Goal: Information Seeking & Learning: Find specific fact

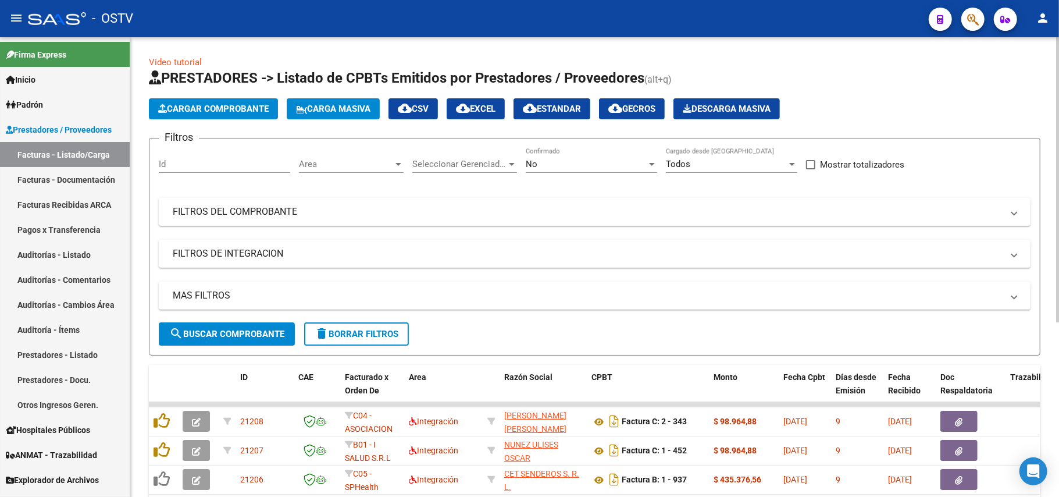
click at [589, 142] on form "Filtros Id Area Area Seleccionar Gerenciador Seleccionar Gerenciador No Confirm…" at bounding box center [595, 247] width 892 height 218
click at [618, 154] on div "No Confirmado" at bounding box center [591, 160] width 131 height 25
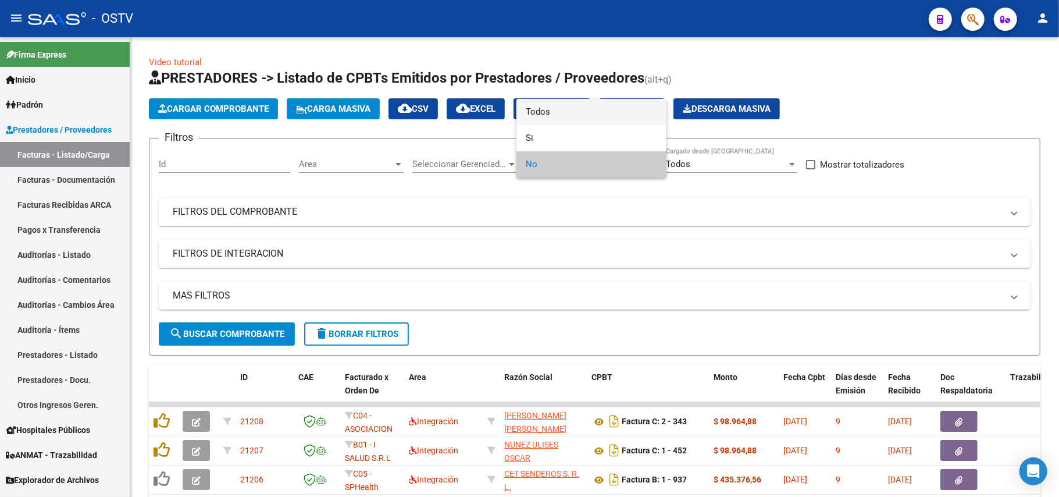
click at [610, 108] on span "Todos" at bounding box center [591, 112] width 131 height 26
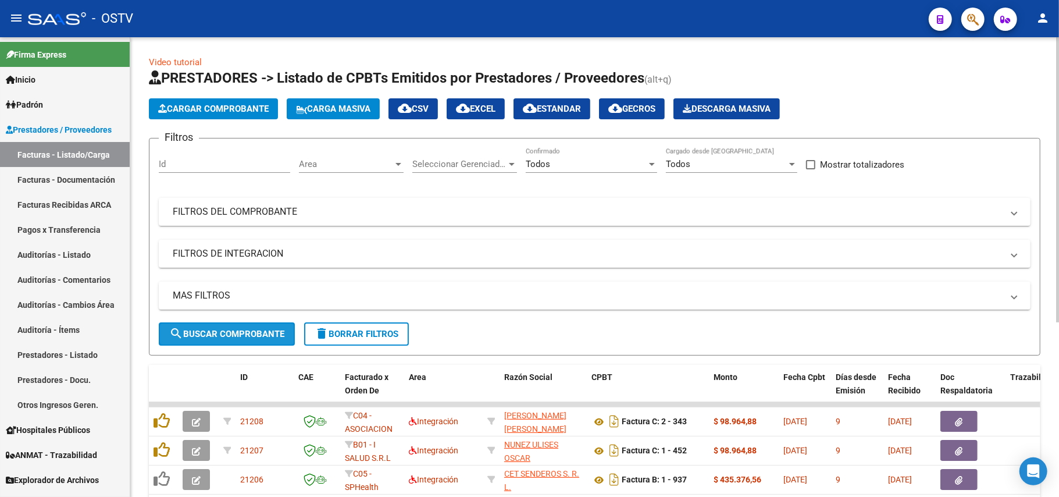
click at [222, 334] on span "search Buscar Comprobante" at bounding box center [226, 334] width 115 height 10
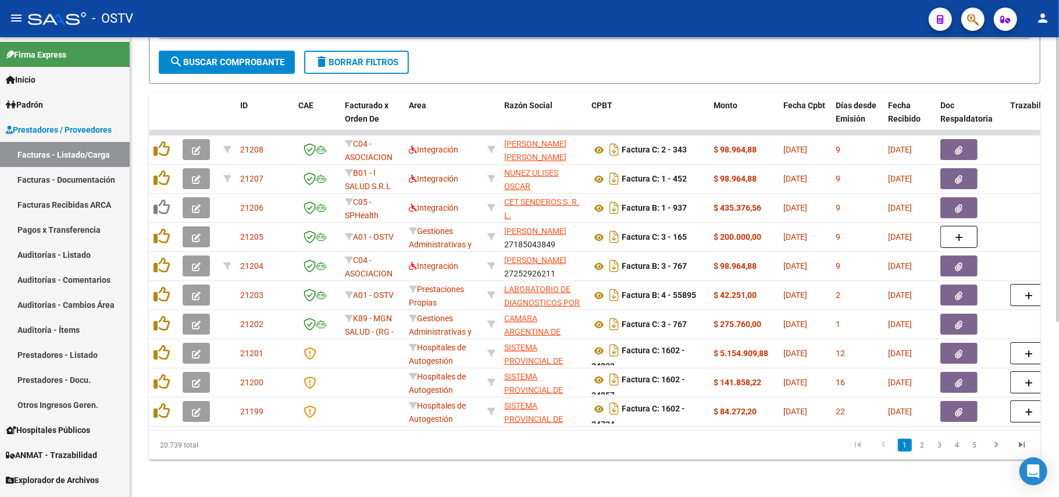
scroll to position [283, 0]
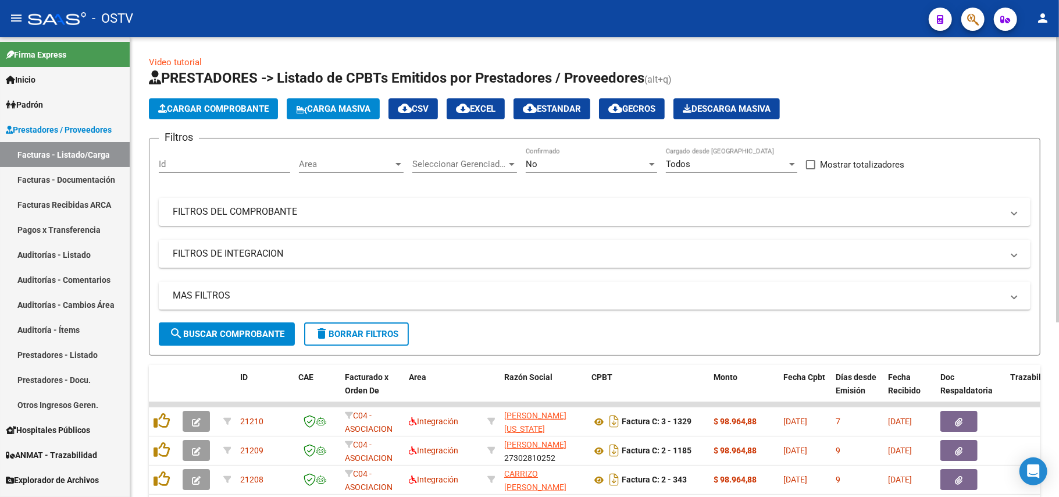
click at [583, 161] on div "No" at bounding box center [586, 164] width 121 height 10
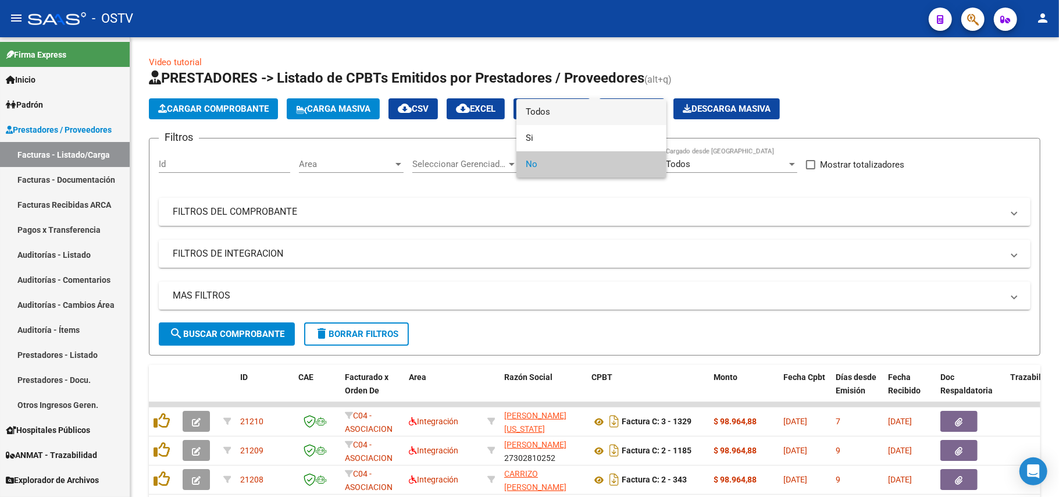
click at [596, 113] on span "Todos" at bounding box center [591, 112] width 131 height 26
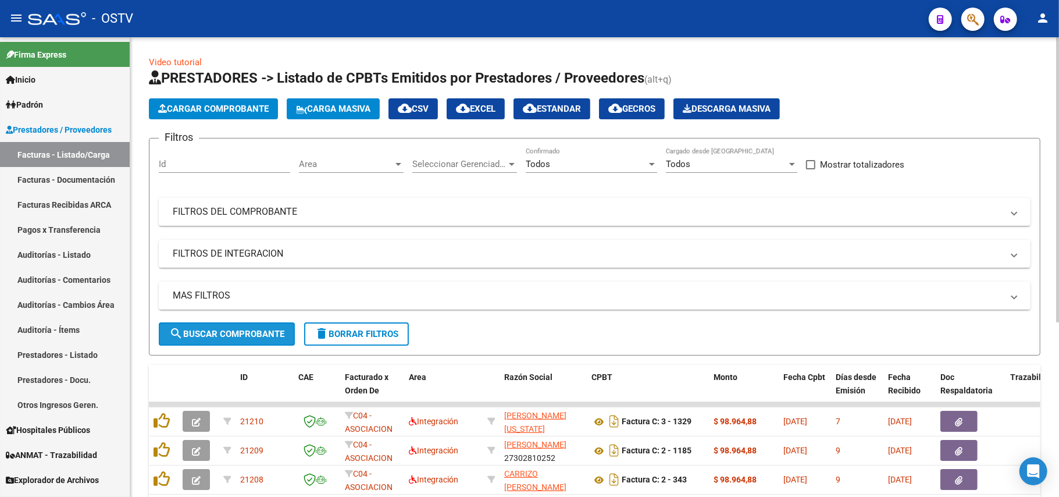
click at [258, 324] on button "search Buscar Comprobante" at bounding box center [227, 333] width 136 height 23
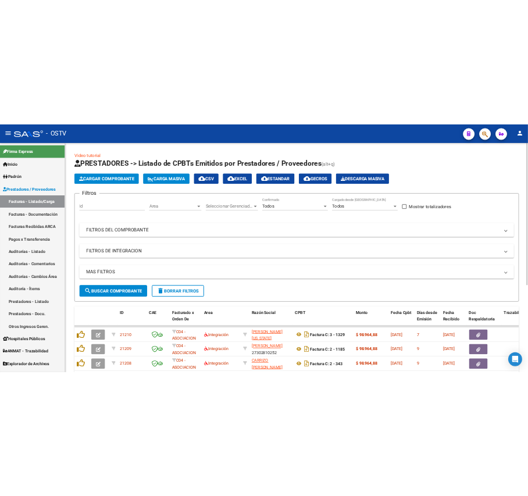
scroll to position [283, 0]
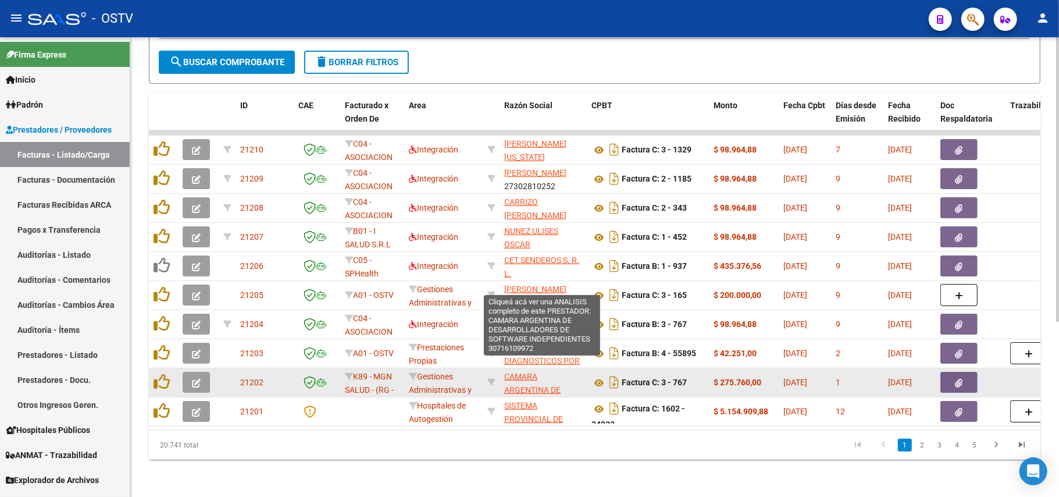
click at [525, 376] on span "CAMARA ARGENTINA DE DESARROLLADORES DE SOFTWARE INDEPENDIENTES" at bounding box center [542, 403] width 76 height 62
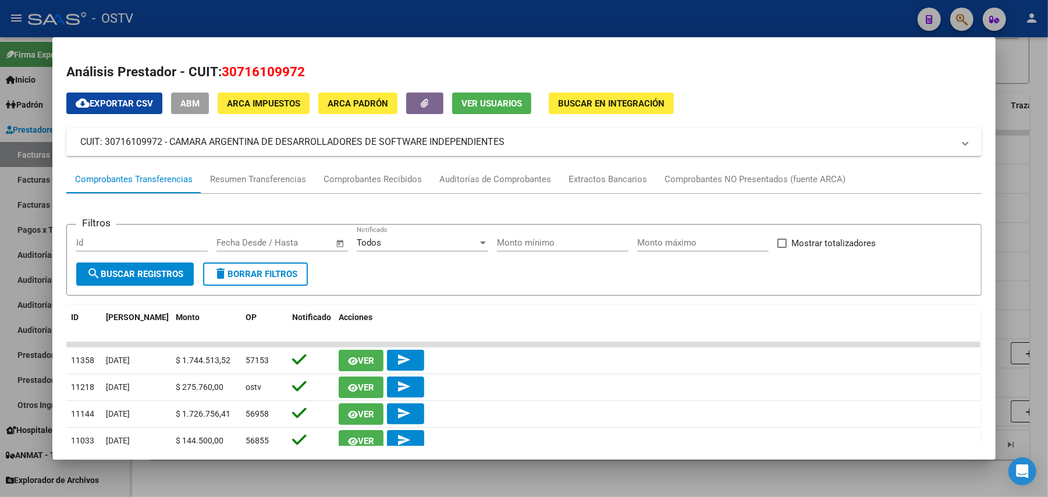
drag, startPoint x: 503, startPoint y: 143, endPoint x: 165, endPoint y: 143, distance: 337.5
click at [165, 143] on mat-panel-title "CUIT: 30716109972 - CAMARA ARGENTINA DE DESARROLLADORES DE SOFTWARE INDEPENDIEN…" at bounding box center [516, 142] width 873 height 14
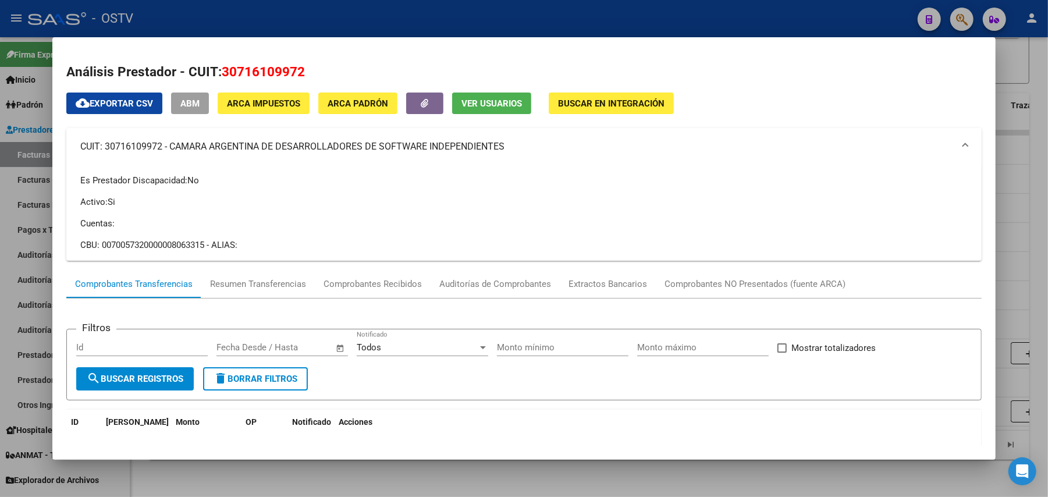
copy mat-panel-title "CAMARA ARGENTINA DE DESARROLLADORES DE SOFTWARE INDEPENDIENTES"
click at [362, 29] on div at bounding box center [524, 248] width 1048 height 497
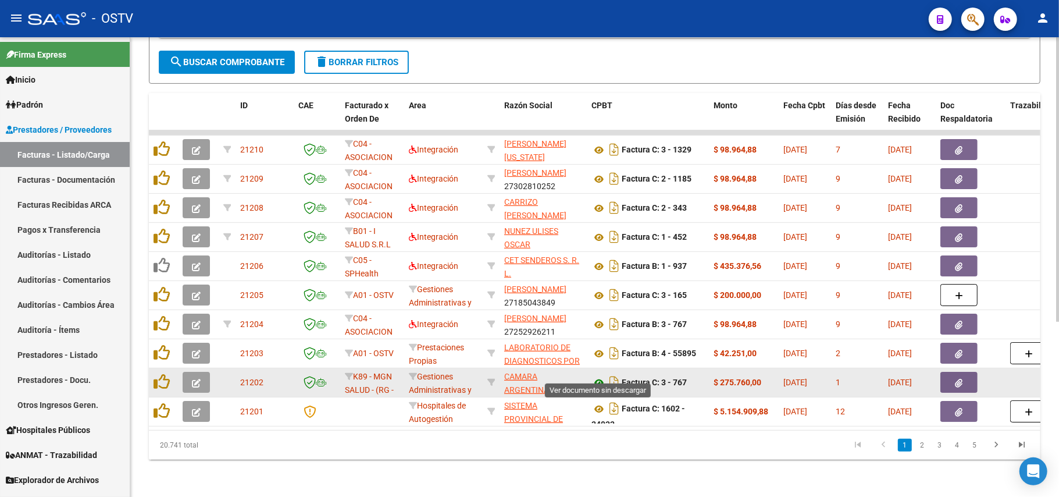
click at [596, 376] on icon at bounding box center [599, 383] width 15 height 14
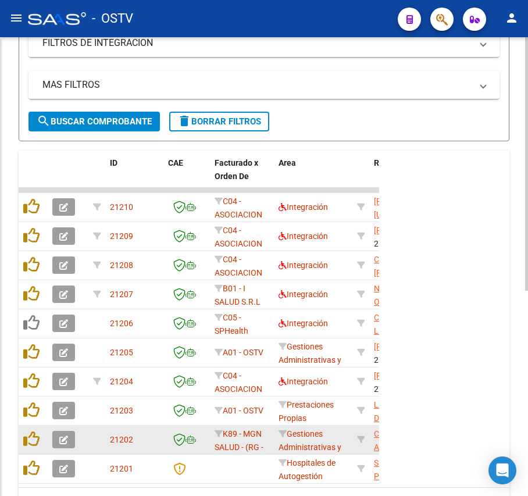
scroll to position [355, 0]
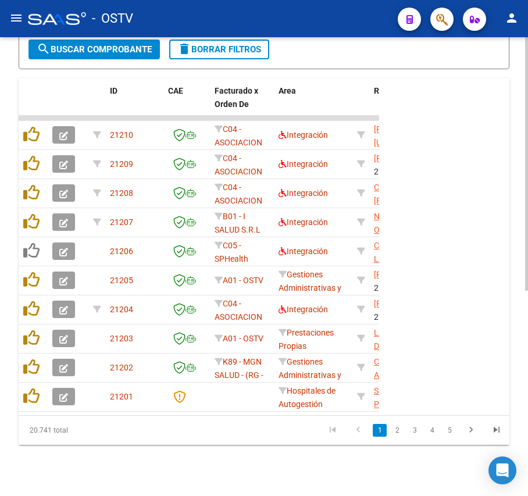
click at [119, 47] on span "search Buscar Comprobante" at bounding box center [94, 49] width 115 height 10
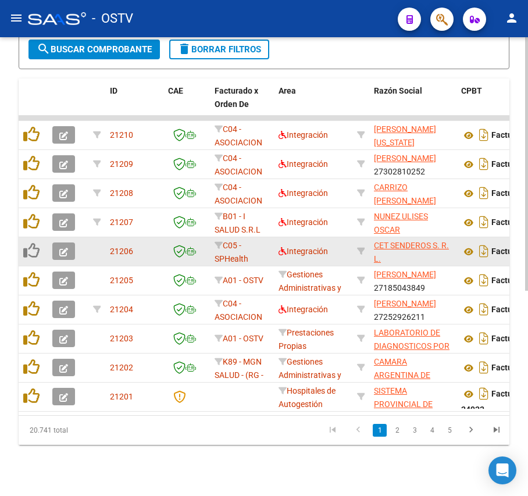
click at [89, 261] on datatable-body-cell at bounding box center [96, 251] width 17 height 29
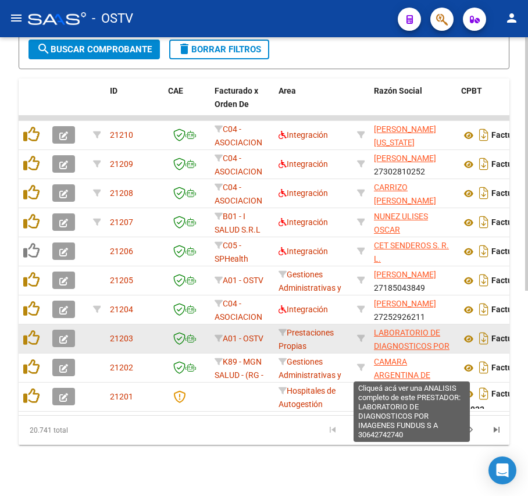
click at [408, 328] on span "LABORATORIO DE DIAGNOSTICOS POR IMAGENES FUNDUS S A" at bounding box center [412, 352] width 76 height 49
type textarea "30642742740"
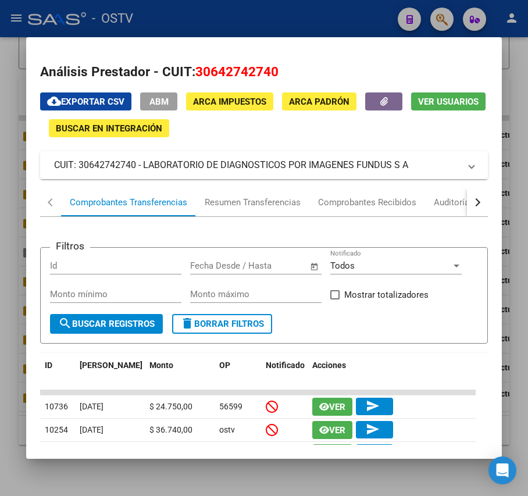
drag, startPoint x: 413, startPoint y: 162, endPoint x: 143, endPoint y: 159, distance: 269.4
click at [143, 159] on mat-panel-title "CUIT: 30642742740 - LABORATORIO DE DIAGNOSTICOS POR IMAGENES FUNDUS S A" at bounding box center [257, 165] width 406 height 14
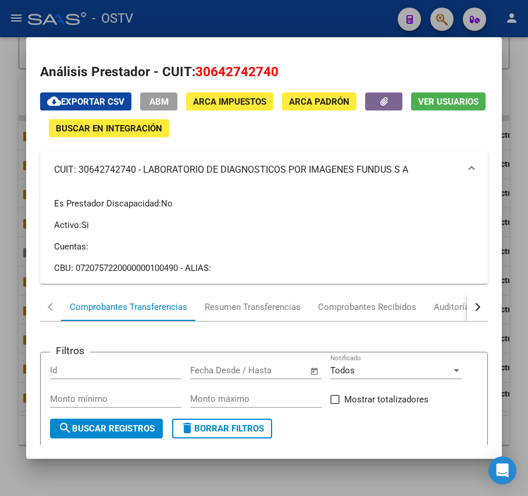
copy mat-panel-title "LABORATORIO DE DIAGNOSTICOS POR IMAGENES FUNDUS S A"
click at [236, 12] on div at bounding box center [264, 248] width 528 height 496
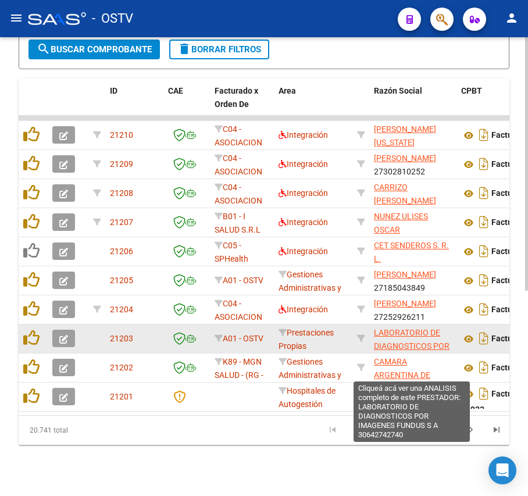
click at [393, 348] on span "LABORATORIO DE DIAGNOSTICOS POR IMAGENES FUNDUS S A" at bounding box center [412, 352] width 76 height 49
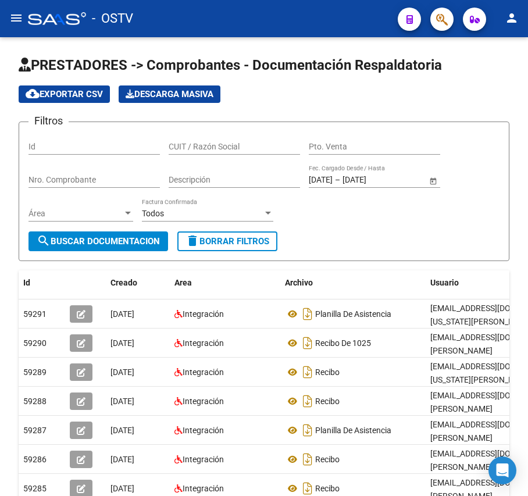
click at [29, 7] on div "- OSTV" at bounding box center [208, 19] width 361 height 26
click at [12, 22] on mat-icon "menu" at bounding box center [16, 18] width 14 height 14
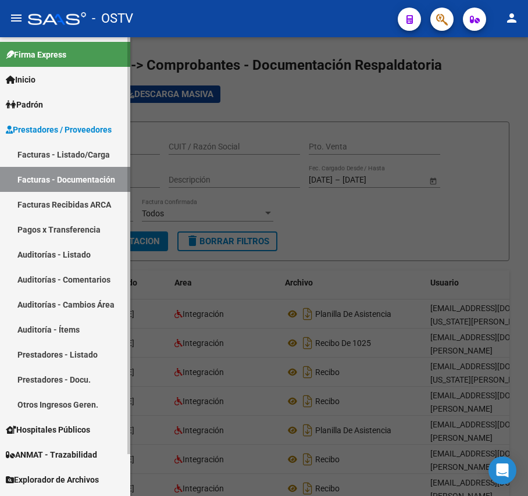
click at [70, 151] on link "Facturas - Listado/Carga" at bounding box center [65, 154] width 130 height 25
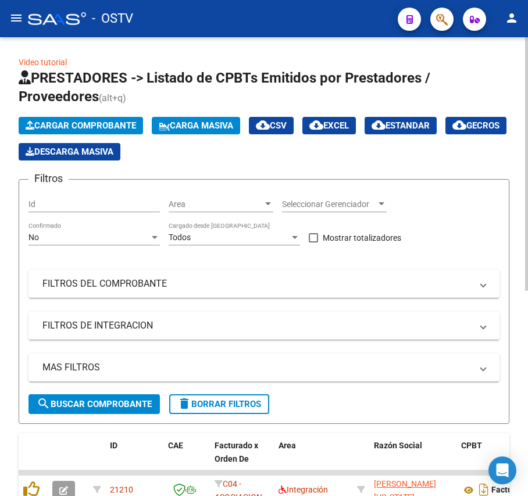
click at [65, 219] on div "Id" at bounding box center [94, 205] width 131 height 33
click at [63, 229] on div "No Confirmado" at bounding box center [94, 233] width 131 height 23
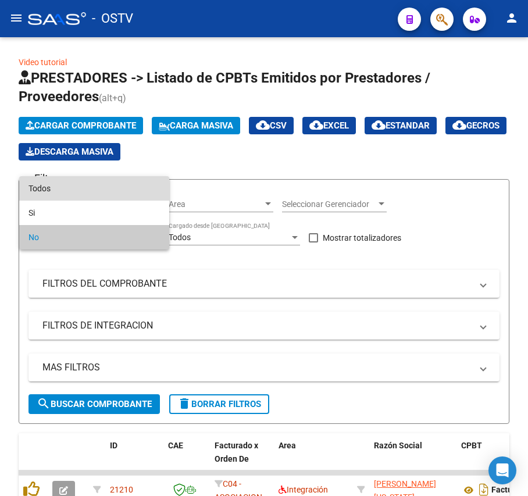
click at [73, 189] on span "Todos" at bounding box center [94, 188] width 131 height 24
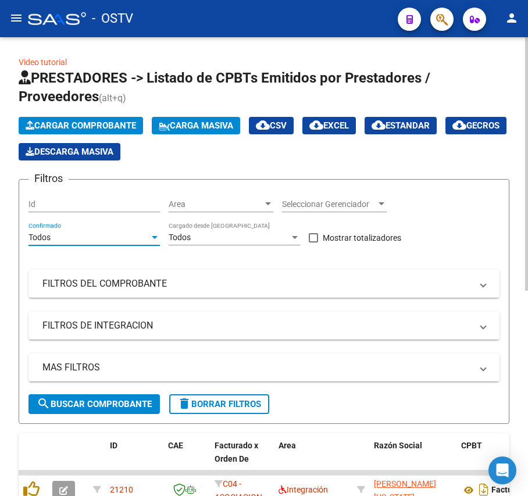
click at [131, 405] on span "search Buscar Comprobante" at bounding box center [94, 404] width 115 height 10
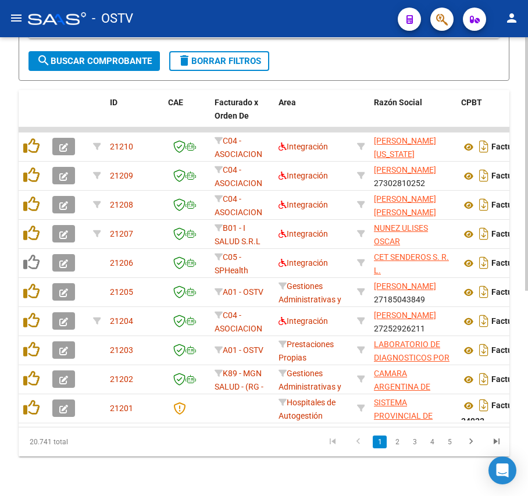
scroll to position [371, 0]
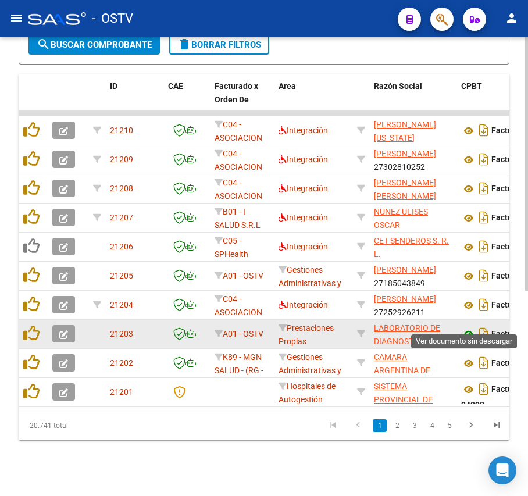
click at [471, 328] on icon at bounding box center [468, 335] width 15 height 14
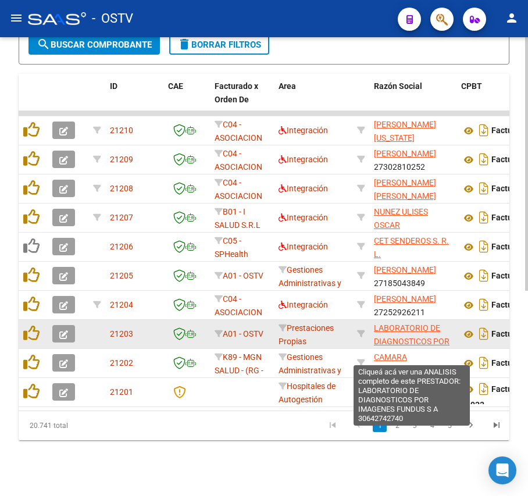
click at [428, 330] on span "LABORATORIO DE DIAGNOSTICOS POR IMAGENES FUNDUS S A" at bounding box center [412, 347] width 76 height 49
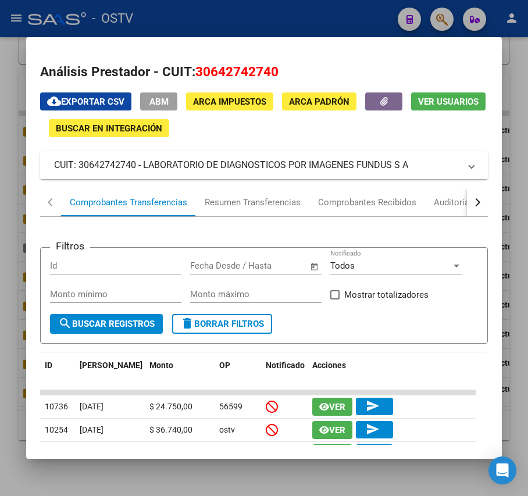
drag, startPoint x: 417, startPoint y: 166, endPoint x: 143, endPoint y: 166, distance: 274.6
click at [143, 166] on mat-panel-title "CUIT: 30642742740 - LABORATORIO DE DIAGNOSTICOS POR IMAGENES FUNDUS S A" at bounding box center [257, 165] width 406 height 14
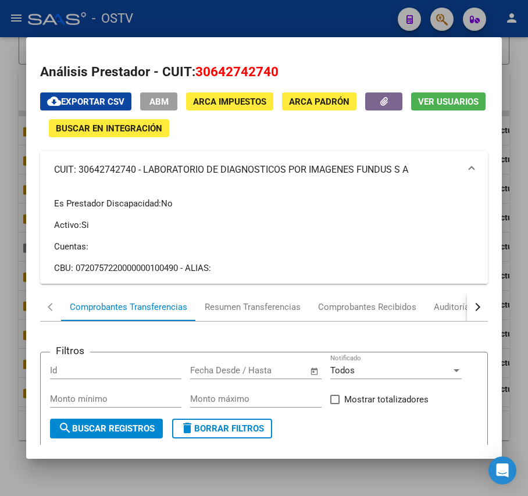
copy mat-panel-title "LABORATORIO DE DIAGNOSTICOS POR IMAGENES FUNDUS S A"
click at [278, 13] on div at bounding box center [264, 248] width 528 height 496
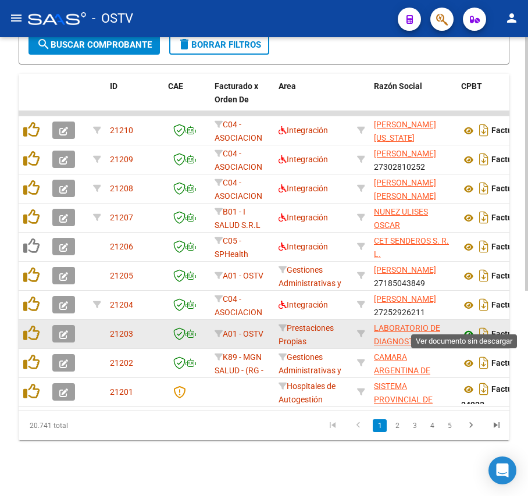
click at [463, 328] on icon at bounding box center [468, 335] width 15 height 14
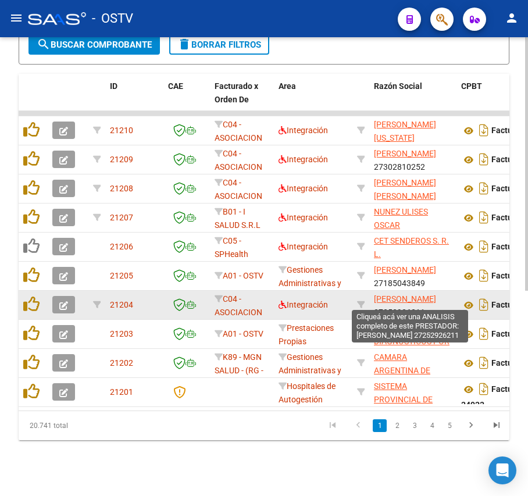
click at [436, 294] on span "[PERSON_NAME]" at bounding box center [405, 298] width 62 height 9
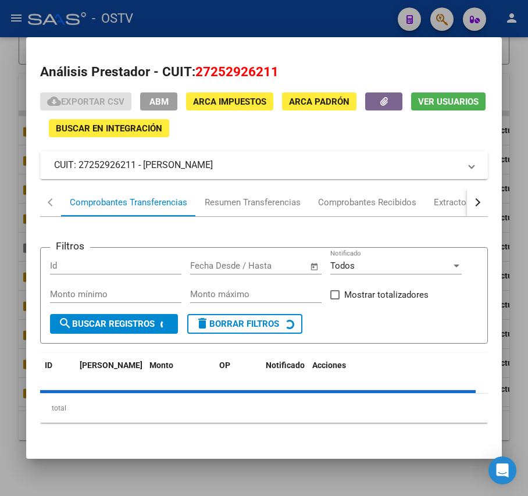
drag, startPoint x: 269, startPoint y: 159, endPoint x: 142, endPoint y: 161, distance: 126.9
click at [142, 161] on mat-panel-title "CUIT: 27252926211 - MERELLI MARCELA EDITH" at bounding box center [257, 165] width 406 height 14
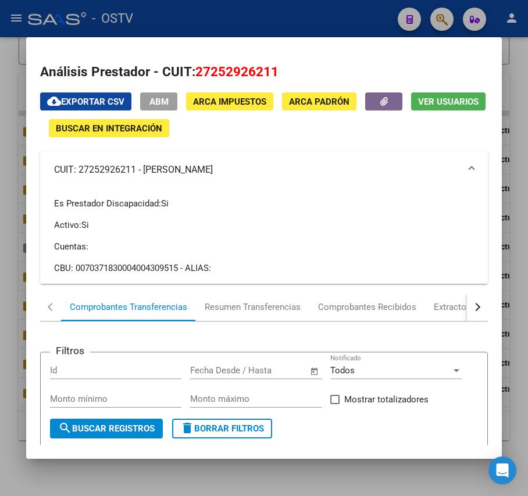
click at [149, 166] on mat-panel-title "CUIT: 27252926211 - MERELLI MARCELA EDITH" at bounding box center [257, 170] width 406 height 14
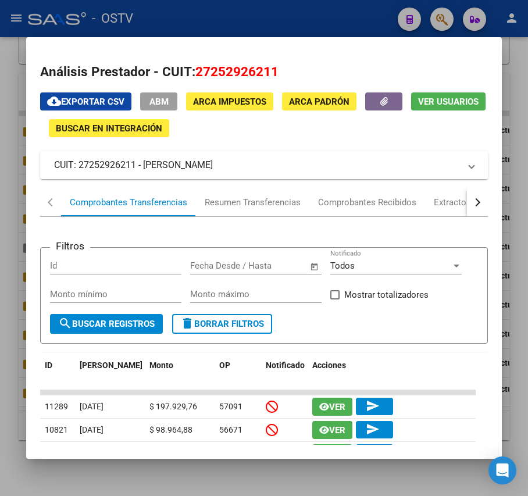
drag, startPoint x: 145, startPoint y: 166, endPoint x: 226, endPoint y: 170, distance: 81.6
click at [312, 168] on mat-panel-title "CUIT: 27252926211 - MERELLI MARCELA EDITH" at bounding box center [257, 165] width 406 height 14
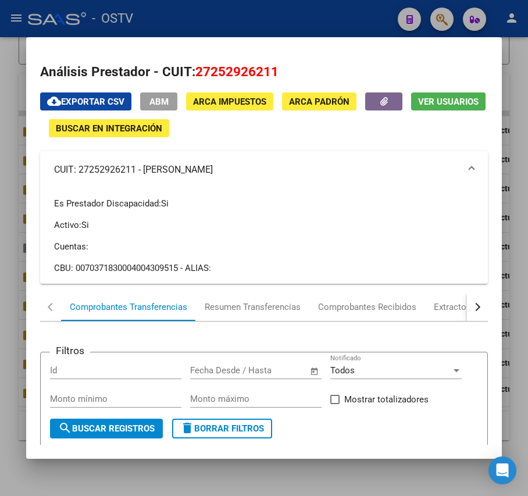
copy mat-panel-title "[PERSON_NAME]"
click at [237, 10] on div at bounding box center [264, 248] width 528 height 496
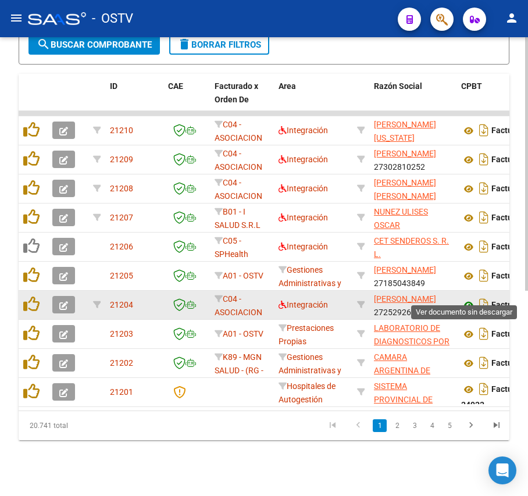
click at [466, 298] on icon at bounding box center [468, 305] width 15 height 14
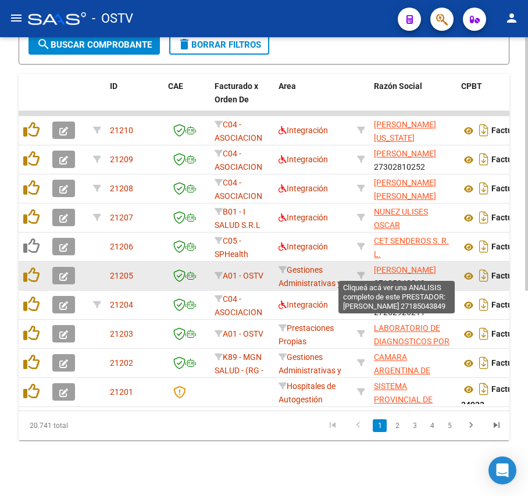
click at [403, 265] on span "[PERSON_NAME]" at bounding box center [405, 269] width 62 height 9
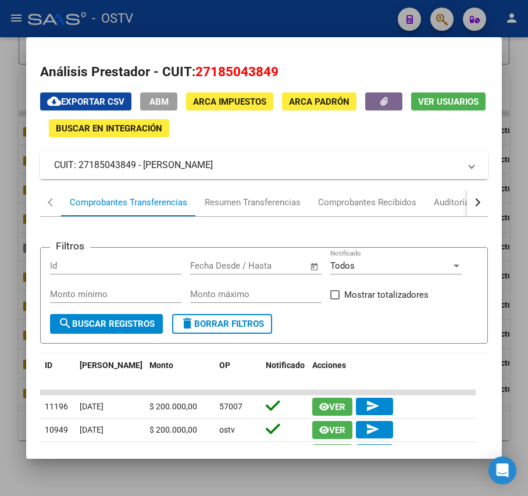
drag, startPoint x: 247, startPoint y: 168, endPoint x: 145, endPoint y: 170, distance: 101.8
click at [145, 170] on mat-panel-title "CUIT: 27185043849 - TURKOWICZ CLAUDIA" at bounding box center [257, 165] width 406 height 14
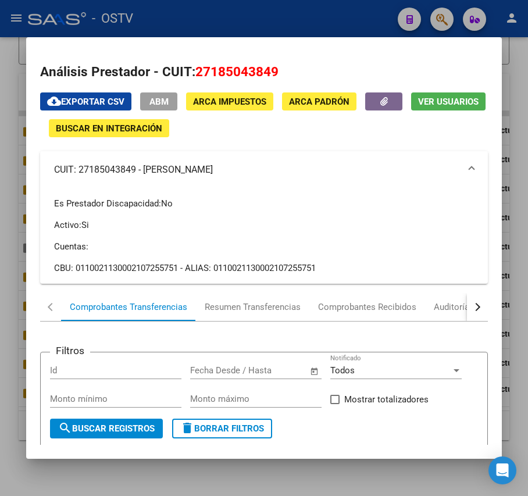
drag, startPoint x: 159, startPoint y: 165, endPoint x: 177, endPoint y: 173, distance: 19.8
click at [177, 173] on mat-panel-title "CUIT: 27185043849 - TURKOWICZ CLAUDIA" at bounding box center [257, 170] width 406 height 14
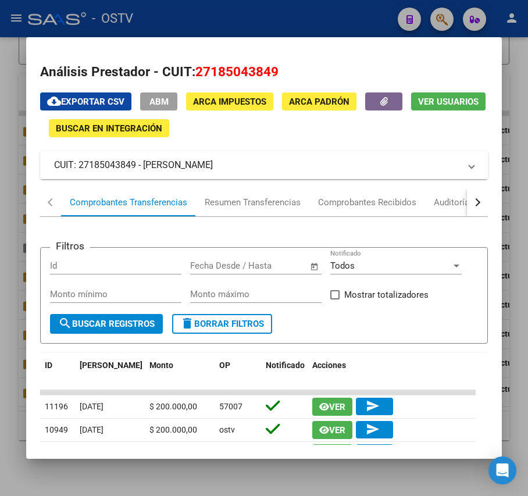
copy mat-panel-title "[PERSON_NAME]"
click at [243, 5] on div at bounding box center [264, 248] width 528 height 496
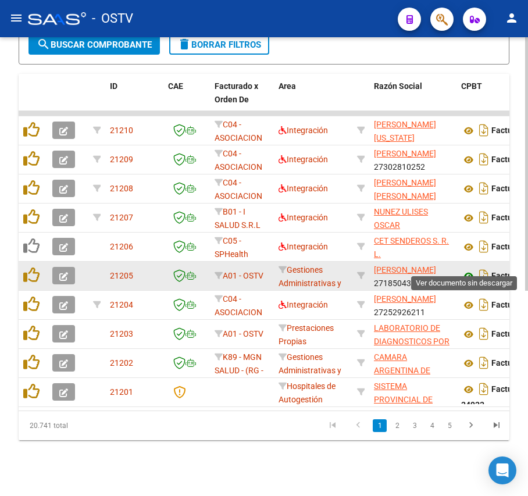
click at [470, 269] on icon at bounding box center [468, 276] width 15 height 14
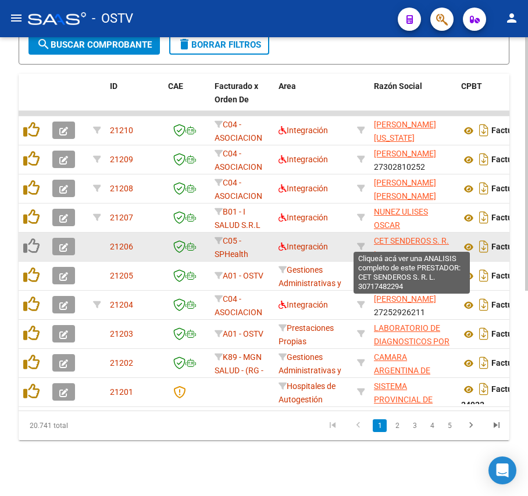
click at [392, 236] on span "CET SENDEROS S. R. L." at bounding box center [411, 247] width 75 height 23
type textarea "30717482294"
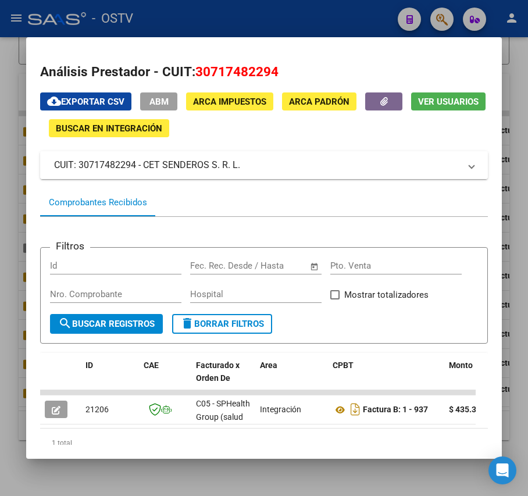
drag, startPoint x: 257, startPoint y: 168, endPoint x: 143, endPoint y: 175, distance: 114.2
click at [143, 175] on mat-expansion-panel-header "CUIT: 30717482294 - CET SENDEROS S. R. L." at bounding box center [263, 165] width 447 height 28
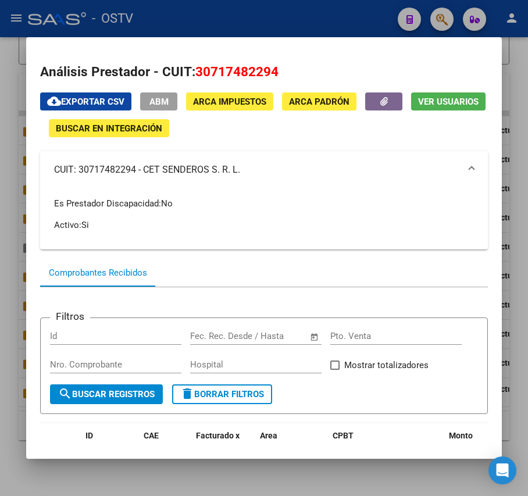
copy mat-panel-title "CET SENDEROS S. R. L."
click at [229, 8] on div at bounding box center [264, 248] width 528 height 496
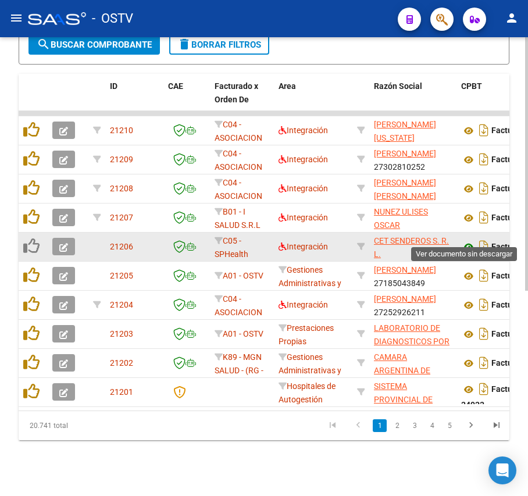
click at [471, 240] on icon at bounding box center [468, 247] width 15 height 14
click at [389, 233] on datatable-body-cell "CET SENDEROS S. R. L. 30717482294" at bounding box center [412, 247] width 87 height 29
click at [397, 236] on span "CET SENDEROS S. R. L." at bounding box center [411, 247] width 75 height 23
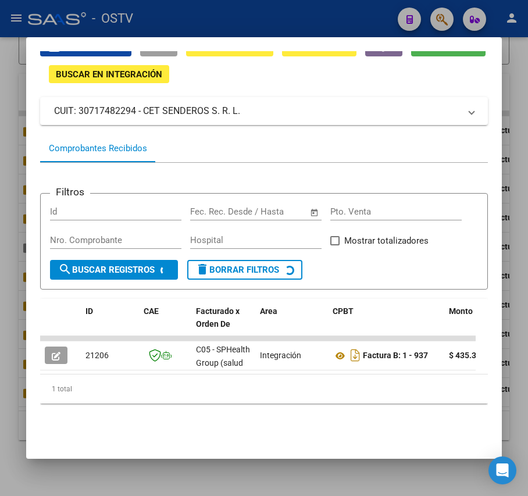
scroll to position [94, 0]
click at [504, 347] on div at bounding box center [264, 248] width 528 height 496
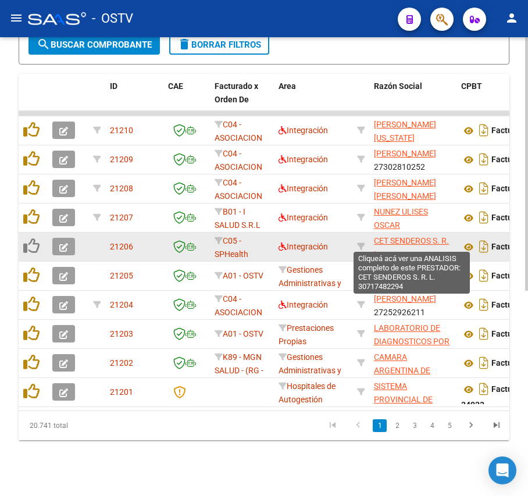
click at [398, 236] on span "CET SENDEROS S. R. L." at bounding box center [411, 247] width 75 height 23
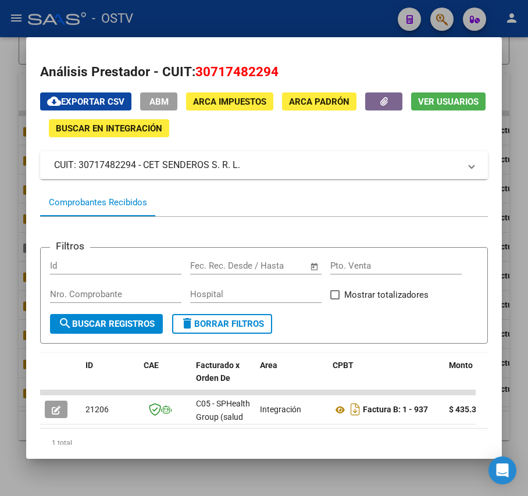
drag, startPoint x: 247, startPoint y: 166, endPoint x: 144, endPoint y: 166, distance: 102.4
click at [144, 166] on mat-panel-title "CUIT: 30717482294 - CET SENDEROS S. R. L." at bounding box center [257, 165] width 406 height 14
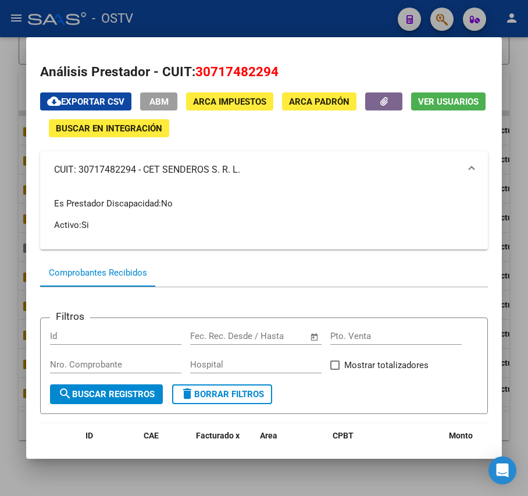
copy mat-panel-title "CET SENDEROS S. R. L."
click at [431, 122] on div "cloud_download Exportar CSV ABM ARCA Impuestos ARCA Padrón Ver Usuarios Buscar …" at bounding box center [263, 115] width 447 height 45
drag, startPoint x: 279, startPoint y: 80, endPoint x: 198, endPoint y: 77, distance: 81.5
click at [198, 77] on h2 "Análisis Prestador - CUIT: 30717482294" at bounding box center [263, 72] width 447 height 20
copy span "30717482294"
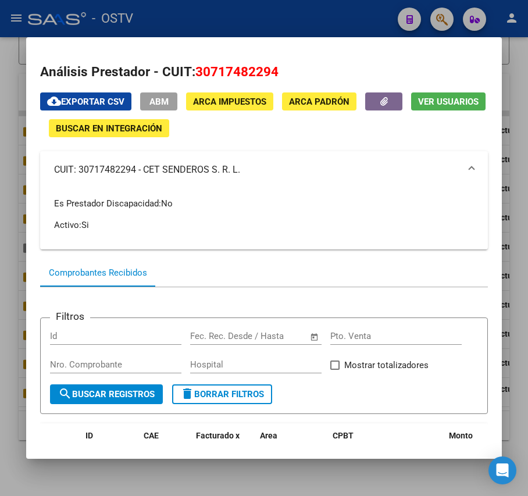
click at [508, 180] on div at bounding box center [264, 248] width 528 height 496
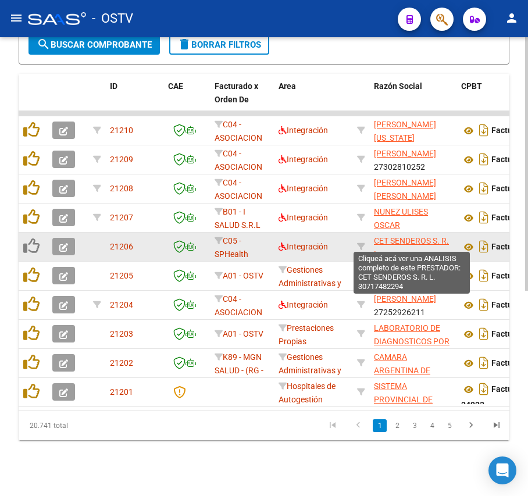
click at [415, 236] on span "CET SENDEROS S. R. L." at bounding box center [411, 247] width 75 height 23
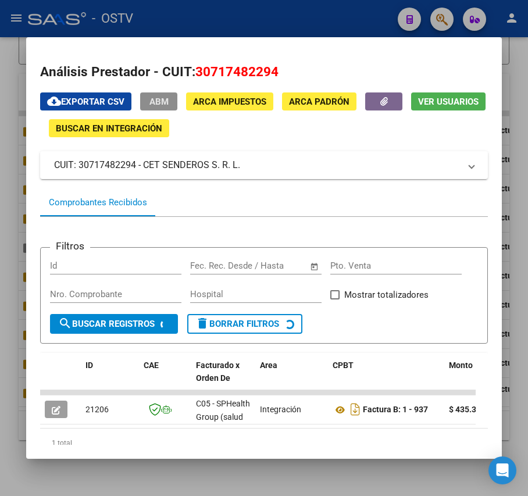
click at [173, 98] on button "ABM" at bounding box center [158, 102] width 37 height 18
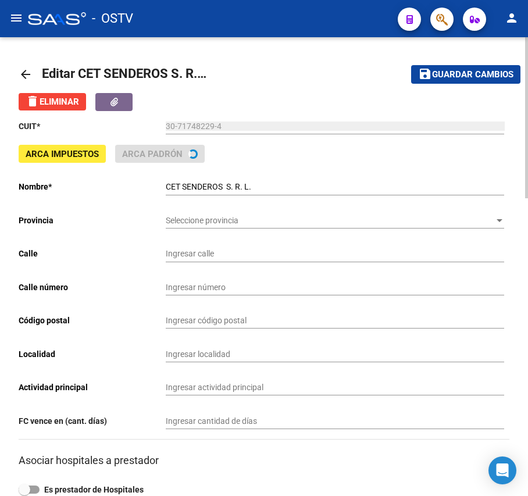
type input "523"
type input "1544"
type input "1900"
type input "TOLOSA"
type input "869090"
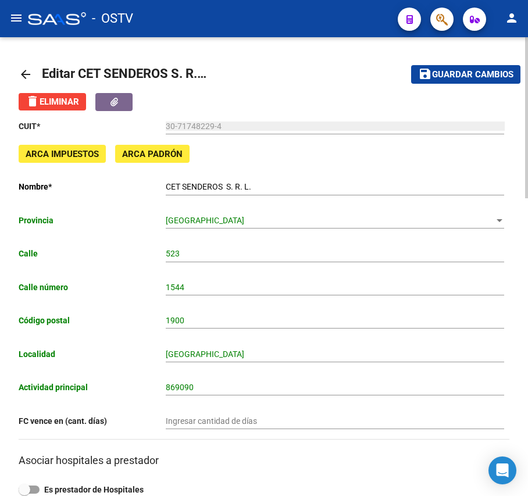
click at [22, 70] on mat-icon "arrow_back" at bounding box center [26, 74] width 14 height 14
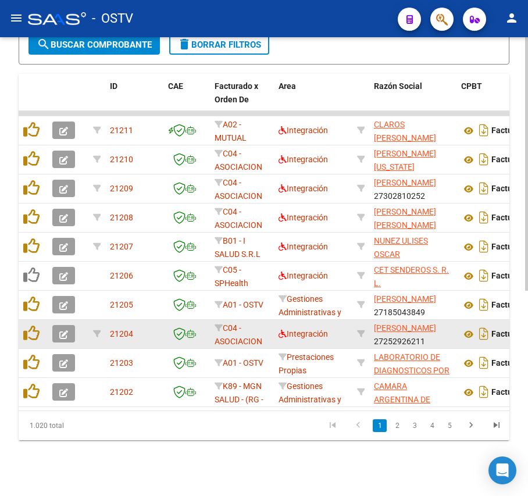
scroll to position [371, 0]
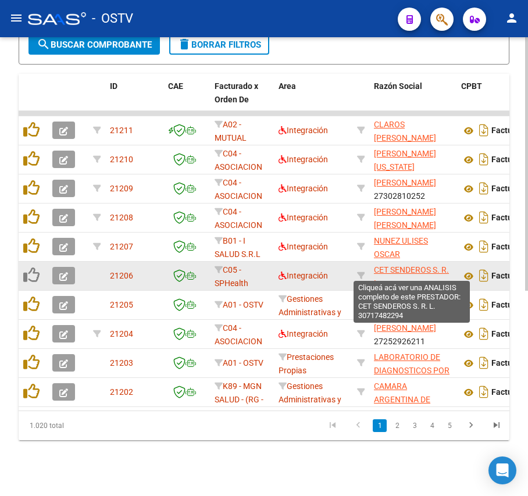
click at [433, 265] on span "CET SENDEROS S. R. L." at bounding box center [411, 276] width 75 height 23
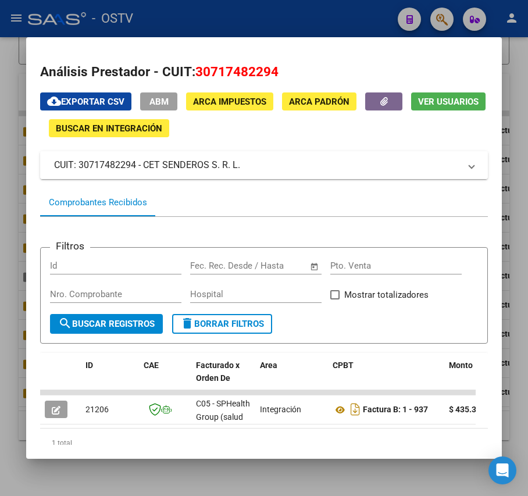
click at [166, 177] on mat-expansion-panel-header "CUIT: 30717482294 - CET SENDEROS S. R. L." at bounding box center [263, 165] width 447 height 28
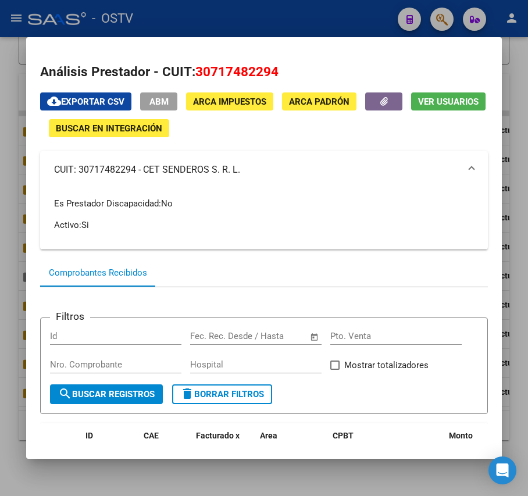
click at [166, 177] on mat-expansion-panel-header "CUIT: 30717482294 - CET SENDEROS S. R. L." at bounding box center [263, 169] width 447 height 37
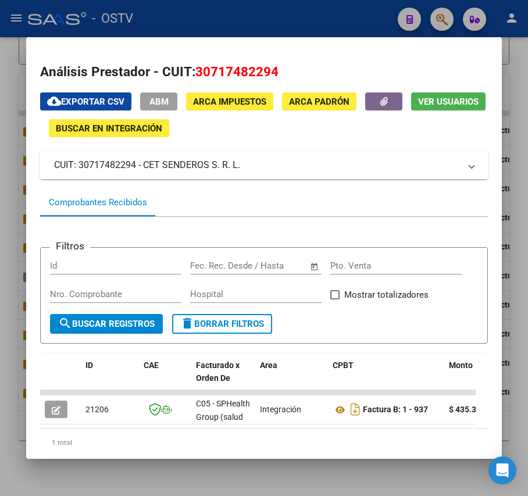
click at [168, 105] on span "ABM" at bounding box center [159, 102] width 19 height 10
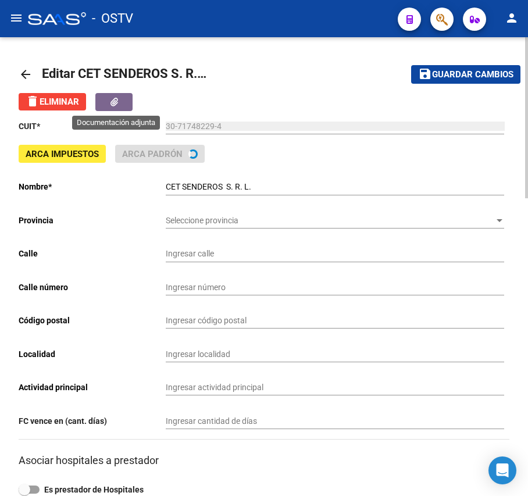
type input "523"
type input "1544"
type input "1900"
type input "TOLOSA"
type input "869090"
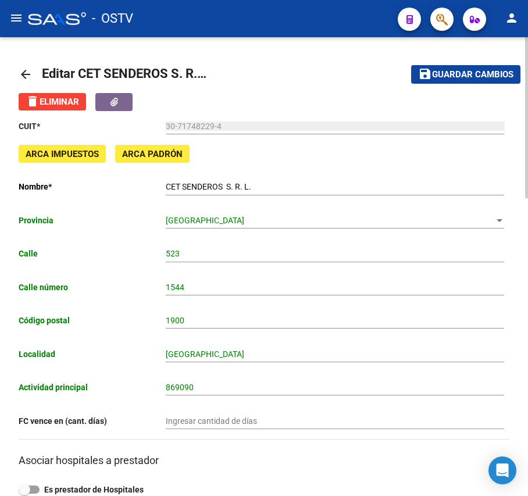
click at [29, 73] on mat-icon "arrow_back" at bounding box center [26, 74] width 14 height 14
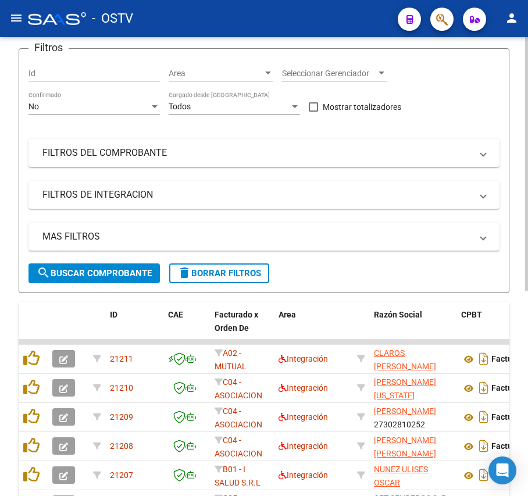
scroll to position [371, 0]
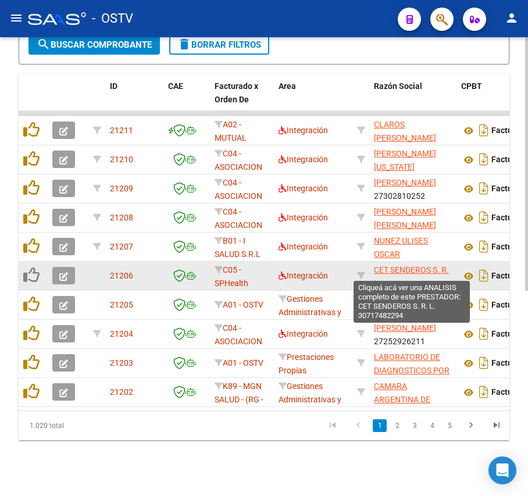
click at [426, 265] on span "CET SENDEROS S. R. L." at bounding box center [411, 276] width 75 height 23
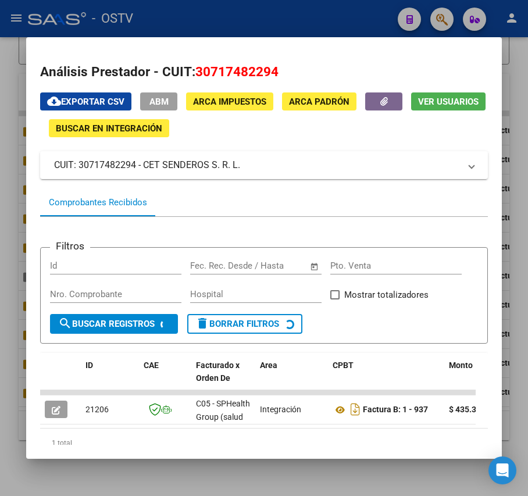
click at [226, 105] on span "ARCA Impuestos" at bounding box center [229, 102] width 73 height 10
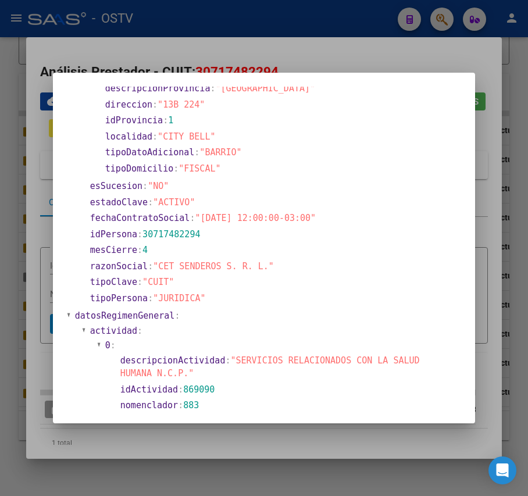
scroll to position [0, 0]
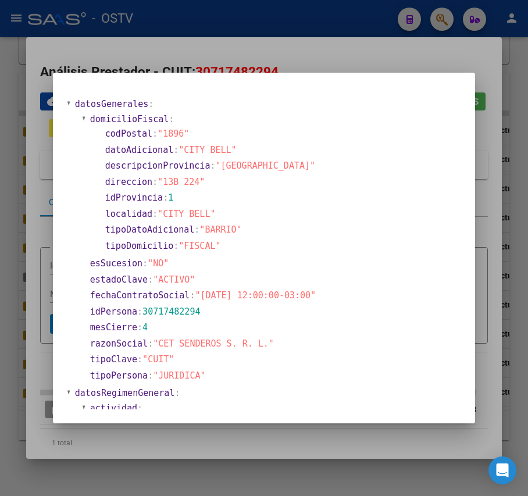
drag, startPoint x: 161, startPoint y: 133, endPoint x: 180, endPoint y: 133, distance: 19.2
click at [180, 133] on span ""1896"" at bounding box center [173, 134] width 31 height 10
copy span "1896"
click at [482, 91] on div at bounding box center [264, 248] width 528 height 496
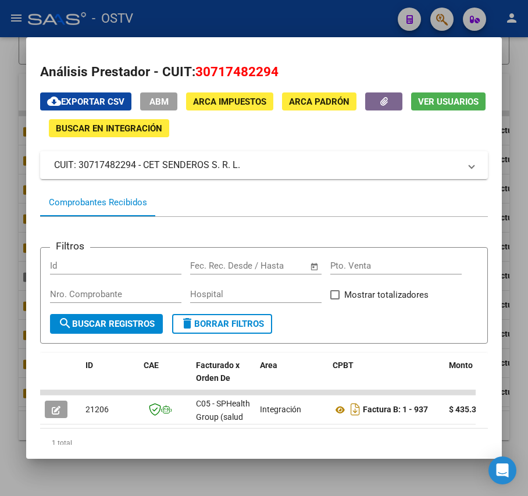
click at [317, 24] on div at bounding box center [264, 248] width 528 height 496
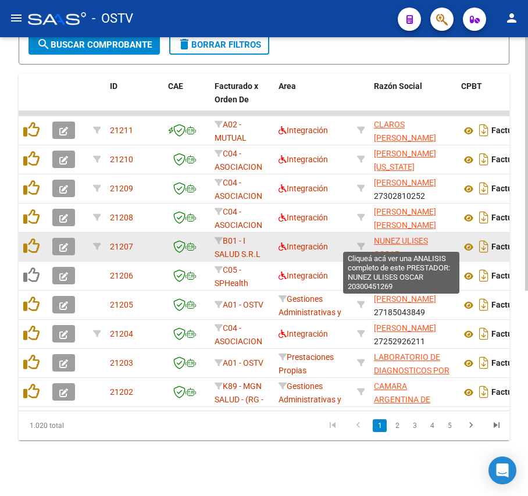
click at [419, 236] on span "NUNEZ ULISES OSCAR" at bounding box center [401, 247] width 54 height 23
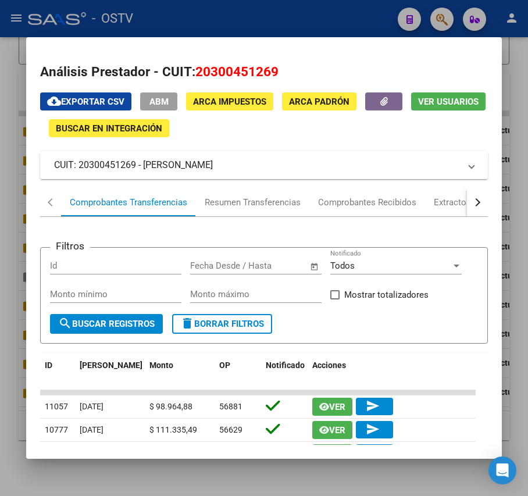
drag, startPoint x: 245, startPoint y: 166, endPoint x: 143, endPoint y: 173, distance: 102.1
click at [143, 173] on mat-expansion-panel-header "CUIT: 20300451269 - NUNEZ ULISES OSCAR" at bounding box center [263, 165] width 447 height 28
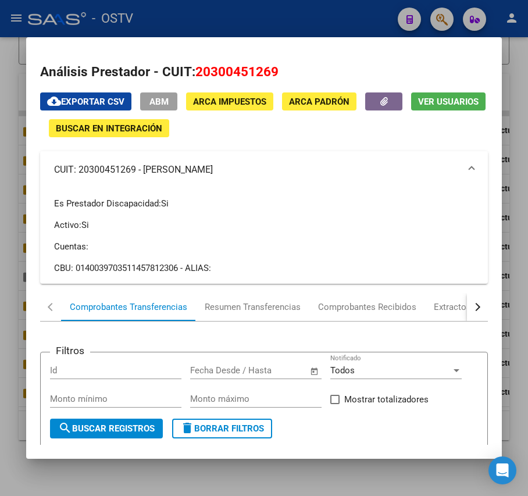
copy mat-panel-title "NUNEZ ULISES OSCAR"
click at [286, 19] on div at bounding box center [264, 248] width 528 height 496
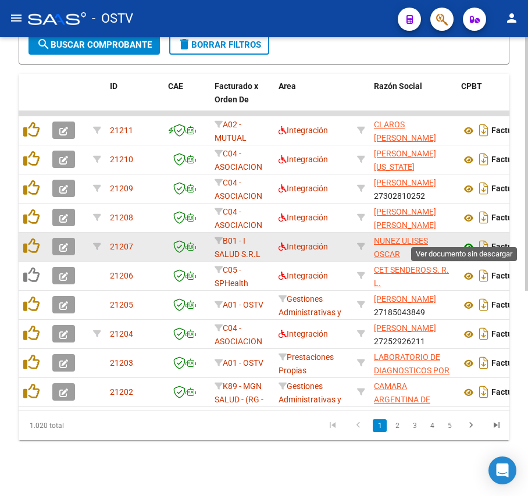
click at [471, 240] on icon at bounding box center [468, 247] width 15 height 14
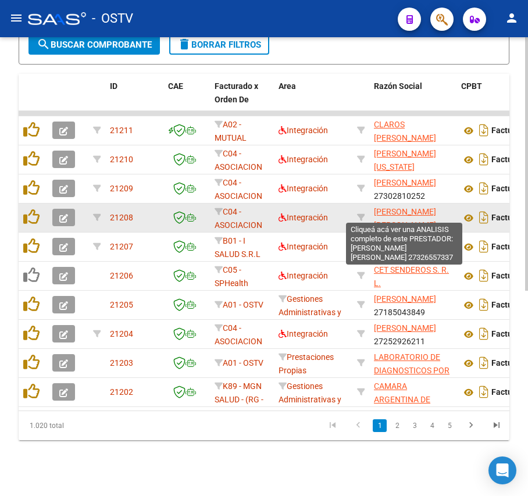
click at [417, 207] on span "CARRIZO [PERSON_NAME]" at bounding box center [405, 218] width 62 height 23
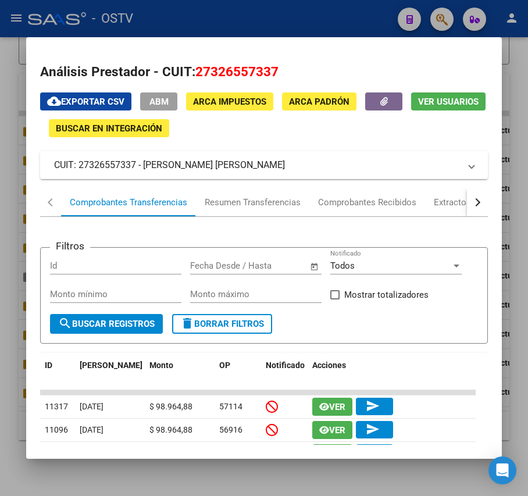
drag, startPoint x: 250, startPoint y: 165, endPoint x: 158, endPoint y: 170, distance: 92.0
click at [145, 169] on mat-panel-title "CUIT: 27326557337 - CARRIZO MARIA LAURA" at bounding box center [257, 165] width 406 height 14
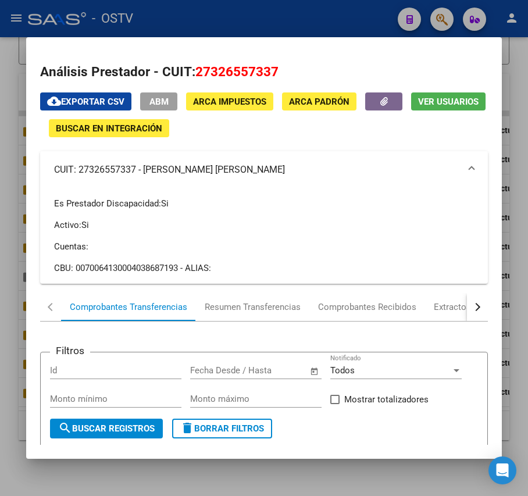
copy mat-panel-title "CARRIZO [PERSON_NAME]"
click at [230, 9] on div at bounding box center [264, 248] width 528 height 496
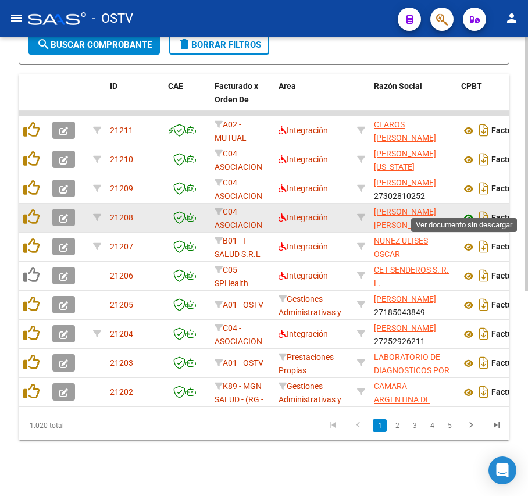
click at [468, 211] on icon at bounding box center [468, 218] width 15 height 14
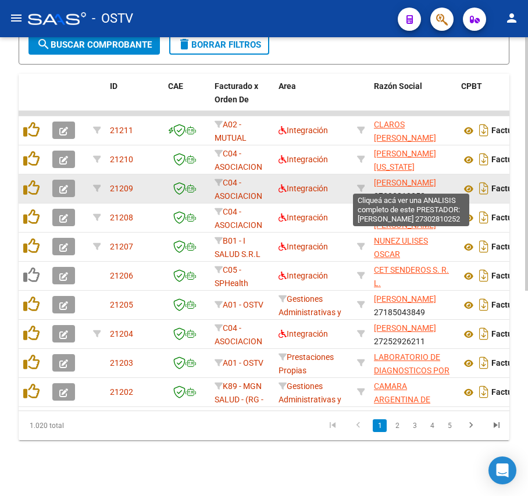
click at [389, 178] on span "[PERSON_NAME]" at bounding box center [405, 182] width 62 height 9
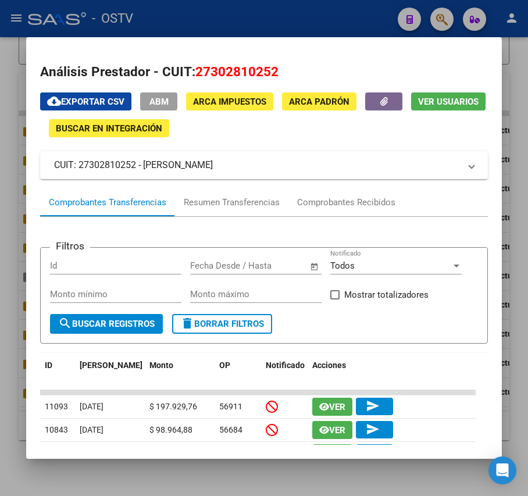
drag, startPoint x: 290, startPoint y: 173, endPoint x: 144, endPoint y: 179, distance: 145.6
click at [144, 179] on mat-expansion-panel-header "CUIT: 27302810252 - PETRAGLIA CECILIA NATALIA" at bounding box center [263, 165] width 447 height 28
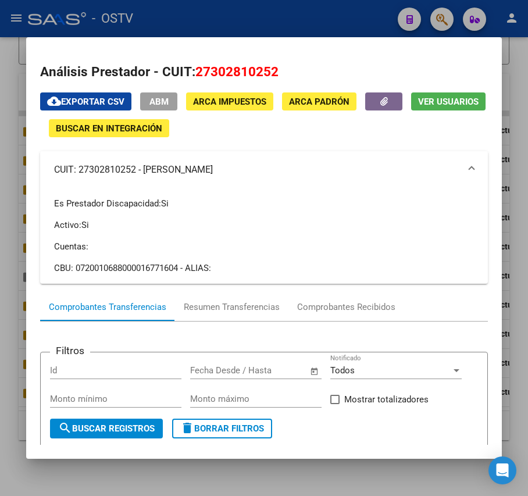
copy mat-panel-title "[PERSON_NAME]"
click at [194, 485] on div at bounding box center [264, 248] width 528 height 496
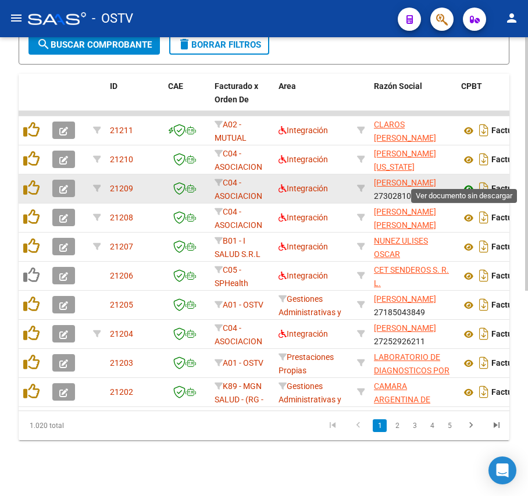
click at [468, 182] on icon at bounding box center [468, 189] width 15 height 14
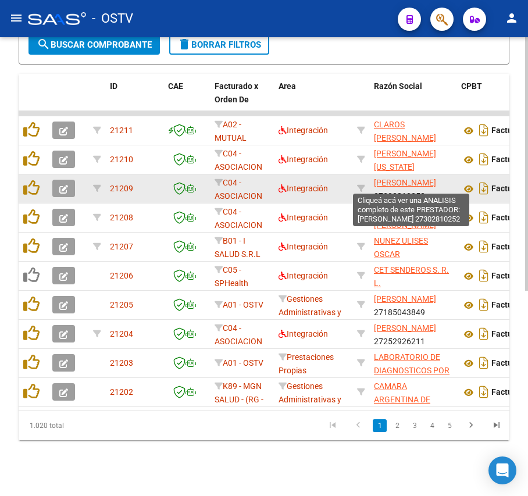
click at [387, 178] on span "[PERSON_NAME]" at bounding box center [405, 182] width 62 height 9
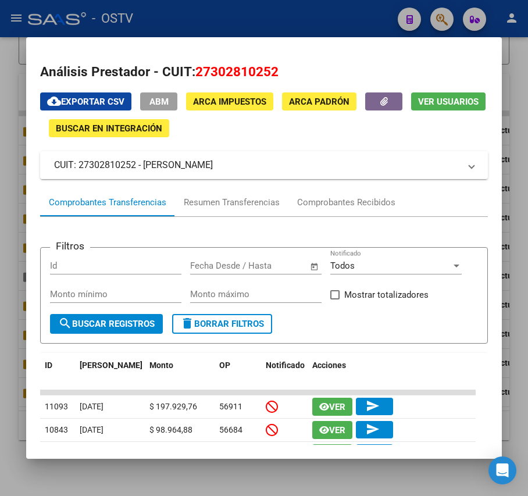
drag, startPoint x: 285, startPoint y: 163, endPoint x: 145, endPoint y: 173, distance: 139.4
click at [145, 173] on mat-expansion-panel-header "CUIT: 27302810252 - PETRAGLIA CECILIA NATALIA" at bounding box center [263, 165] width 447 height 28
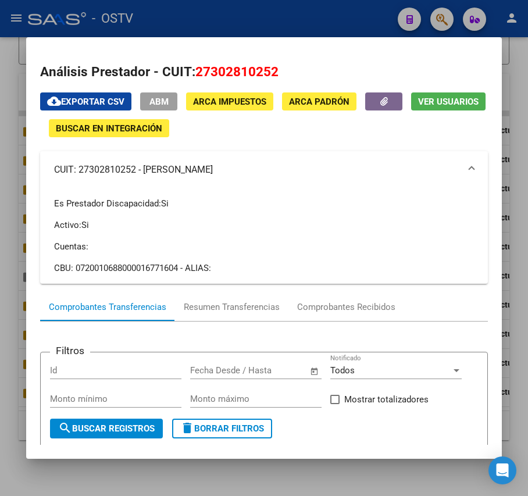
click at [285, 12] on div at bounding box center [264, 248] width 528 height 496
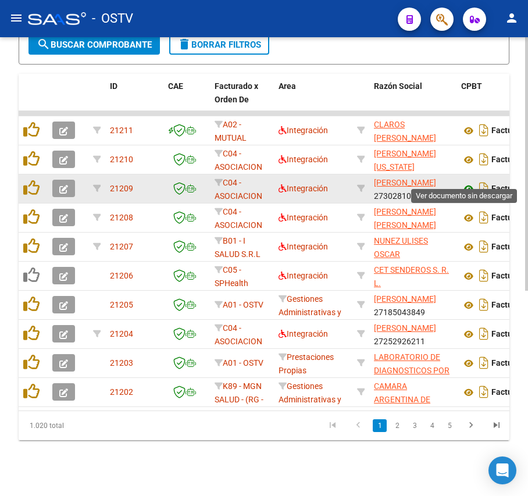
click at [465, 182] on icon at bounding box center [468, 189] width 15 height 14
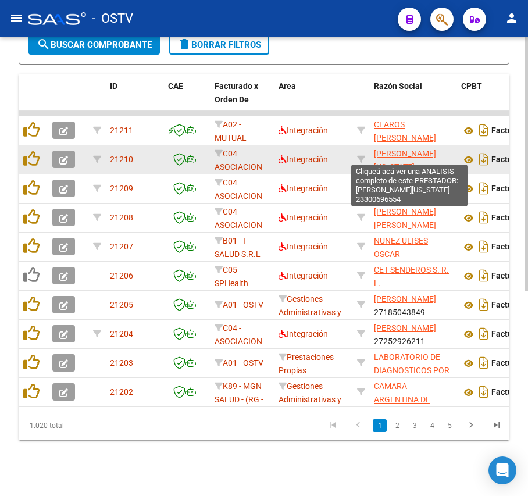
click at [399, 149] on span "[PERSON_NAME][US_STATE]" at bounding box center [405, 160] width 62 height 23
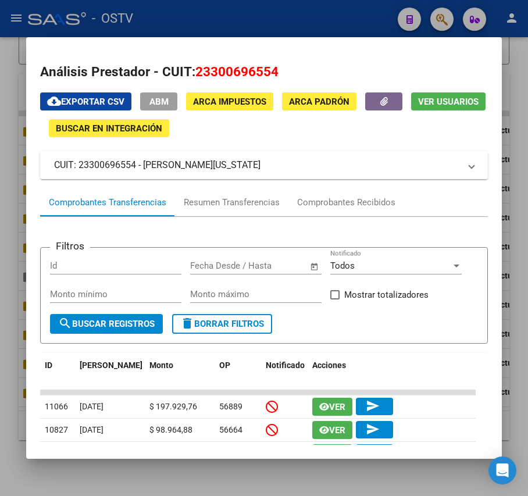
drag, startPoint x: 282, startPoint y: 168, endPoint x: 143, endPoint y: 178, distance: 138.8
click at [143, 178] on mat-expansion-panel-header "CUIT: 23300696554 - MOREIRA VIRGINIA ELIZABETH" at bounding box center [263, 165] width 447 height 28
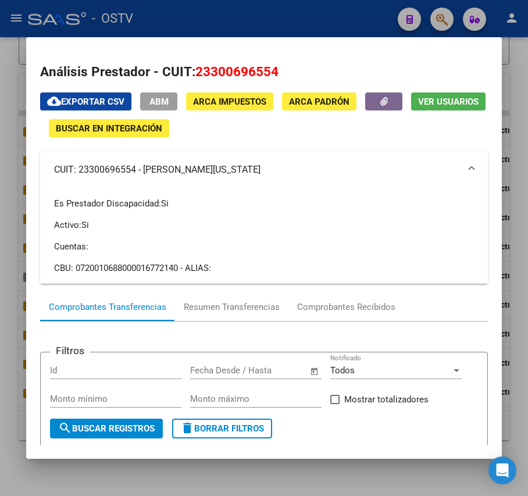
click at [325, 8] on div at bounding box center [264, 248] width 528 height 496
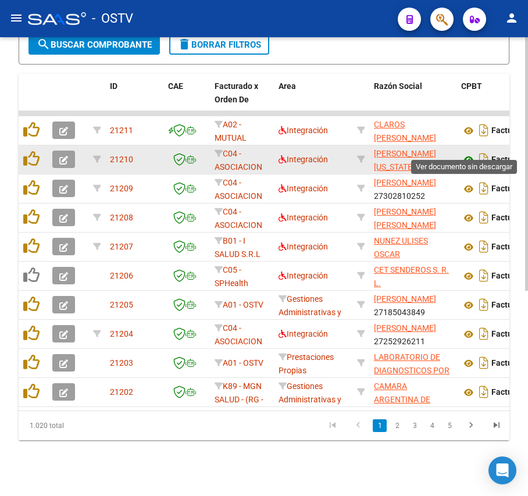
click at [465, 153] on icon at bounding box center [468, 160] width 15 height 14
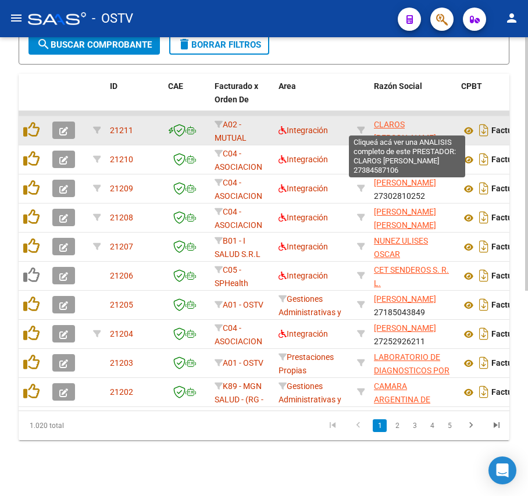
click at [394, 120] on span "CLAROS MARIBEL NOEMI" at bounding box center [405, 131] width 62 height 23
type textarea "27384587106"
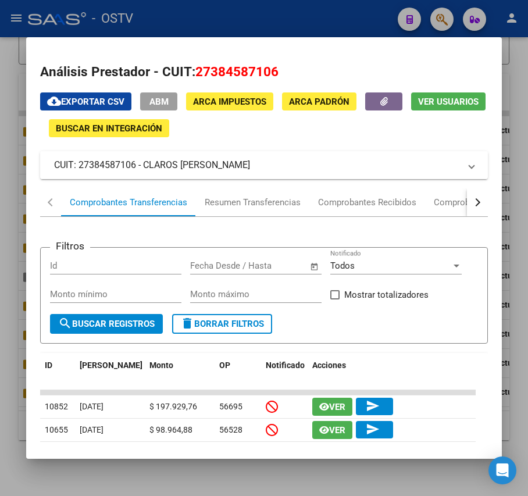
drag, startPoint x: 263, startPoint y: 163, endPoint x: 145, endPoint y: 165, distance: 118.1
click at [145, 165] on mat-panel-title "CUIT: 27384587106 - CLAROS MARIBEL NOEMI" at bounding box center [257, 165] width 406 height 14
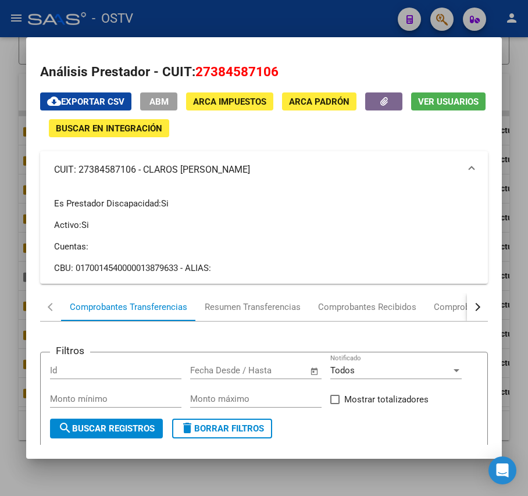
click at [270, 14] on div at bounding box center [264, 248] width 528 height 496
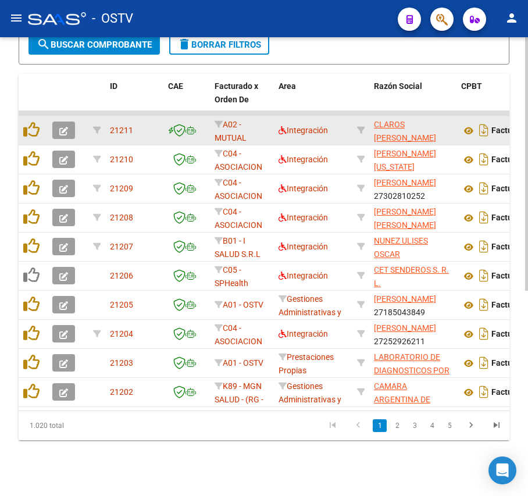
scroll to position [294, 0]
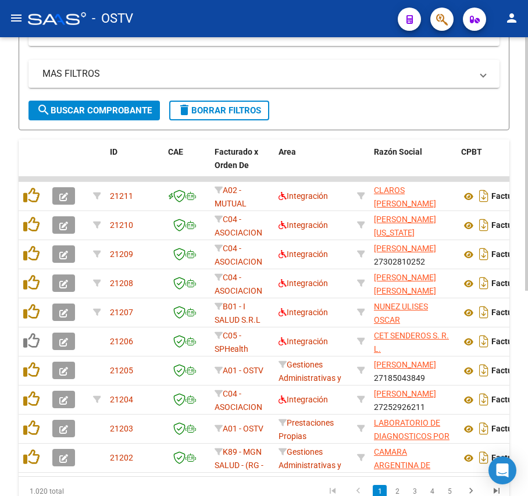
click at [140, 109] on span "search Buscar Comprobante" at bounding box center [94, 110] width 115 height 10
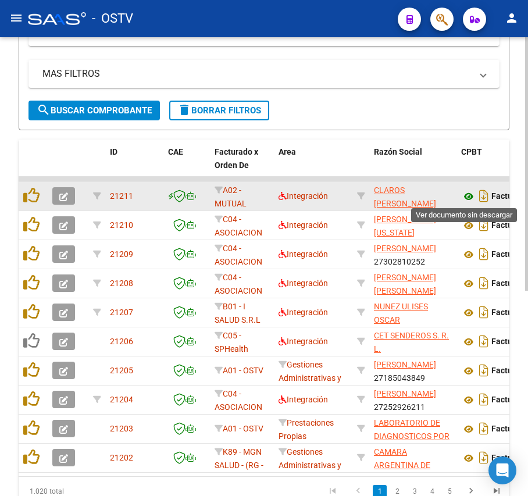
click at [468, 191] on icon at bounding box center [468, 197] width 15 height 14
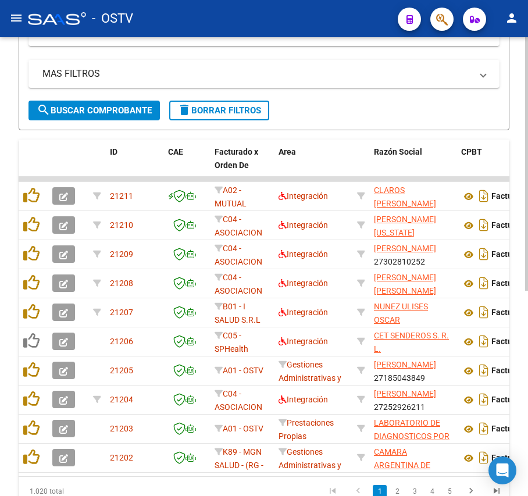
click at [87, 115] on span "search Buscar Comprobante" at bounding box center [94, 110] width 115 height 10
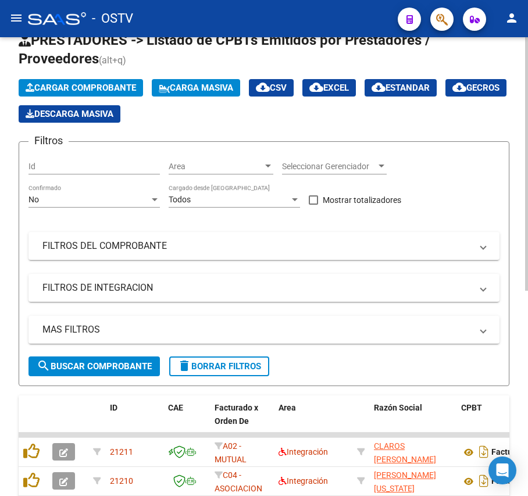
scroll to position [0, 0]
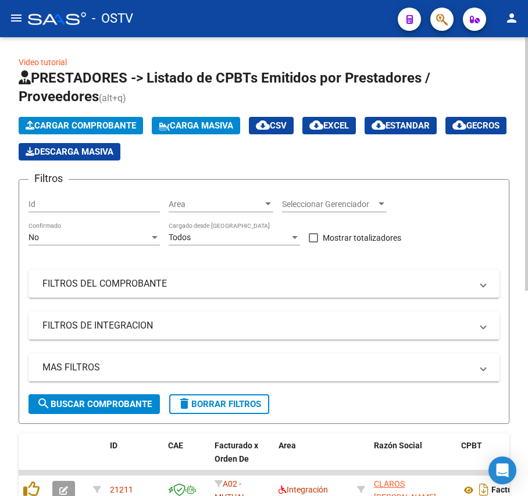
click at [119, 254] on div "No Confirmado" at bounding box center [94, 238] width 131 height 33
click at [127, 226] on div "No Confirmado" at bounding box center [94, 233] width 131 height 23
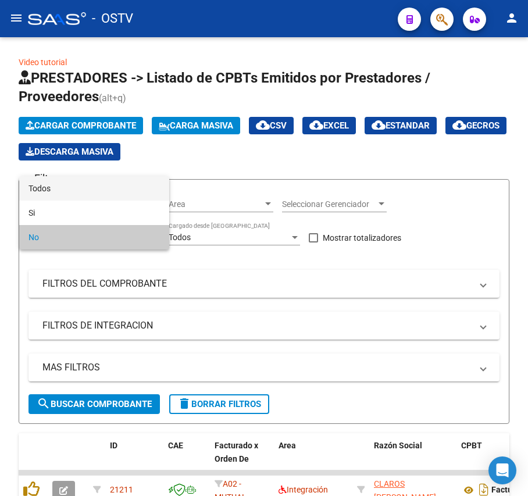
click at [124, 194] on span "Todos" at bounding box center [94, 188] width 131 height 24
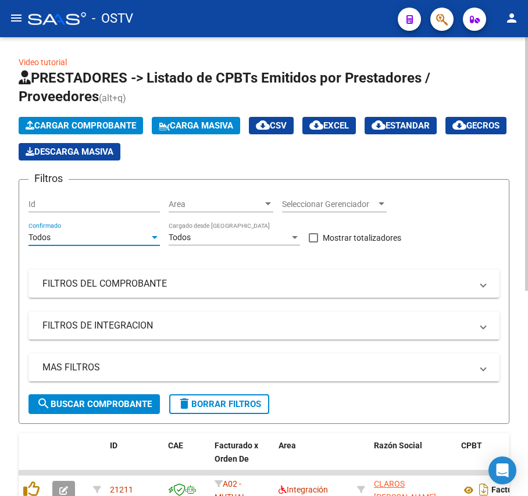
click at [100, 406] on span "search Buscar Comprobante" at bounding box center [94, 404] width 115 height 10
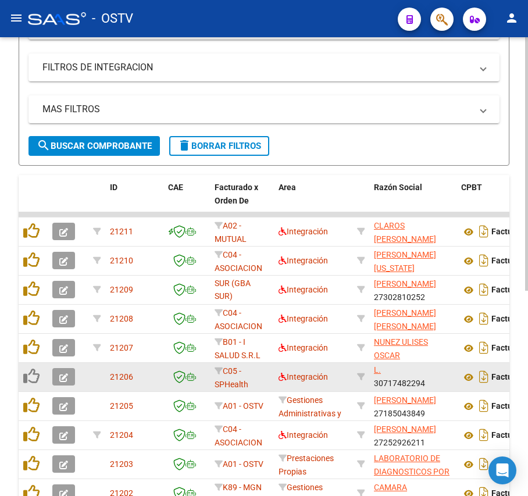
scroll to position [233, 0]
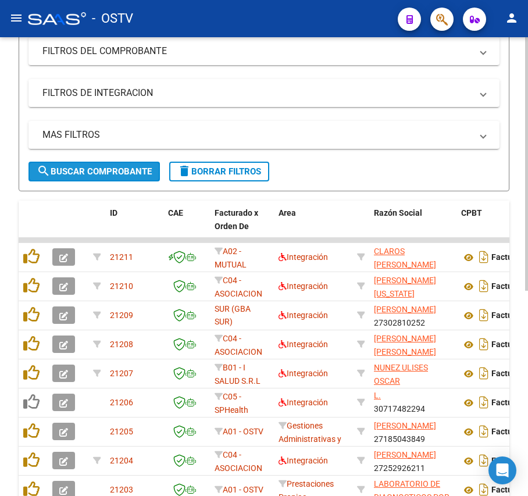
click at [127, 177] on button "search Buscar Comprobante" at bounding box center [94, 172] width 131 height 20
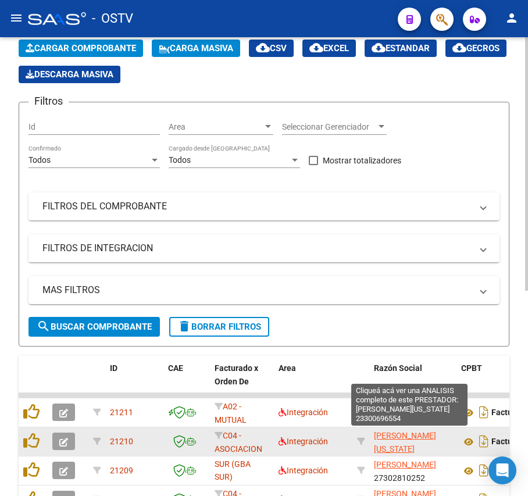
scroll to position [0, 0]
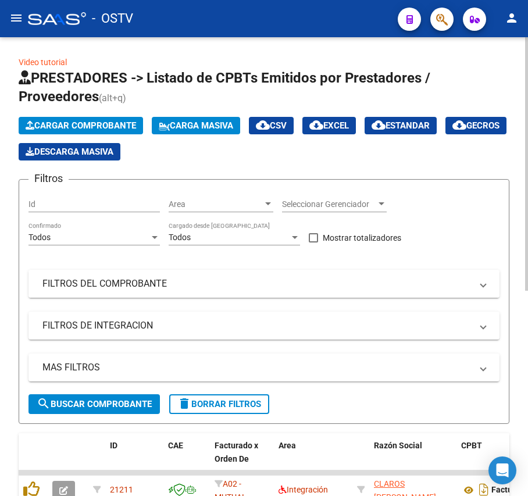
click at [124, 289] on mat-panel-title "FILTROS DEL COMPROBANTE" at bounding box center [256, 284] width 429 height 13
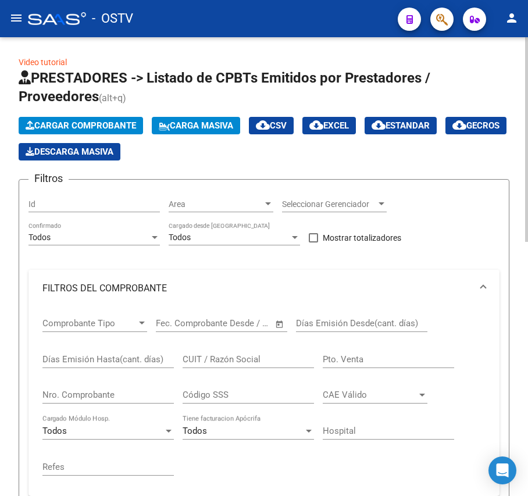
click at [125, 390] on input "Nro. Comprobante" at bounding box center [107, 395] width 131 height 10
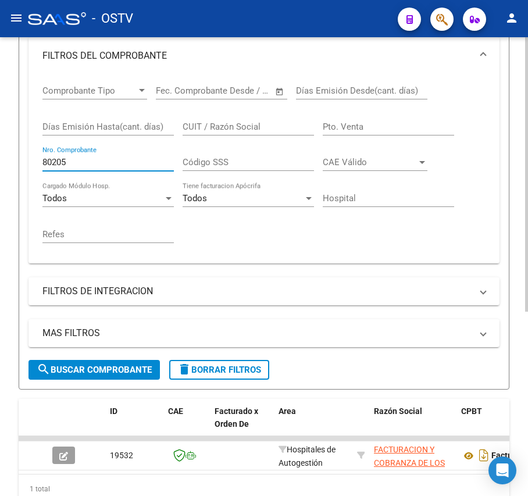
scroll to position [308, 0]
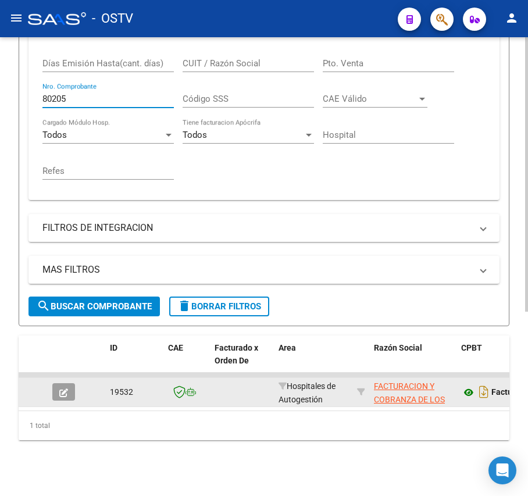
type input "80205"
click at [466, 387] on icon at bounding box center [468, 393] width 15 height 14
click at [431, 382] on app-link-go-to "FACTURACION Y COBRANZA DE LOS EFECTORES PUBLICOS S.E." at bounding box center [413, 406] width 78 height 53
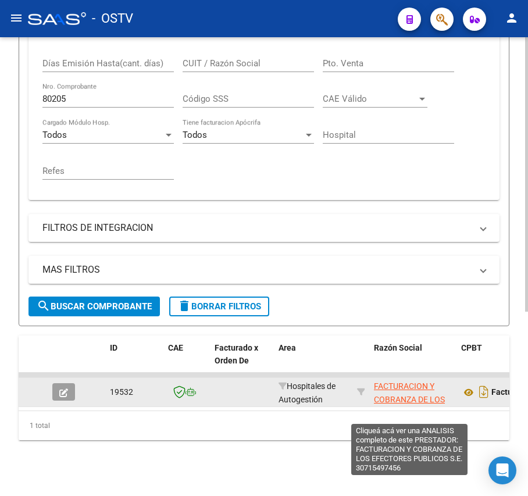
click at [431, 386] on span "FACTURACION Y COBRANZA DE LOS EFECTORES PUBLICOS S.E." at bounding box center [409, 406] width 71 height 49
type textarea "30715497456"
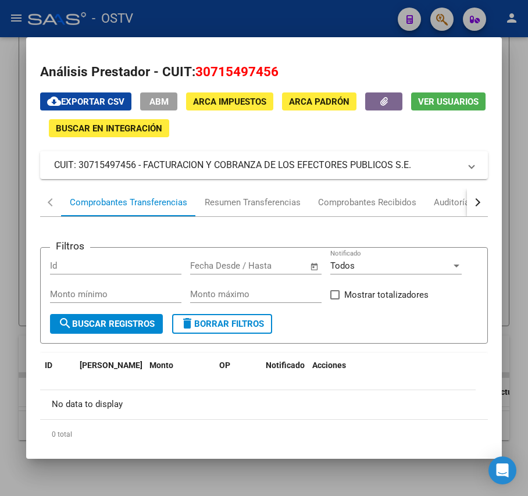
drag, startPoint x: 278, startPoint y: 72, endPoint x: 199, endPoint y: 70, distance: 78.6
click at [199, 70] on span "30715497456" at bounding box center [236, 71] width 83 height 15
click at [250, 23] on div at bounding box center [264, 248] width 528 height 496
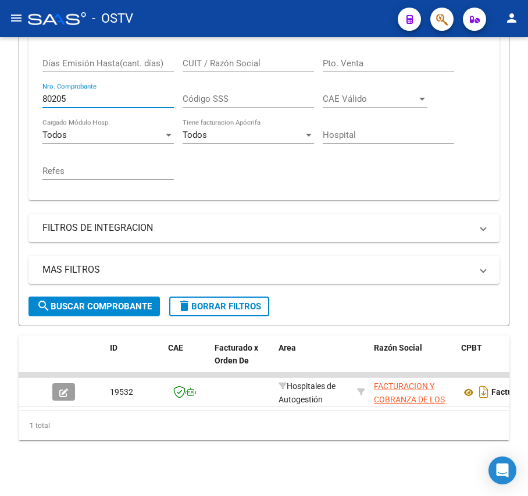
drag, startPoint x: 144, startPoint y: 91, endPoint x: -67, endPoint y: 106, distance: 211.7
click at [0, 106] on html "menu - OSTV person Firma Express Inicio Instructivos Contacto OS Padrón Afiliad…" at bounding box center [264, 248] width 528 height 496
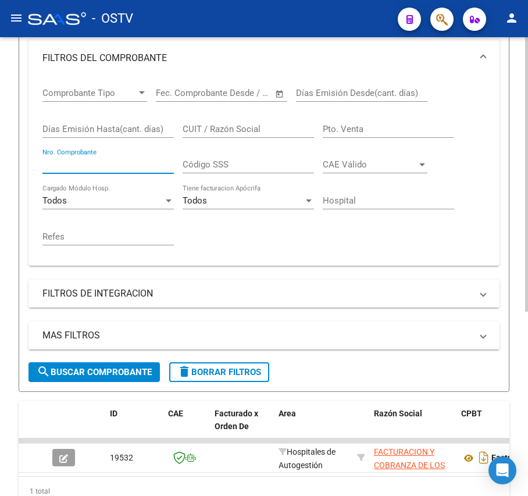
scroll to position [76, 0]
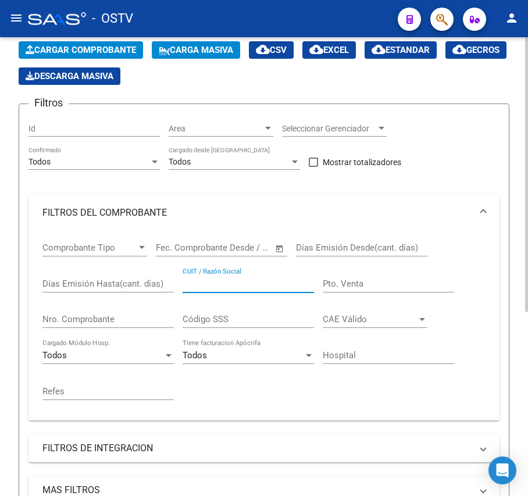
paste input "30626983398"
type input "30626983398"
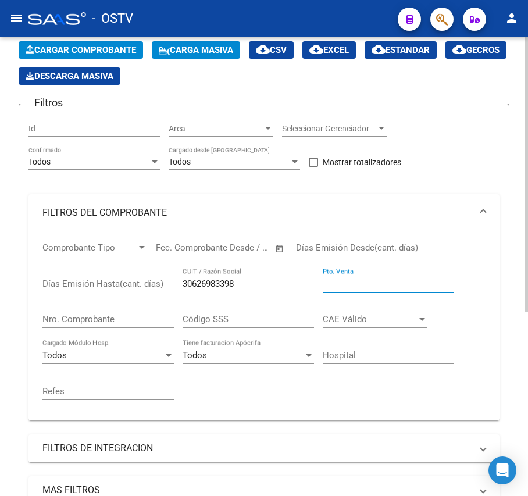
click at [389, 289] on input "Pto. Venta" at bounding box center [388, 284] width 131 height 10
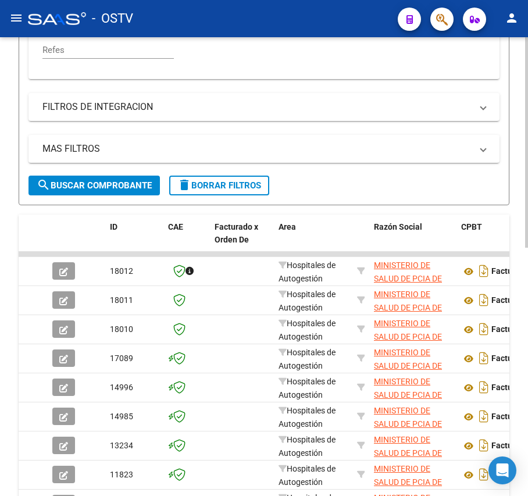
scroll to position [464, 0]
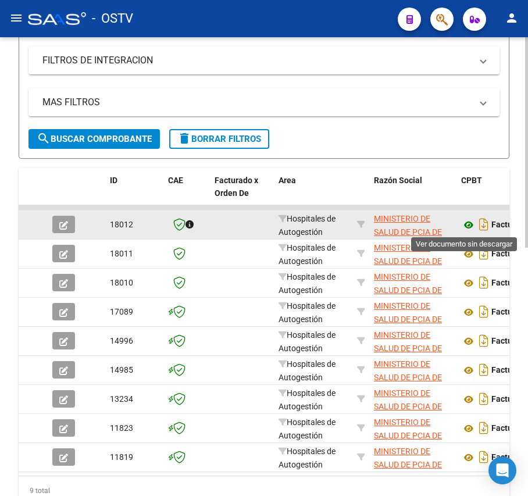
type input "132"
click at [471, 225] on icon at bounding box center [468, 225] width 15 height 14
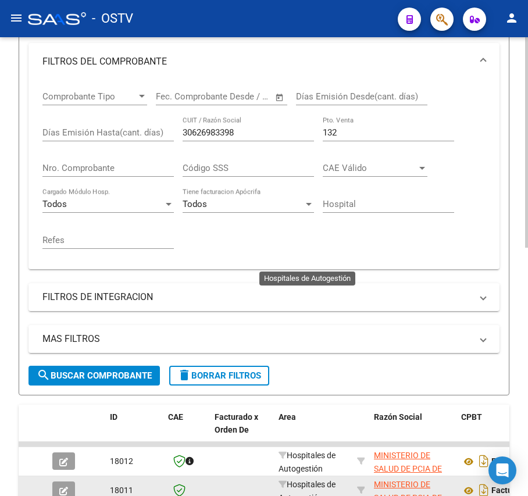
scroll to position [154, 0]
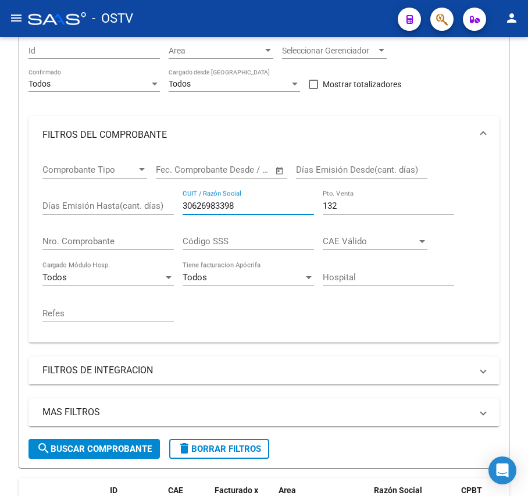
drag, startPoint x: 245, startPoint y: 205, endPoint x: -22, endPoint y: 200, distance: 267.1
click at [0, 200] on html "menu - OSTV person Firma Express Inicio Instructivos Contacto OS Padrón Afiliad…" at bounding box center [264, 248] width 528 height 496
click at [344, 205] on input "132" at bounding box center [388, 206] width 131 height 10
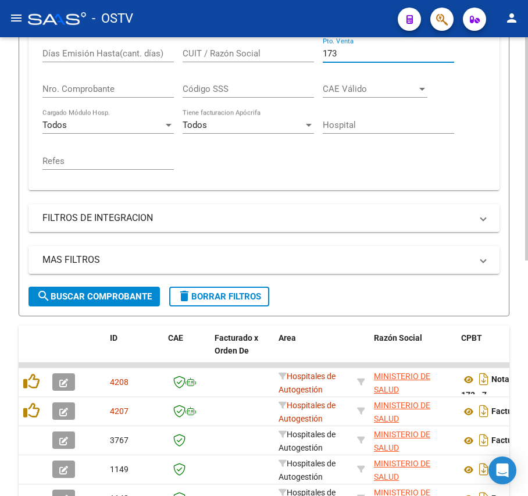
scroll to position [308, 0]
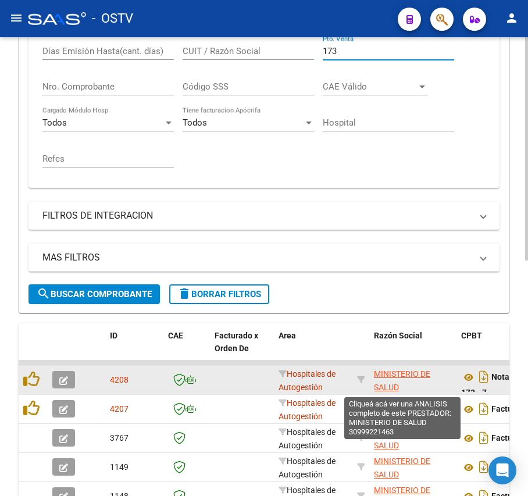
type input "173"
click at [410, 375] on span "MINISTERIO DE SALUD" at bounding box center [402, 380] width 56 height 23
type textarea "30999221463"
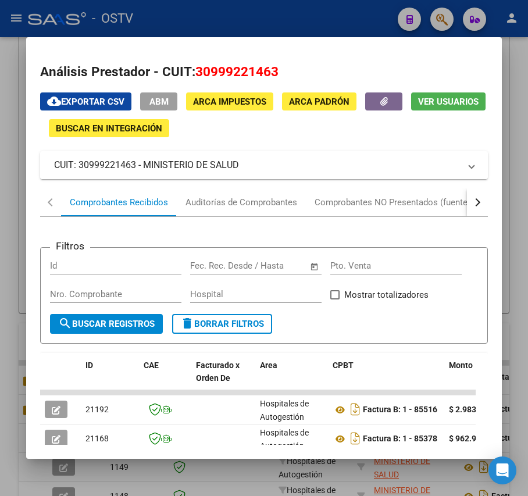
drag, startPoint x: 133, startPoint y: 163, endPoint x: 126, endPoint y: 163, distance: 7.0
click at [126, 163] on mat-panel-title "CUIT: 30999221463 - MINISTERIO DE SALUD" at bounding box center [257, 165] width 406 height 14
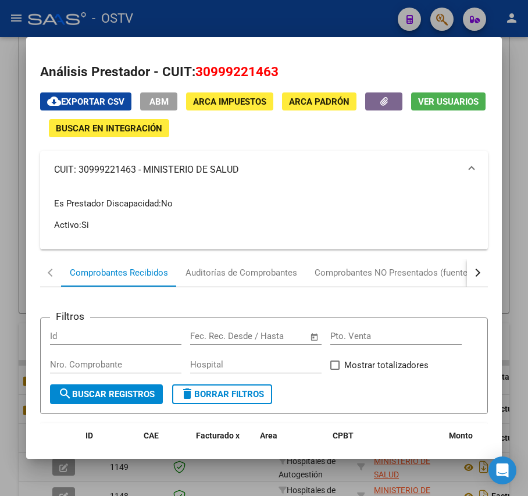
drag, startPoint x: 285, startPoint y: 70, endPoint x: 200, endPoint y: 72, distance: 85.0
click at [200, 72] on h2 "Análisis Prestador - CUIT: 30999221463" at bounding box center [263, 72] width 447 height 20
drag, startPoint x: 197, startPoint y: 70, endPoint x: 285, endPoint y: 66, distance: 87.9
click at [285, 66] on h2 "Análisis Prestador - CUIT: 30999221463" at bounding box center [263, 72] width 447 height 20
click at [294, 24] on div at bounding box center [264, 248] width 528 height 496
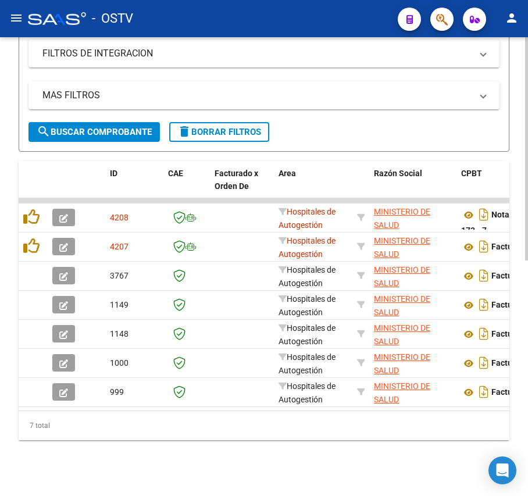
scroll to position [483, 0]
drag, startPoint x: 94, startPoint y: 411, endPoint x: 291, endPoint y: 408, distance: 196.7
click at [291, 408] on div "ID CAE Facturado x Orden De Area Razón Social CPBT Monto Fecha Cpbt Días desde …" at bounding box center [264, 300] width 491 height 279
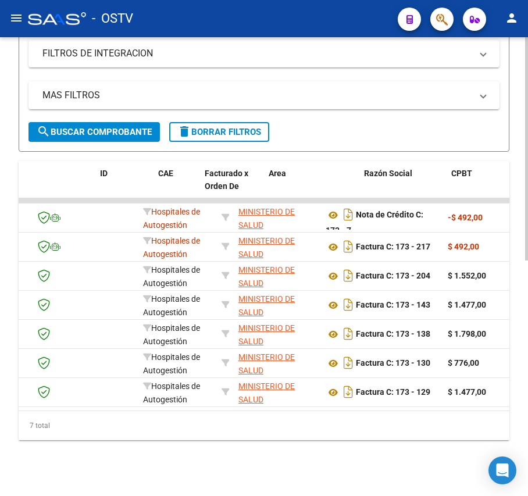
scroll to position [0, 0]
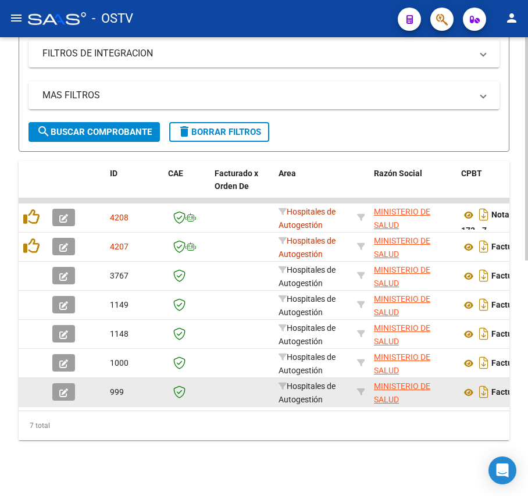
click at [70, 383] on button "button" at bounding box center [63, 391] width 23 height 17
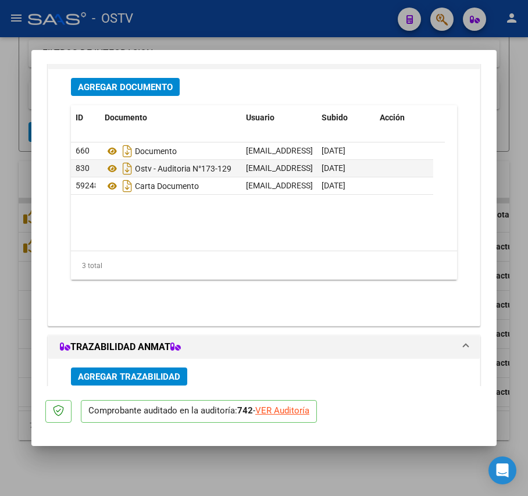
scroll to position [952, 0]
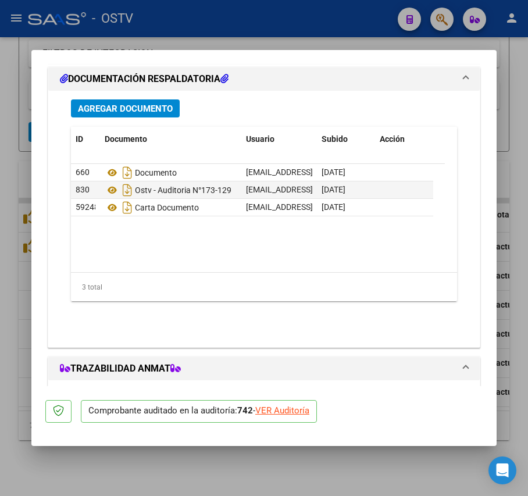
click at [198, 468] on div at bounding box center [264, 248] width 528 height 496
type input "$ 0,00"
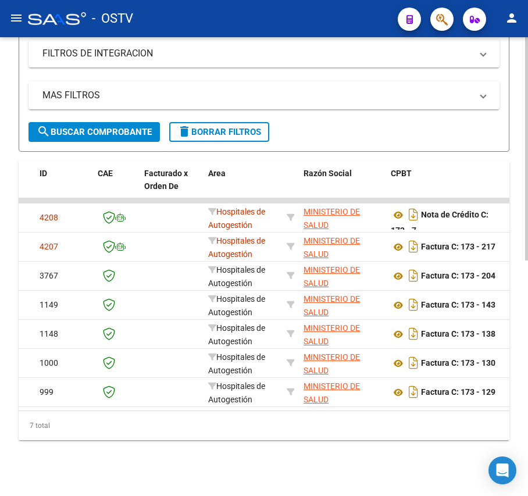
scroll to position [0, 0]
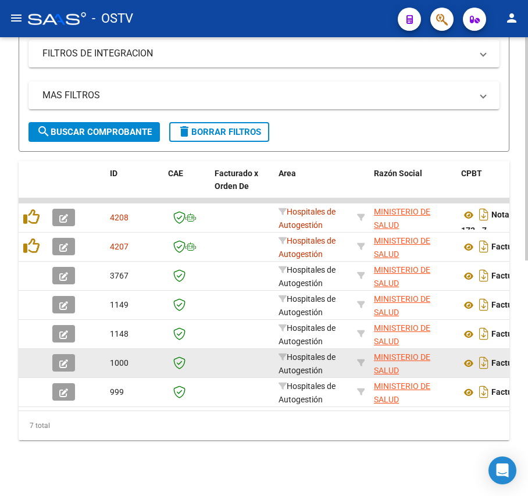
click at [66, 349] on datatable-body-cell at bounding box center [68, 363] width 41 height 29
click at [66, 354] on button "button" at bounding box center [63, 362] width 23 height 17
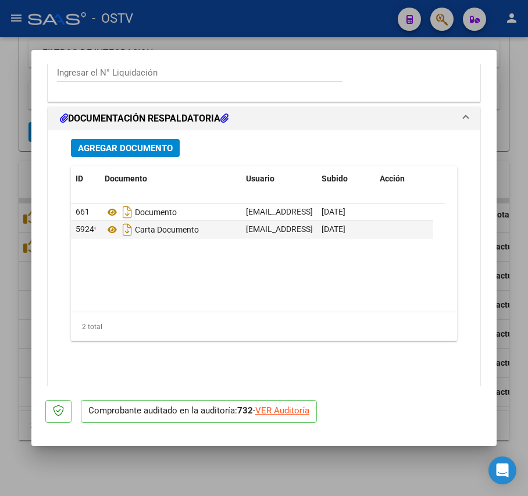
scroll to position [931, 0]
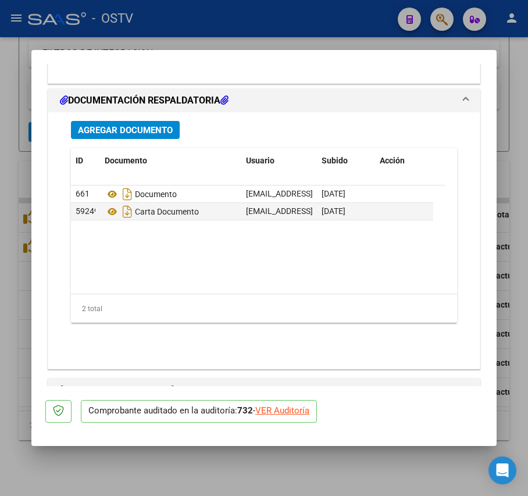
click at [205, 468] on div at bounding box center [264, 248] width 528 height 496
type input "$ 0,00"
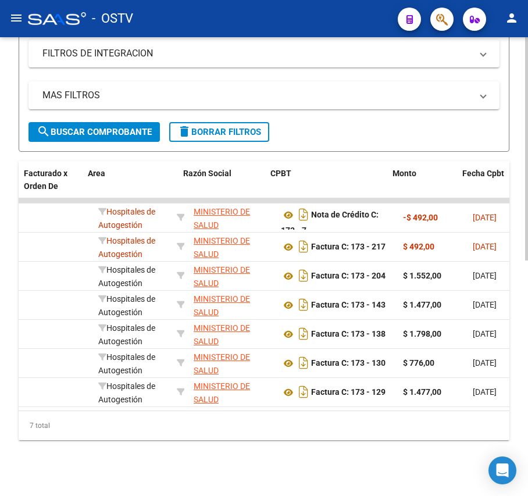
scroll to position [0, 191]
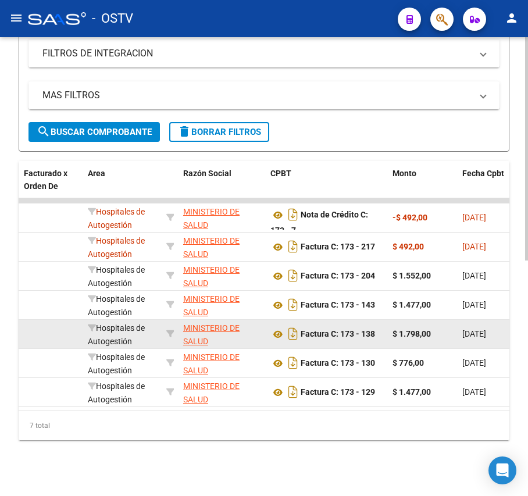
click at [62, 320] on datatable-body-cell at bounding box center [51, 334] width 64 height 29
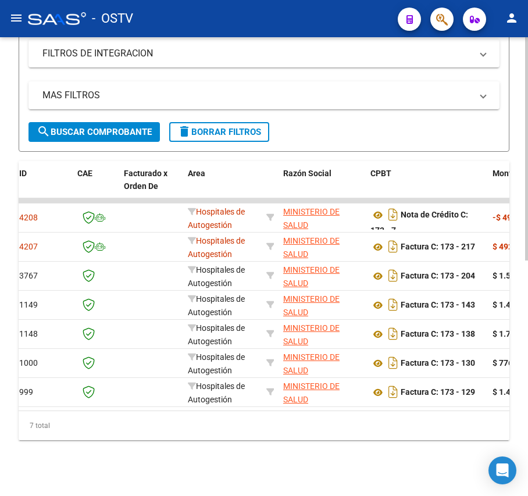
scroll to position [0, 0]
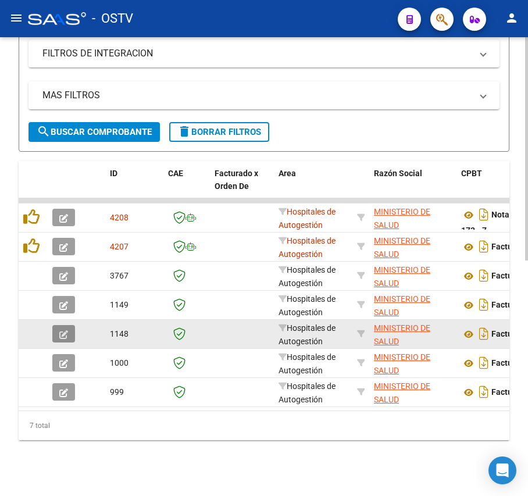
click at [72, 325] on button "button" at bounding box center [63, 333] width 23 height 17
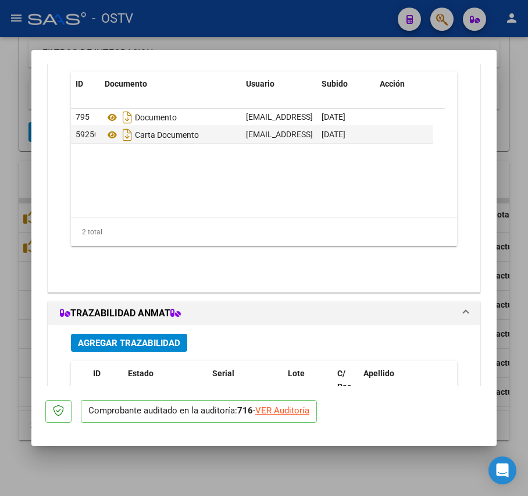
scroll to position [1008, 0]
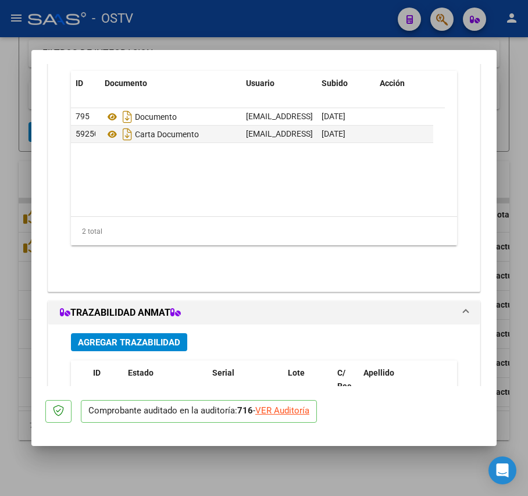
click at [509, 396] on div at bounding box center [264, 248] width 528 height 496
type input "$ 0,00"
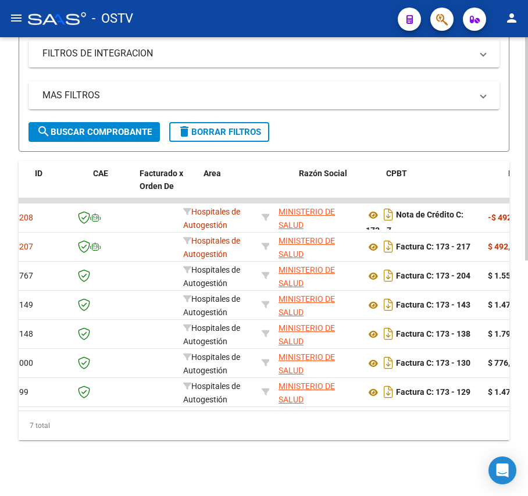
scroll to position [0, 0]
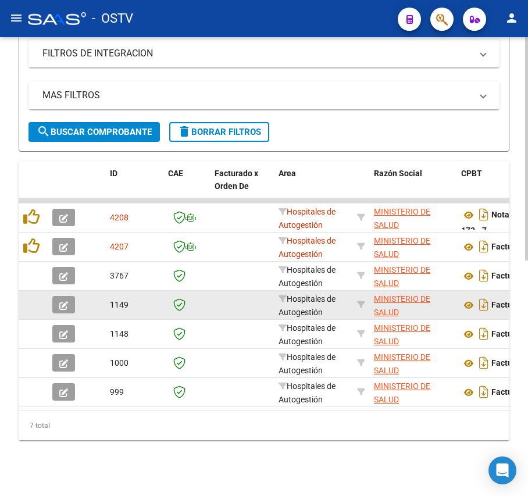
click at [66, 296] on button "button" at bounding box center [63, 304] width 23 height 17
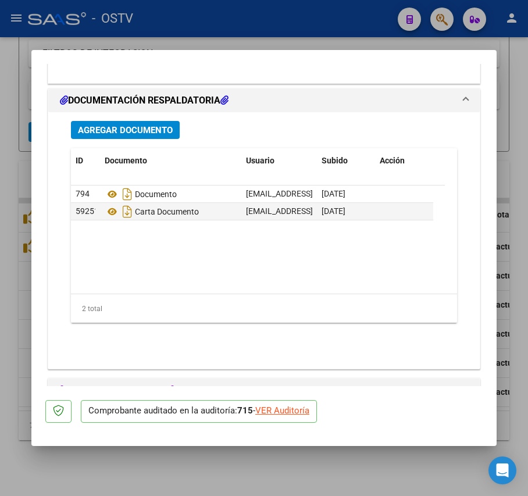
click at [256, 447] on div at bounding box center [264, 248] width 528 height 496
type input "$ 0,00"
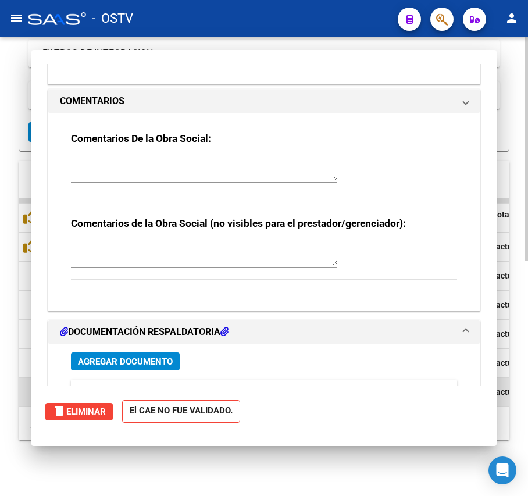
scroll to position [483, 0]
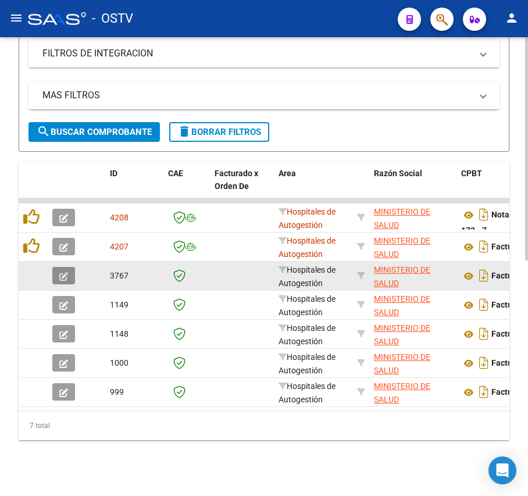
click at [66, 267] on button "button" at bounding box center [63, 275] width 23 height 17
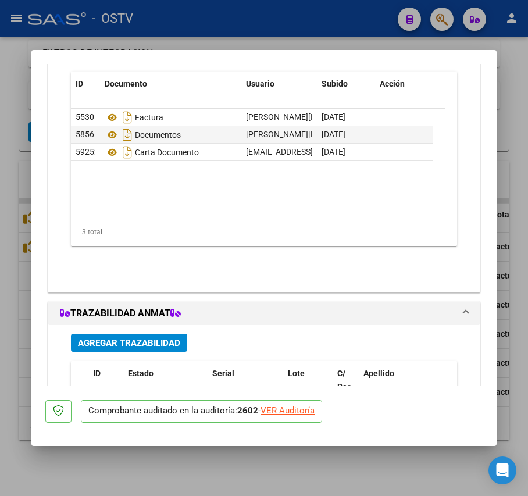
scroll to position [1008, 0]
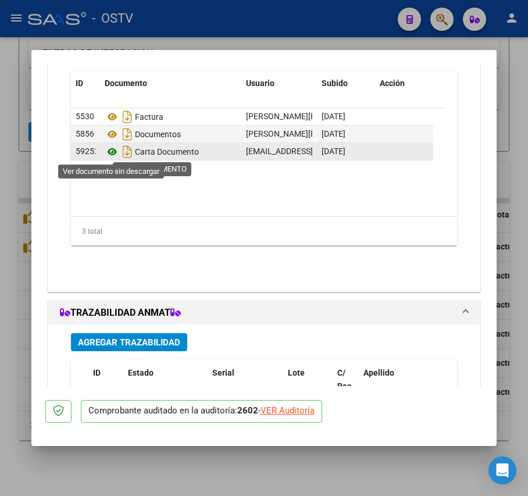
click at [110, 147] on icon at bounding box center [112, 152] width 15 height 14
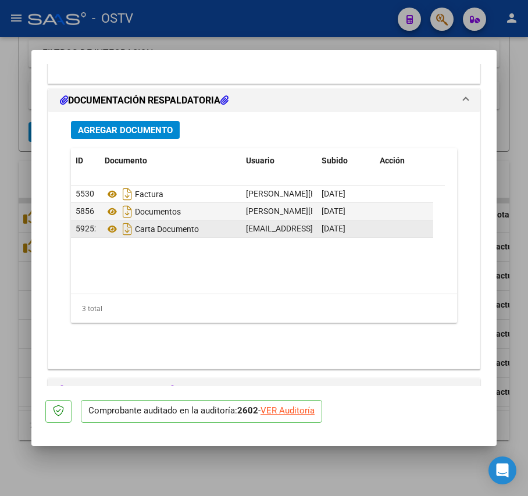
scroll to position [853, 0]
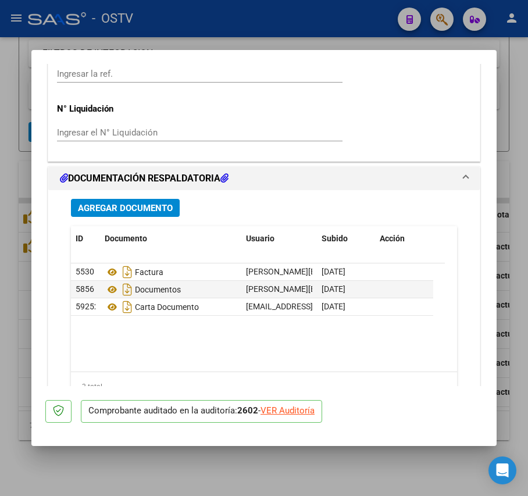
click at [24, 305] on div at bounding box center [264, 248] width 528 height 496
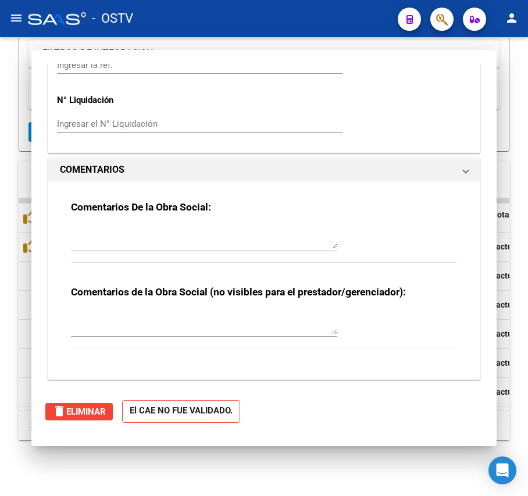
type input "$ 0,00"
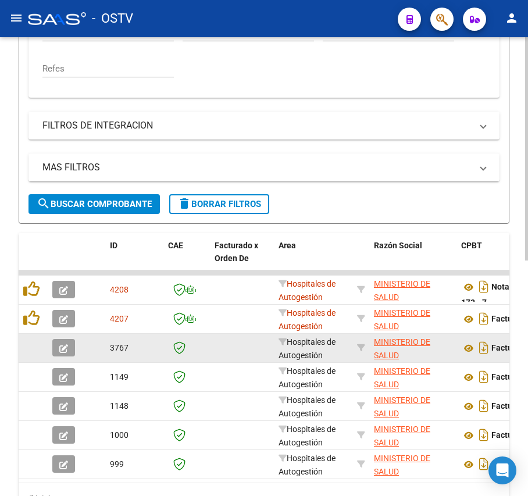
scroll to position [406, 0]
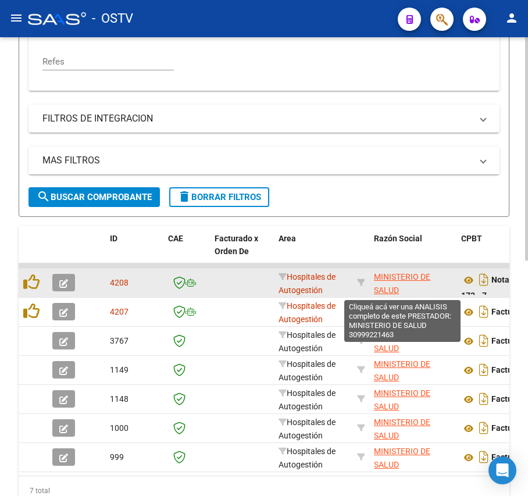
click at [399, 275] on span "MINISTERIO DE SALUD" at bounding box center [402, 283] width 56 height 23
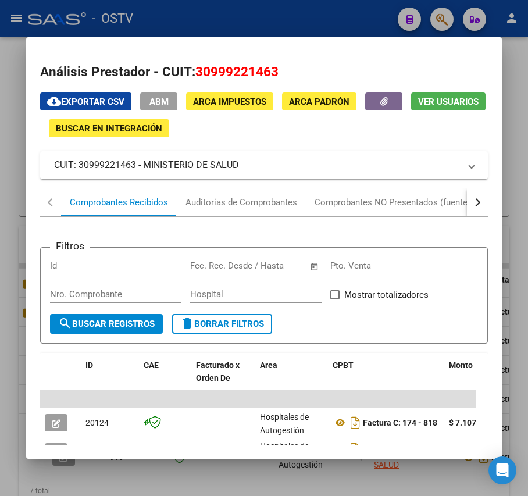
drag, startPoint x: 286, startPoint y: 77, endPoint x: 198, endPoint y: 71, distance: 88.6
click at [198, 71] on h2 "Análisis Prestador - CUIT: 30999221463" at bounding box center [263, 72] width 447 height 20
click at [210, 22] on div at bounding box center [264, 248] width 528 height 496
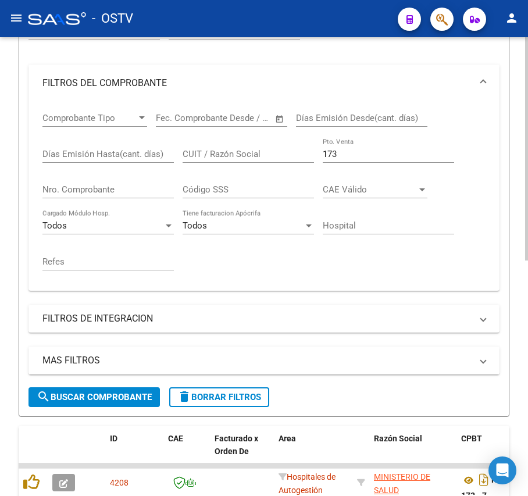
scroll to position [173, 0]
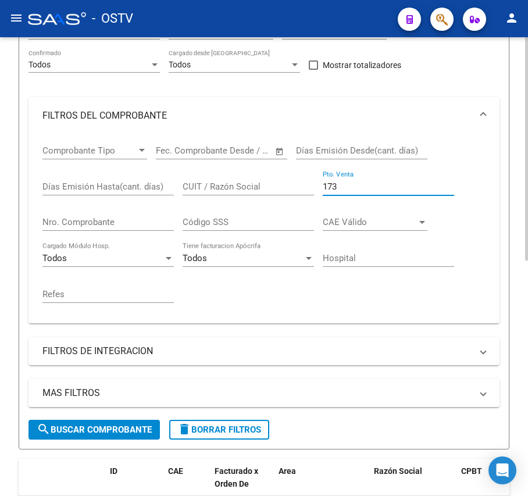
drag, startPoint x: 357, startPoint y: 191, endPoint x: 54, endPoint y: 180, distance: 303.9
click at [54, 180] on div "Comprobante Tipo Comprobante Tipo Fecha inicio – Fecha fin Fec. Comprobante Des…" at bounding box center [263, 224] width 443 height 180
click at [351, 176] on div "173 Pto. Venta" at bounding box center [388, 182] width 131 height 25
click at [351, 183] on input "173" at bounding box center [388, 187] width 131 height 10
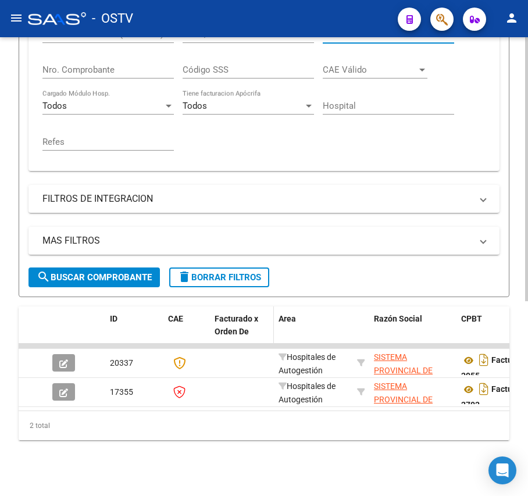
scroll to position [338, 0]
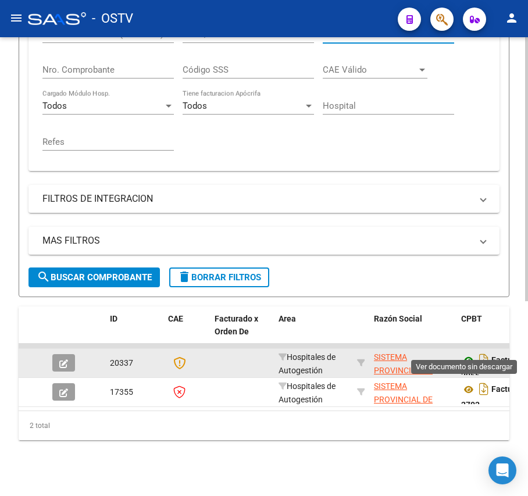
type input "1334"
click at [464, 354] on icon at bounding box center [468, 361] width 15 height 14
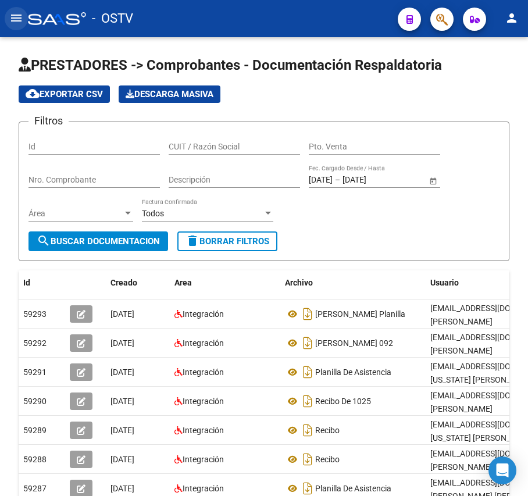
click at [15, 21] on mat-icon "menu" at bounding box center [16, 18] width 14 height 14
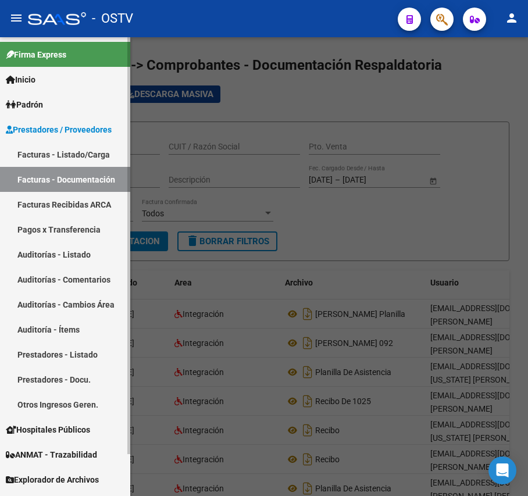
click at [45, 152] on link "Facturas - Listado/Carga" at bounding box center [65, 154] width 130 height 25
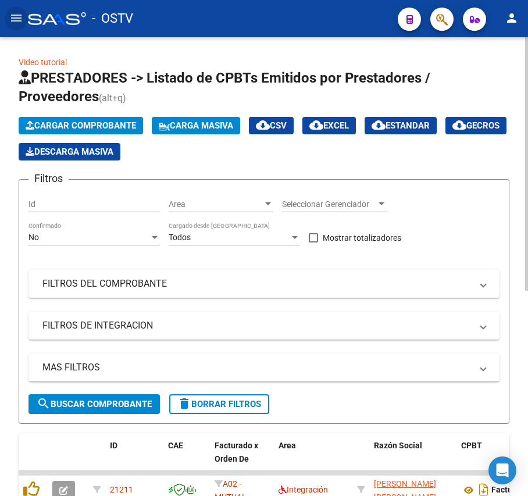
click at [144, 233] on div "No" at bounding box center [89, 238] width 121 height 10
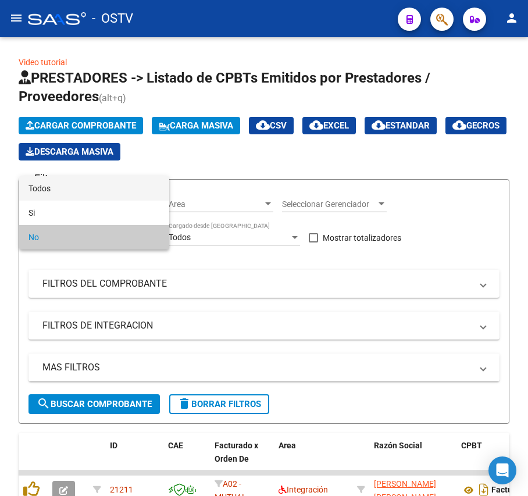
click at [114, 196] on span "Todos" at bounding box center [94, 188] width 131 height 24
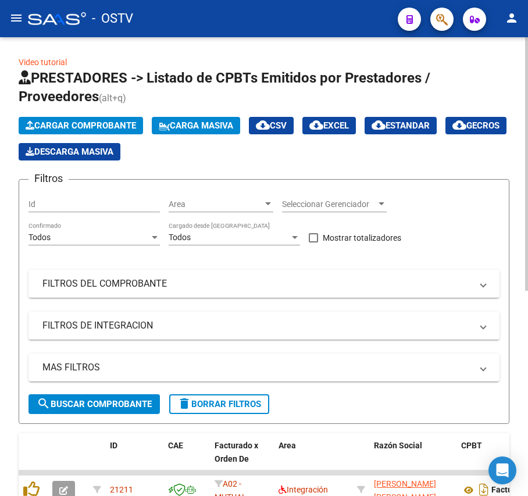
click at [182, 279] on mat-panel-title "FILTROS DEL COMPROBANTE" at bounding box center [256, 284] width 429 height 13
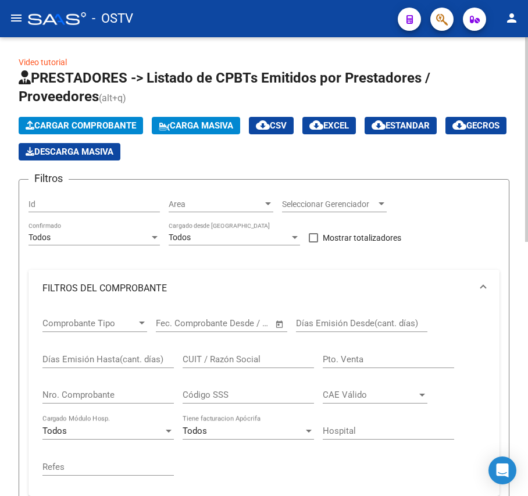
click at [350, 368] on div "Pto. Venta" at bounding box center [388, 355] width 131 height 25
click at [358, 349] on div "Pto. Venta" at bounding box center [388, 355] width 131 height 25
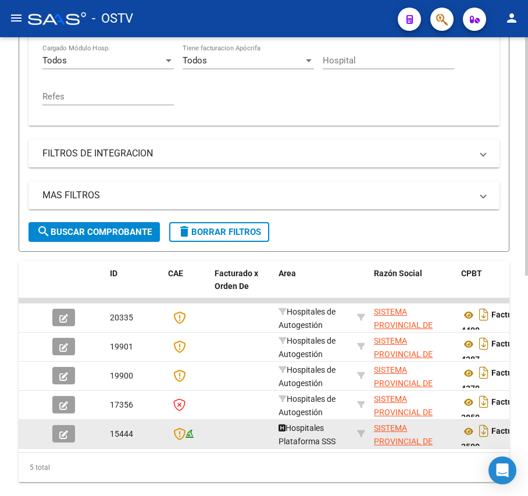
scroll to position [387, 0]
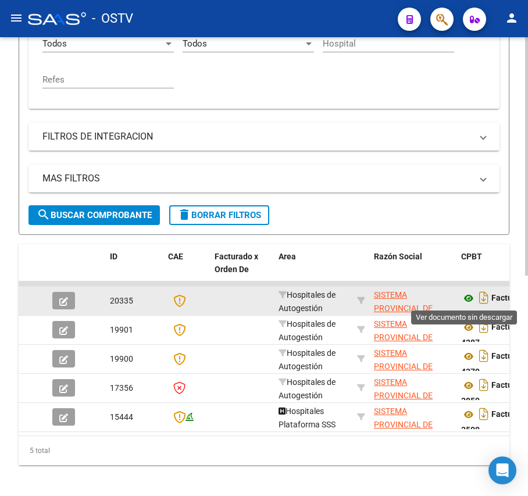
click at [467, 303] on icon at bounding box center [468, 298] width 15 height 14
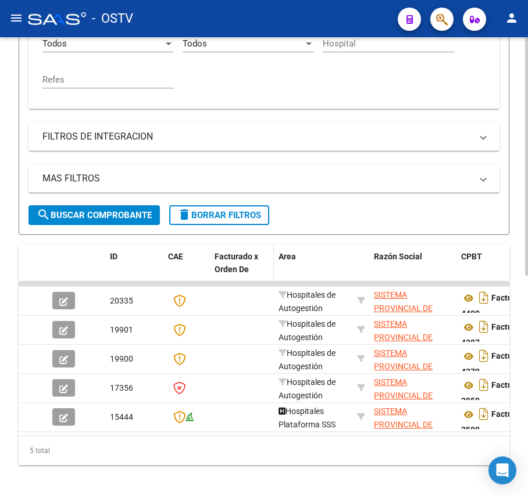
scroll to position [233, 0]
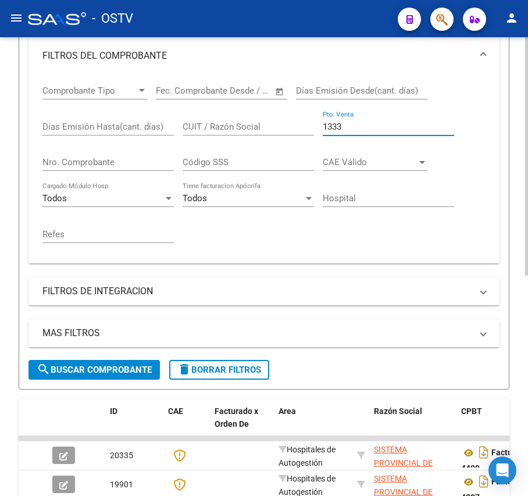
click at [368, 130] on input "1333" at bounding box center [388, 127] width 131 height 10
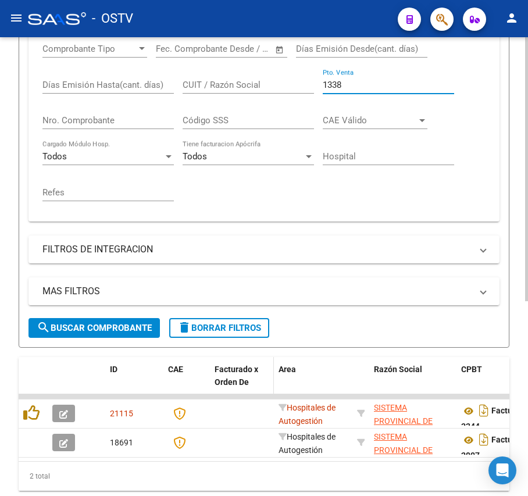
scroll to position [310, 0]
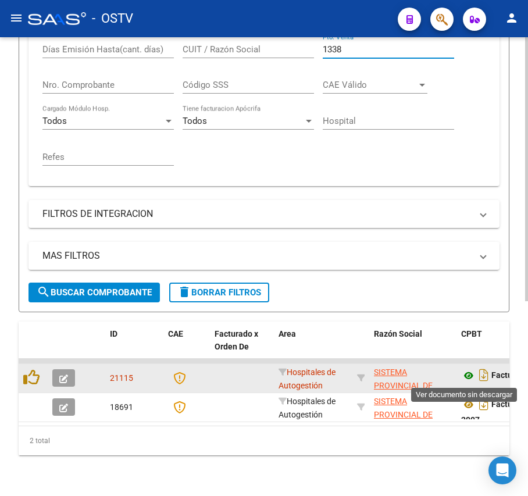
click at [464, 380] on icon at bounding box center [468, 376] width 15 height 14
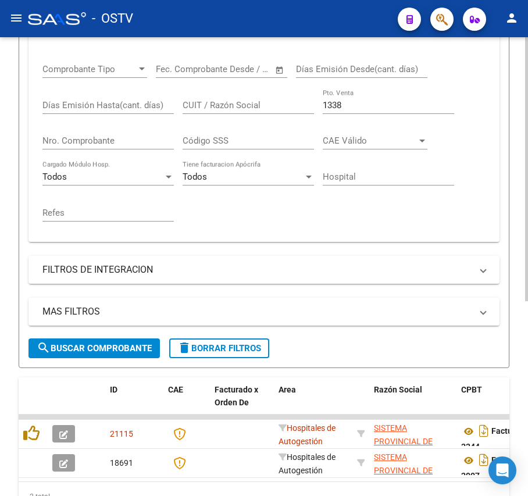
scroll to position [233, 0]
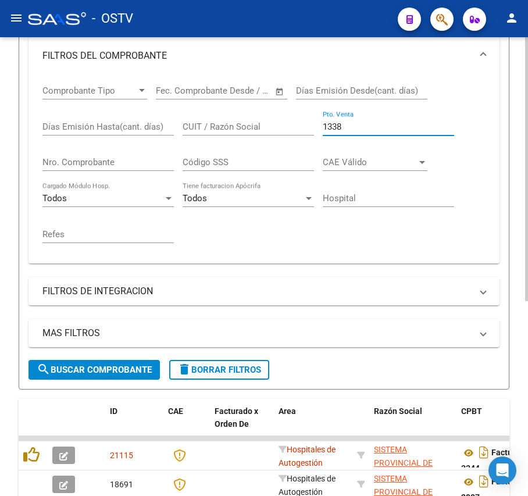
drag, startPoint x: 371, startPoint y: 126, endPoint x: 182, endPoint y: 128, distance: 189.1
click at [182, 128] on div "Comprobante Tipo Comprobante Tipo Fecha inicio – Fecha fin Fec. Comprobante Des…" at bounding box center [263, 164] width 443 height 180
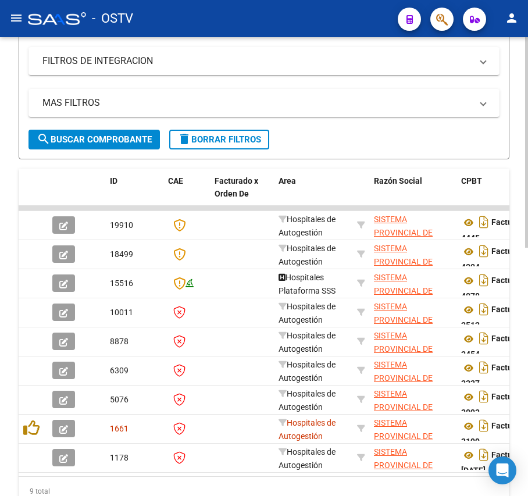
scroll to position [465, 0]
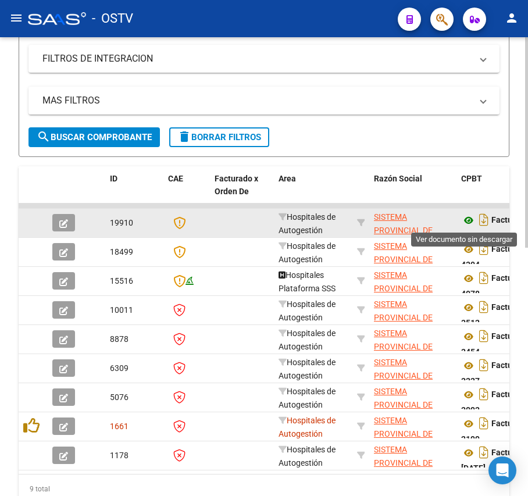
click at [475, 224] on icon at bounding box center [468, 221] width 15 height 14
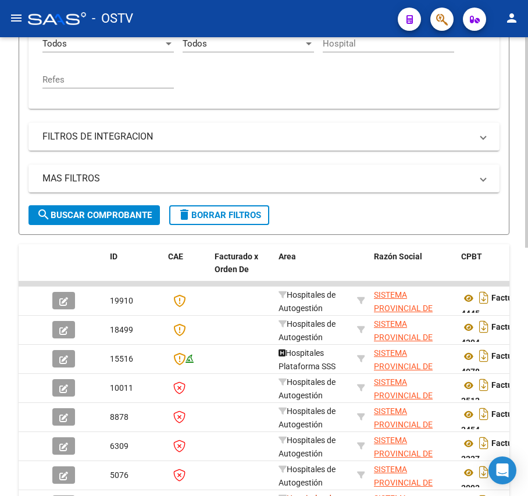
scroll to position [310, 0]
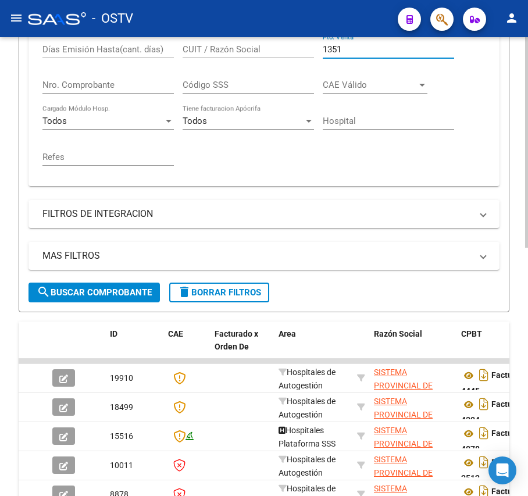
click at [392, 49] on input "1351" at bounding box center [388, 49] width 131 height 10
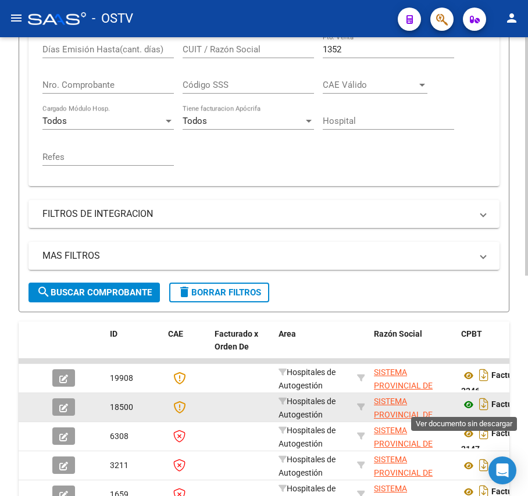
click at [463, 404] on icon at bounding box center [468, 405] width 15 height 14
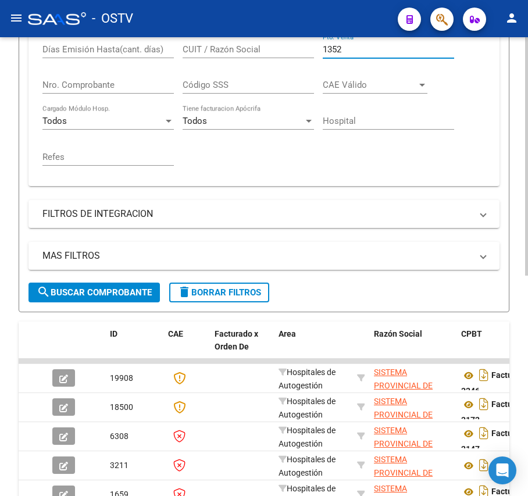
drag, startPoint x: 401, startPoint y: 45, endPoint x: 435, endPoint y: 68, distance: 40.7
click at [396, 47] on input "1352" at bounding box center [388, 49] width 131 height 10
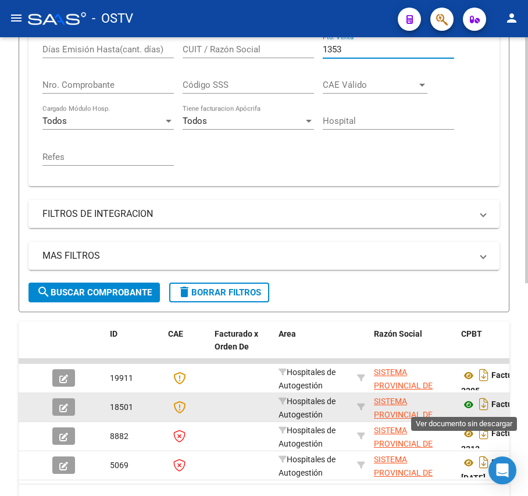
click at [471, 401] on icon at bounding box center [468, 405] width 15 height 14
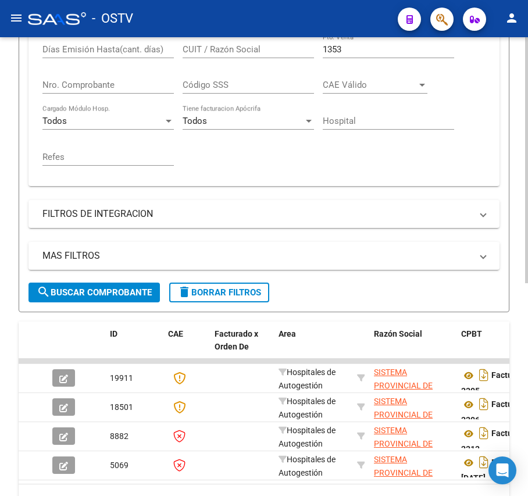
click at [351, 49] on input "1353" at bounding box center [388, 49] width 131 height 10
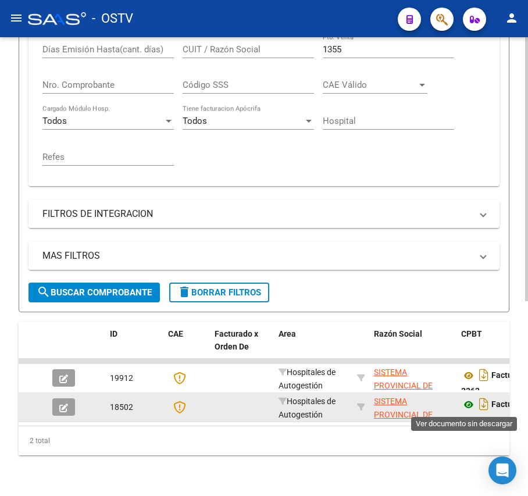
click at [466, 411] on icon at bounding box center [468, 405] width 15 height 14
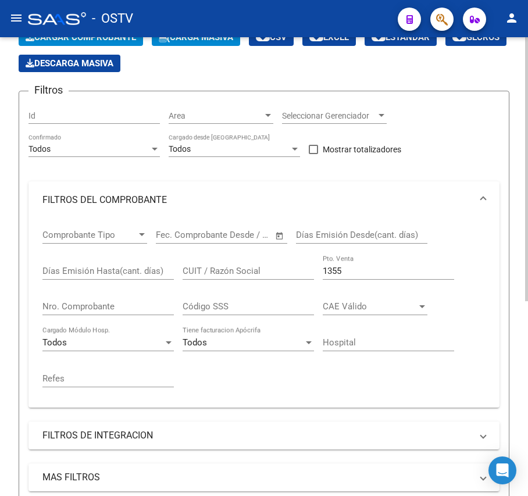
scroll to position [77, 0]
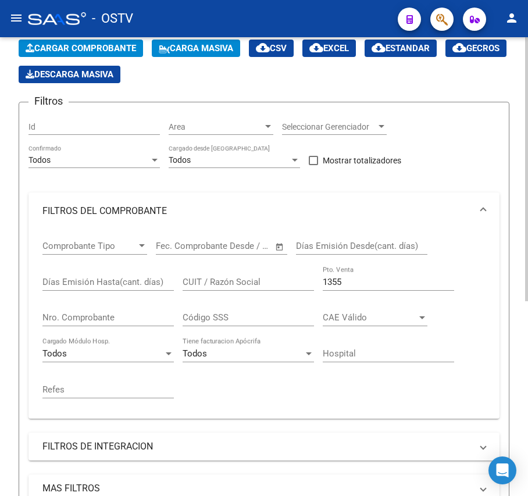
click at [368, 297] on div "1355 Pto. Venta" at bounding box center [388, 284] width 131 height 36
click at [371, 291] on div "1355 Pto. Venta" at bounding box center [388, 284] width 131 height 36
click at [373, 278] on input "1355" at bounding box center [388, 282] width 131 height 10
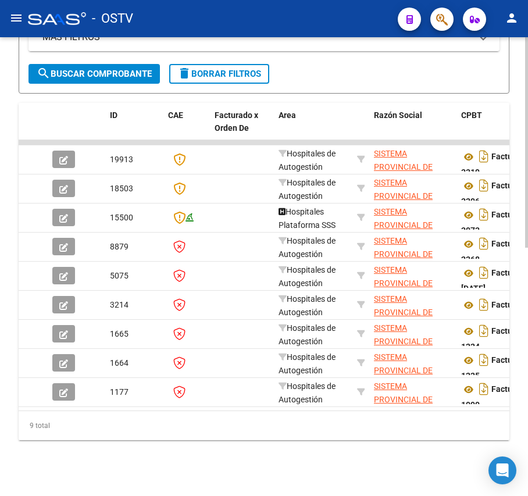
scroll to position [541, 0]
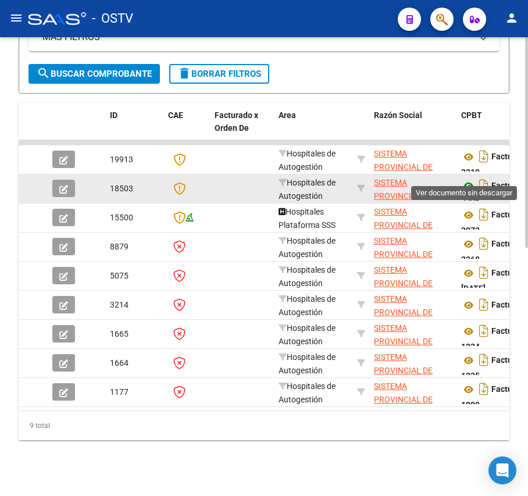
click at [467, 179] on icon at bounding box center [468, 186] width 15 height 14
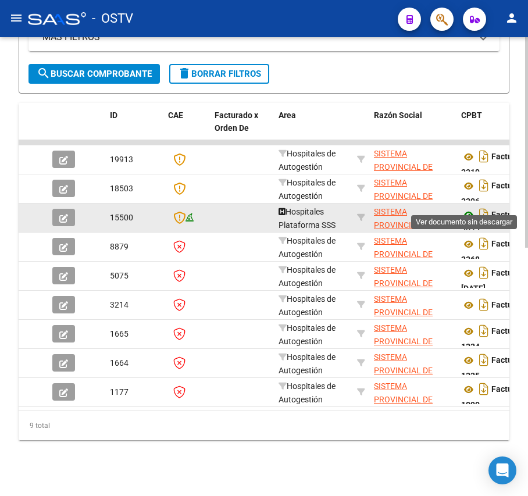
click at [471, 208] on icon at bounding box center [468, 215] width 15 height 14
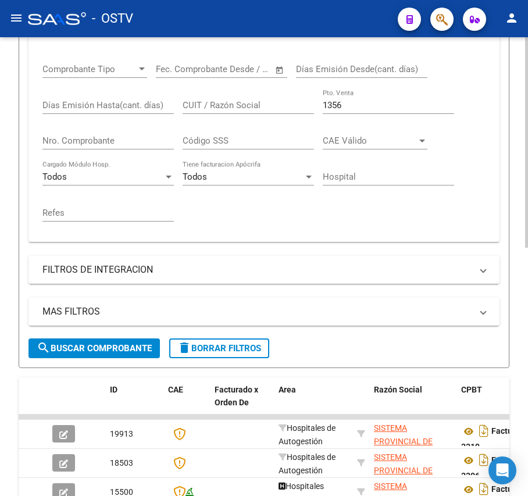
scroll to position [231, 0]
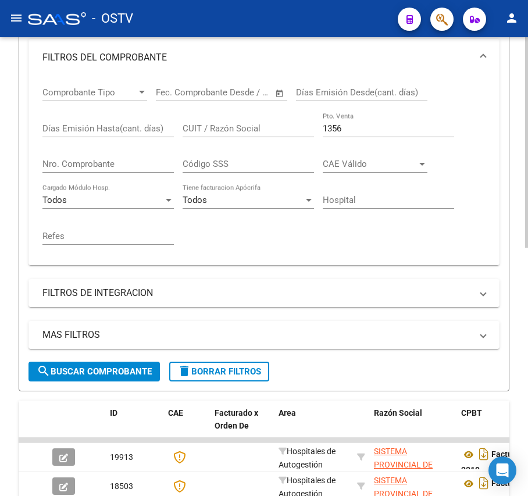
click at [345, 121] on div "1356 Pto. Venta" at bounding box center [388, 124] width 131 height 25
click at [346, 135] on div "1356 Pto. Venta" at bounding box center [388, 124] width 131 height 25
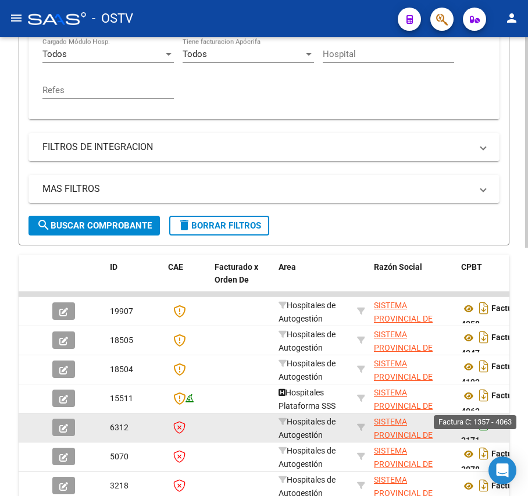
scroll to position [386, 0]
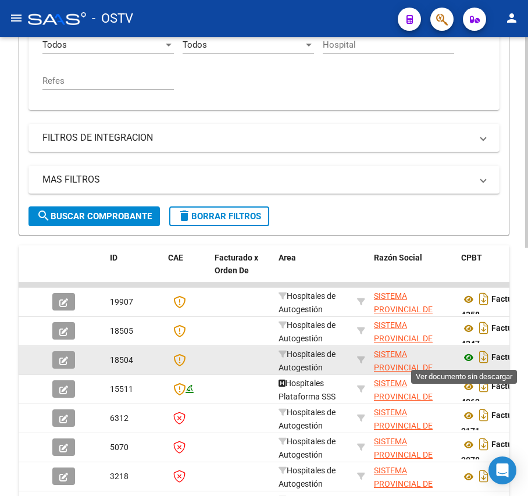
click at [470, 357] on icon at bounding box center [468, 358] width 15 height 14
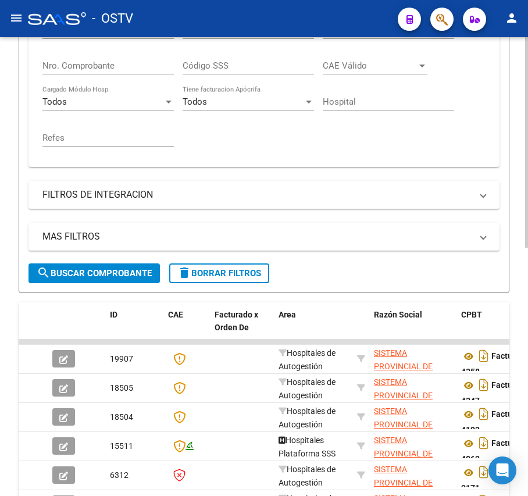
scroll to position [308, 0]
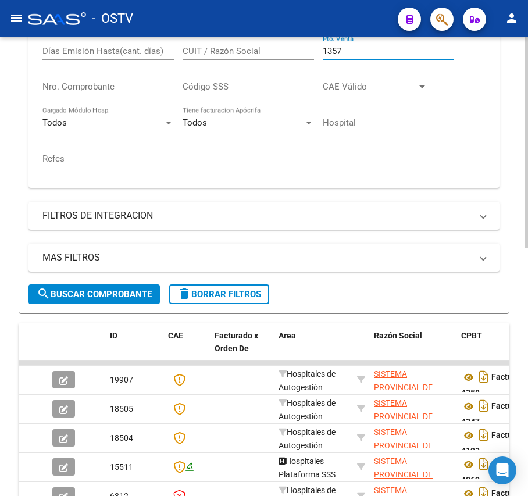
click at [371, 48] on input "1357" at bounding box center [388, 51] width 131 height 10
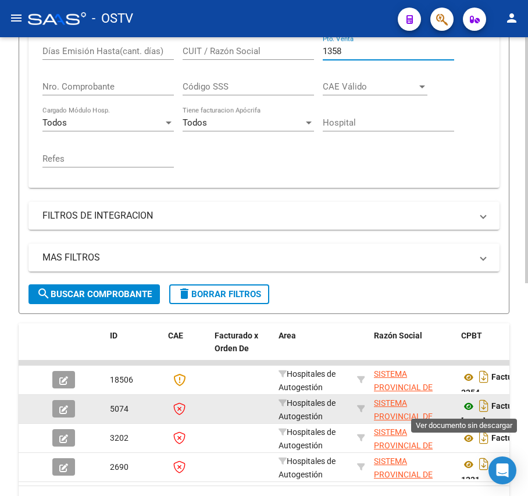
click at [467, 410] on icon at bounding box center [468, 407] width 15 height 14
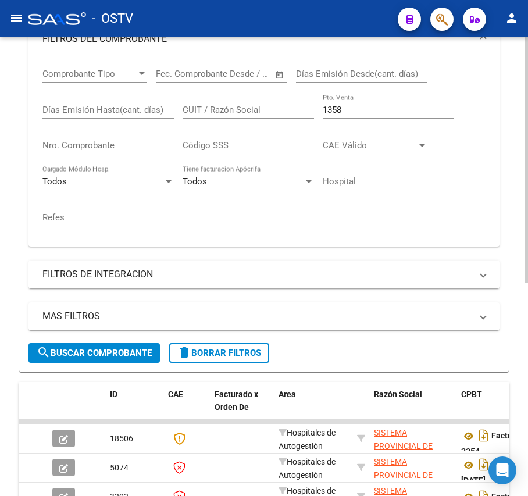
scroll to position [154, 0]
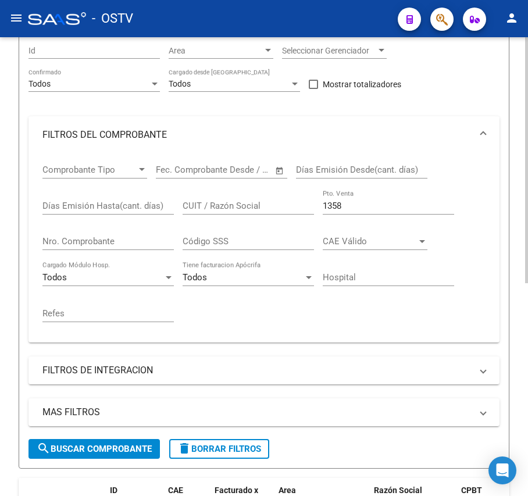
click at [370, 216] on div "1358 Pto. Venta" at bounding box center [388, 208] width 131 height 36
drag, startPoint x: 370, startPoint y: 206, endPoint x: 381, endPoint y: 202, distance: 11.0
click at [368, 205] on input "1358" at bounding box center [388, 206] width 131 height 10
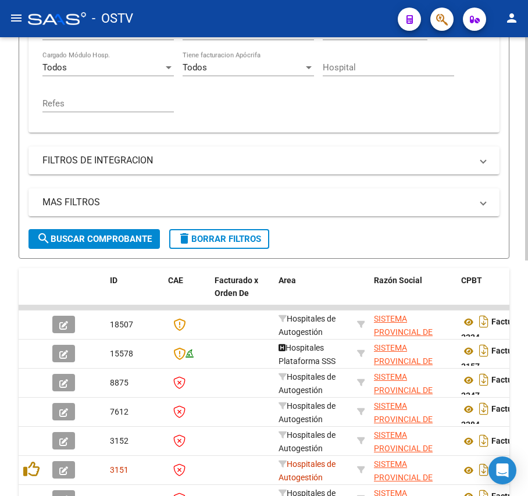
scroll to position [464, 0]
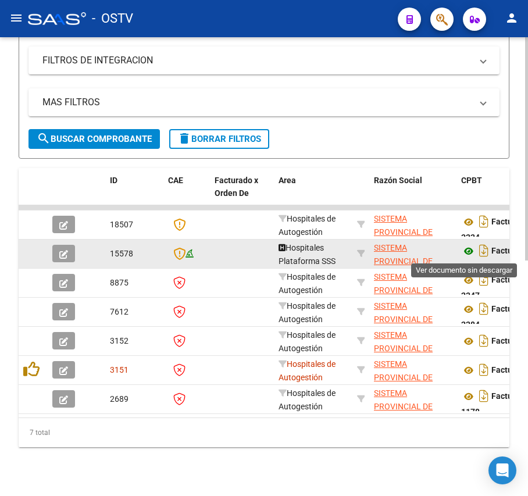
click at [464, 254] on icon at bounding box center [468, 251] width 15 height 14
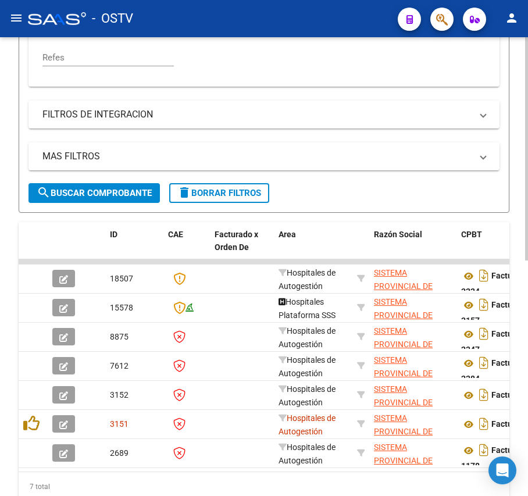
scroll to position [231, 0]
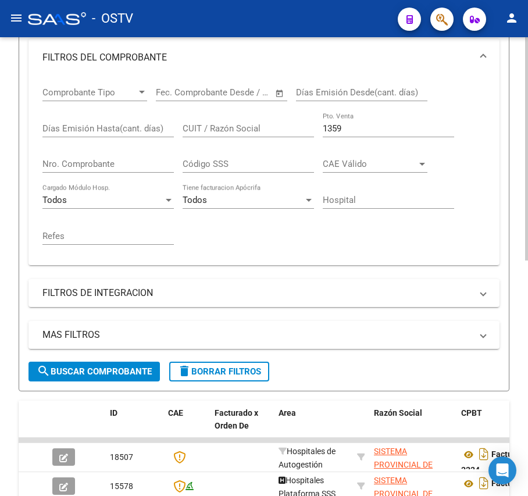
click at [398, 121] on div "1359 Pto. Venta" at bounding box center [388, 124] width 131 height 25
click at [399, 127] on input "1359" at bounding box center [388, 128] width 131 height 10
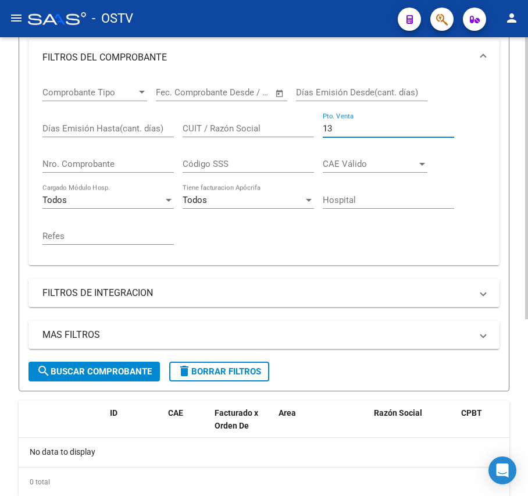
type input "1"
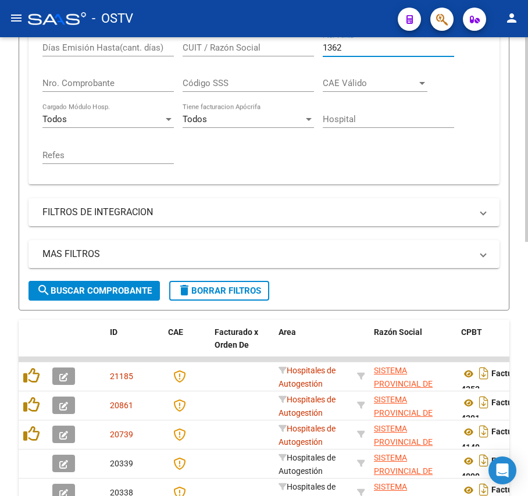
scroll to position [386, 0]
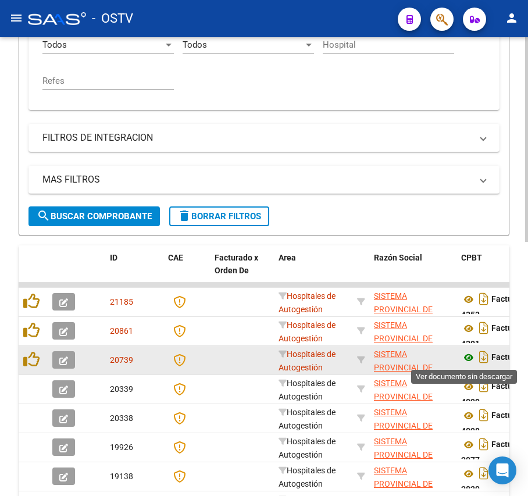
click at [462, 361] on icon at bounding box center [468, 358] width 15 height 14
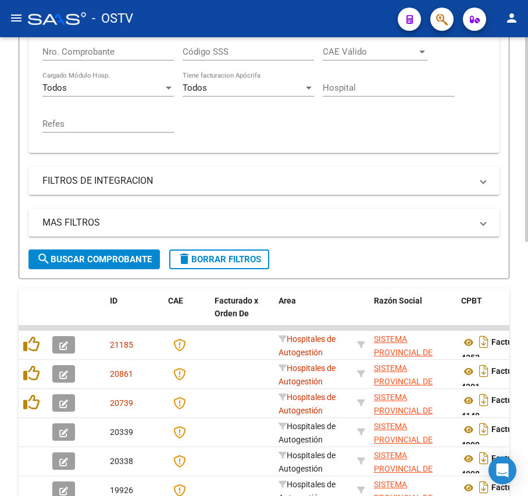
scroll to position [231, 0]
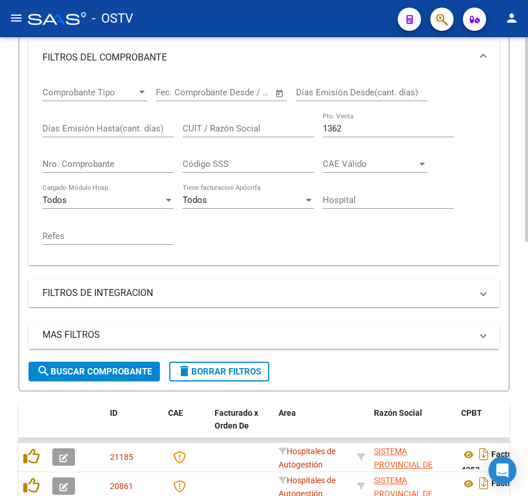
click at [376, 131] on input "1362" at bounding box center [388, 128] width 131 height 10
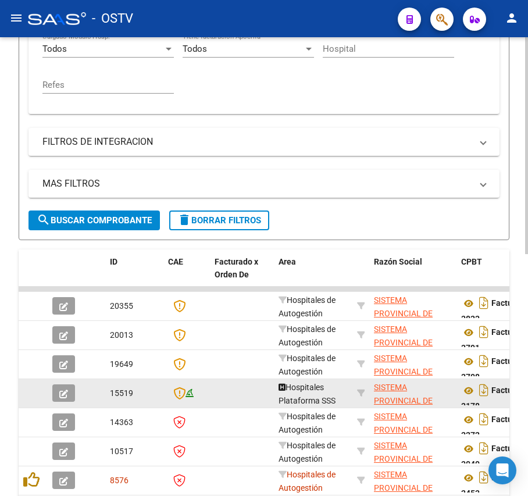
scroll to position [386, 0]
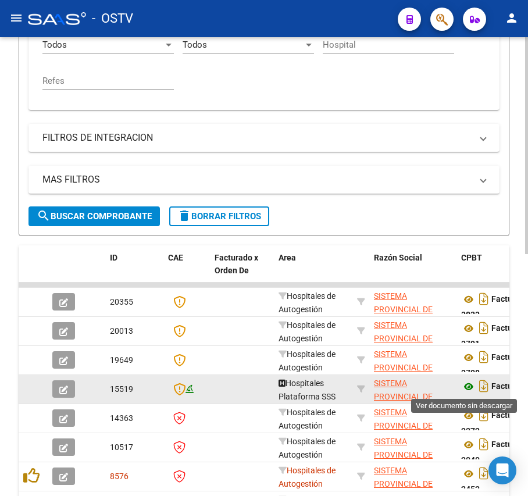
click at [464, 382] on icon at bounding box center [468, 387] width 15 height 14
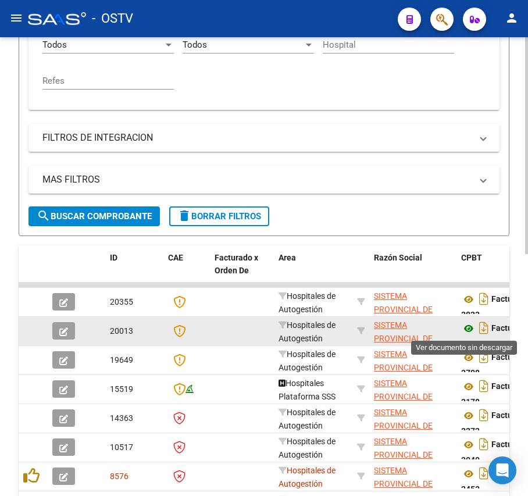
click at [468, 322] on icon at bounding box center [468, 329] width 15 height 14
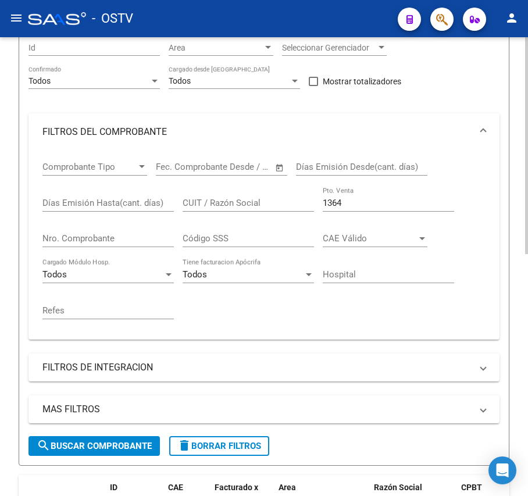
scroll to position [154, 0]
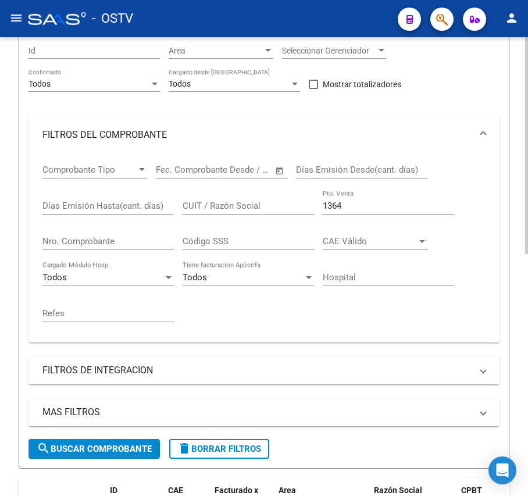
click at [404, 197] on div "1364 Pto. Venta" at bounding box center [388, 202] width 131 height 25
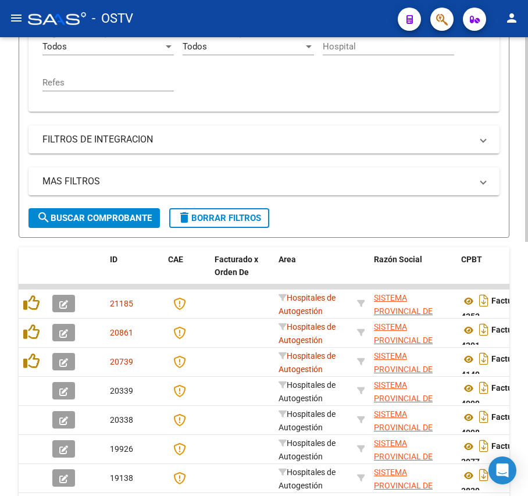
scroll to position [386, 0]
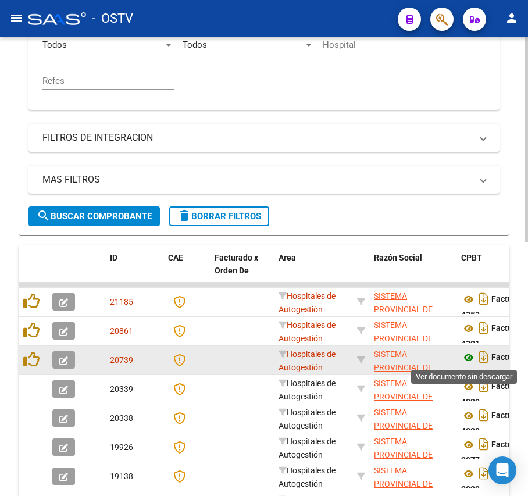
click at [469, 361] on icon at bounding box center [468, 358] width 15 height 14
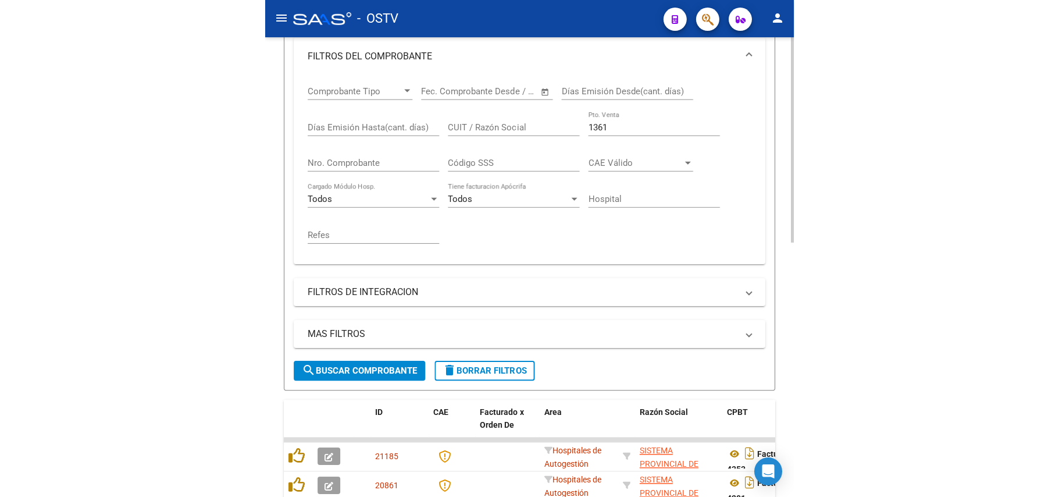
scroll to position [231, 0]
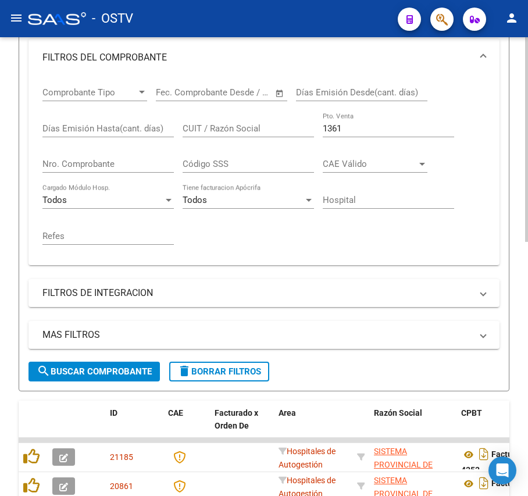
click at [389, 123] on input "1361" at bounding box center [388, 128] width 131 height 10
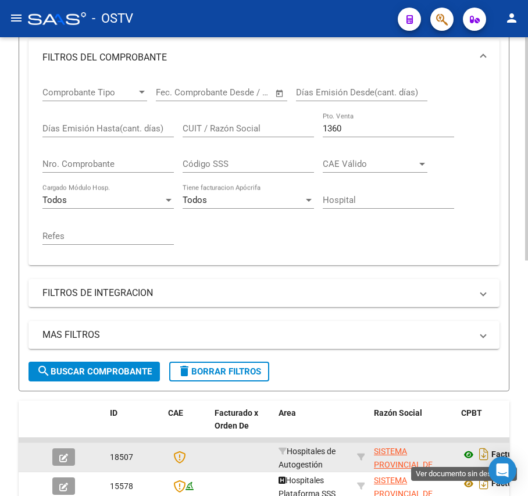
click at [472, 458] on icon at bounding box center [468, 455] width 15 height 14
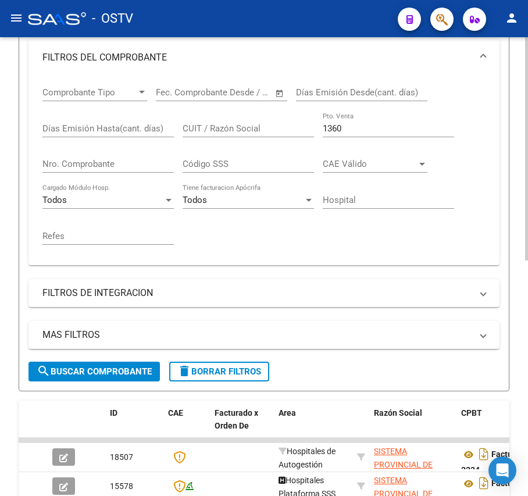
click at [362, 122] on div "1360 Pto. Venta" at bounding box center [388, 124] width 131 height 25
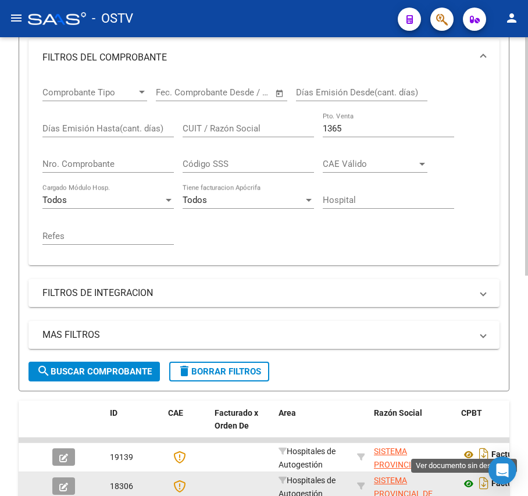
click at [462, 490] on icon at bounding box center [468, 484] width 15 height 14
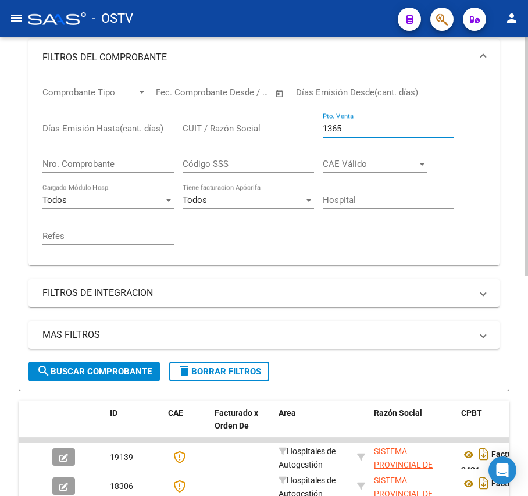
click at [347, 130] on input "1365" at bounding box center [388, 128] width 131 height 10
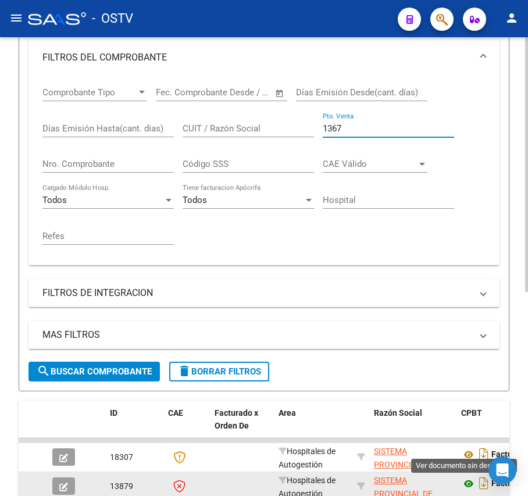
click at [463, 485] on icon at bounding box center [468, 484] width 15 height 14
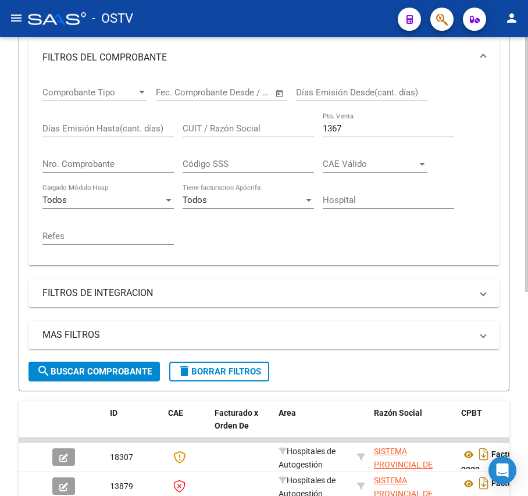
click at [350, 126] on input "1367" at bounding box center [388, 128] width 131 height 10
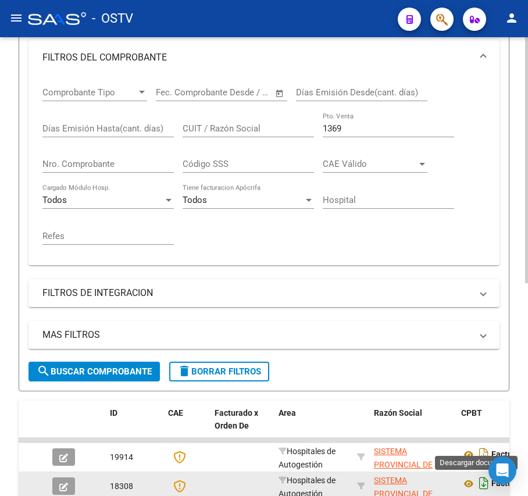
click at [478, 485] on icon "Descargar documento" at bounding box center [484, 483] width 15 height 19
click at [477, 484] on icon "Descargar documento" at bounding box center [484, 483] width 15 height 19
click at [471, 483] on icon at bounding box center [468, 484] width 15 height 14
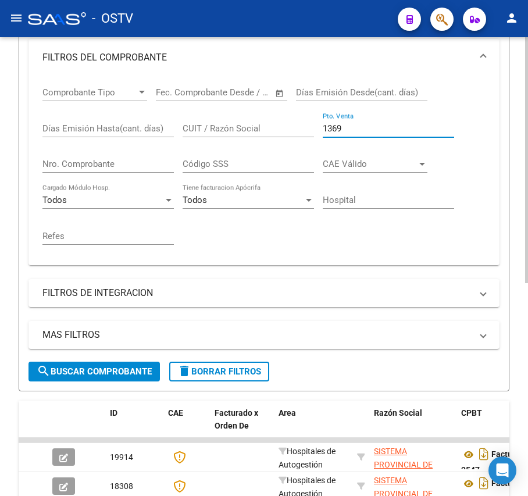
click at [357, 131] on input "1369" at bounding box center [388, 128] width 131 height 10
type input "1376"
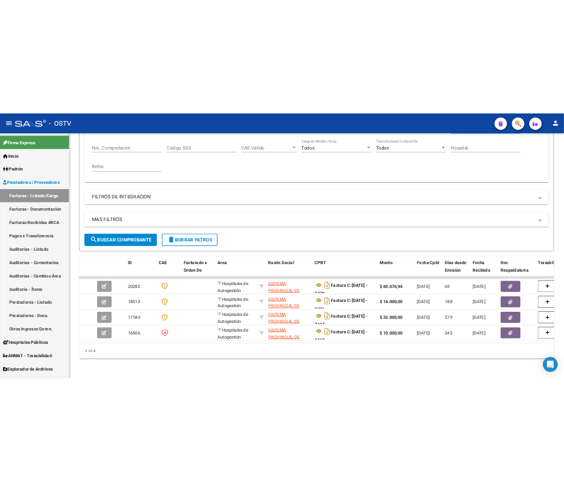
scroll to position [159, 0]
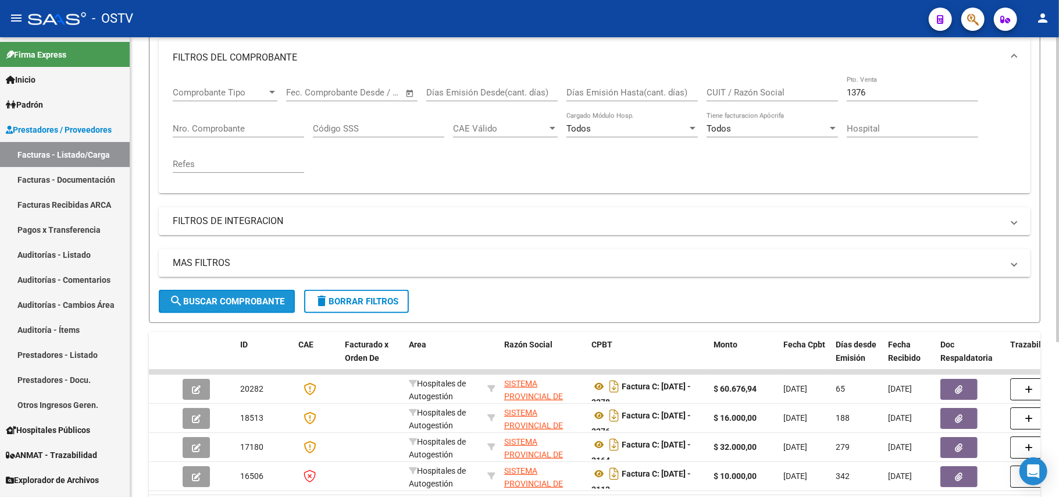
click at [241, 298] on span "search Buscar Comprobante" at bounding box center [226, 301] width 115 height 10
click at [528, 84] on div "1376 Pto. Venta" at bounding box center [912, 88] width 131 height 25
click at [257, 307] on button "search Buscar Comprobante" at bounding box center [227, 301] width 136 height 23
drag, startPoint x: 906, startPoint y: 95, endPoint x: 561, endPoint y: 62, distance: 346.7
click at [528, 66] on mat-expansion-panel "FILTROS DEL COMPROBANTE Comprobante Tipo Comprobante Tipo Fecha inicio – Fecha …" at bounding box center [595, 116] width 872 height 154
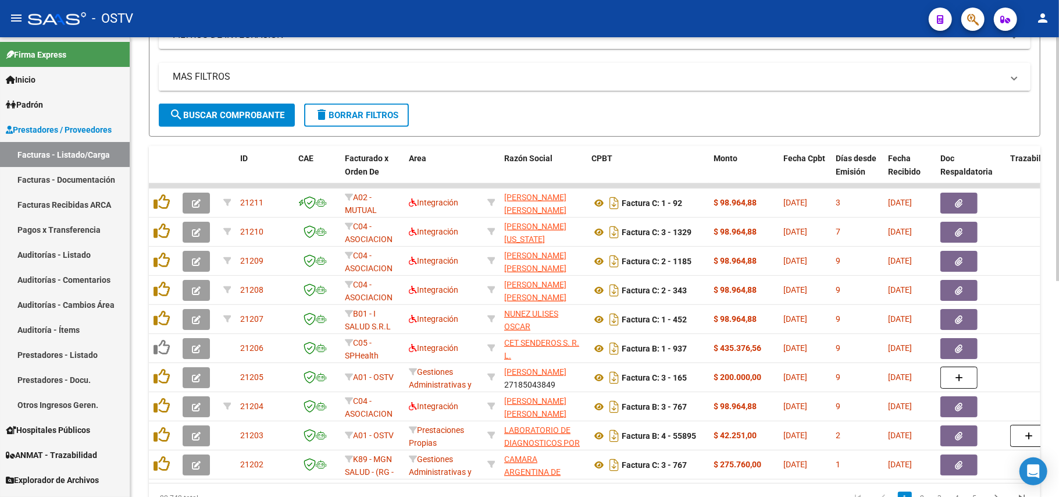
scroll to position [392, 0]
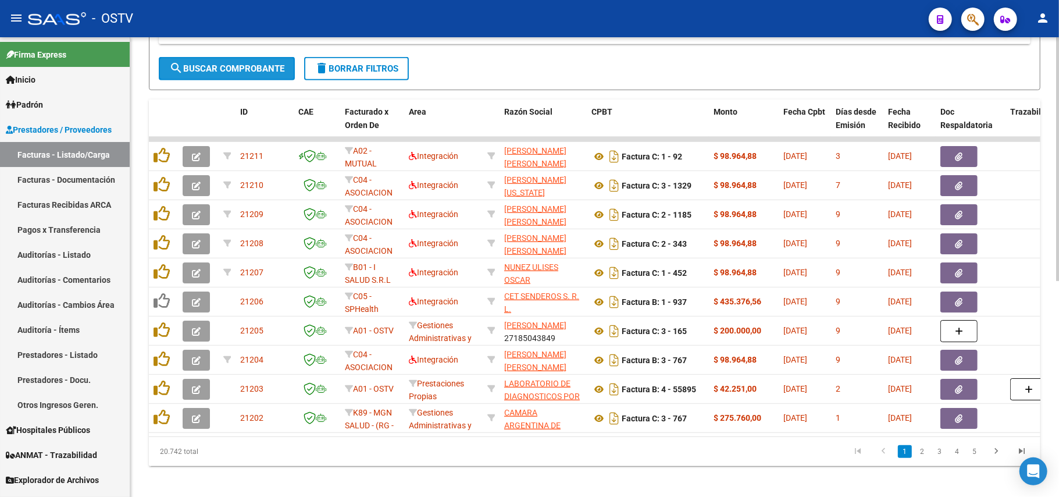
click at [217, 71] on span "search Buscar Comprobante" at bounding box center [226, 68] width 115 height 10
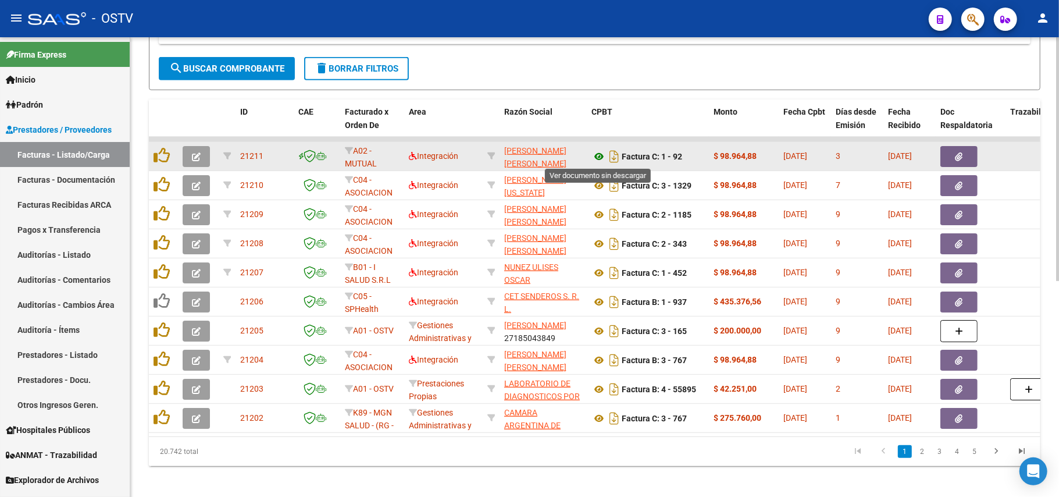
click at [528, 155] on icon at bounding box center [599, 157] width 15 height 14
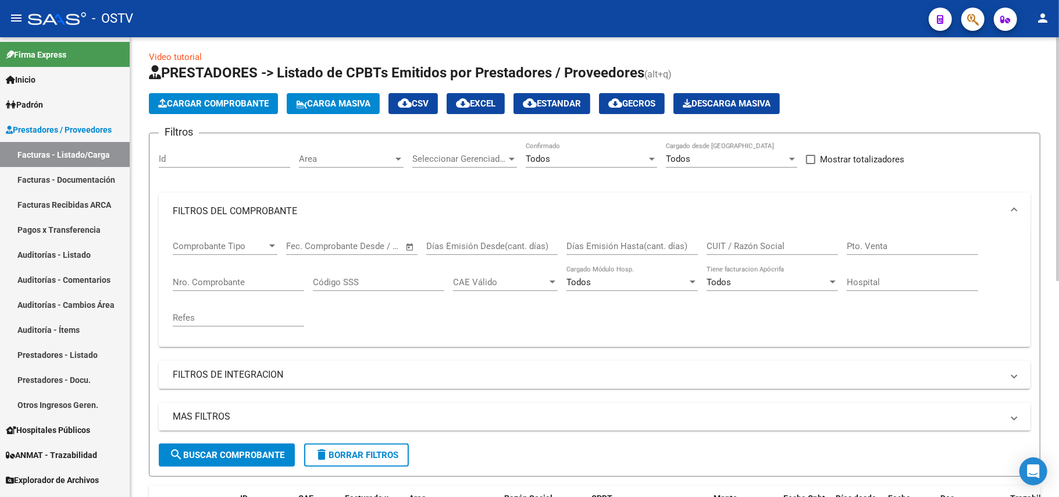
scroll to position [0, 0]
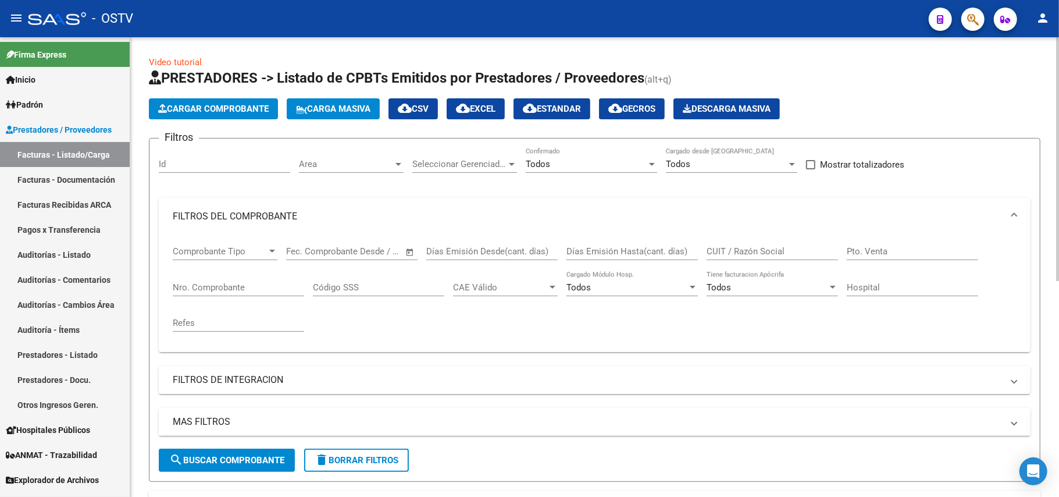
click at [257, 275] on div "Nro. Comprobante" at bounding box center [238, 283] width 131 height 25
click at [261, 284] on input "Nro. Comprobante" at bounding box center [238, 287] width 131 height 10
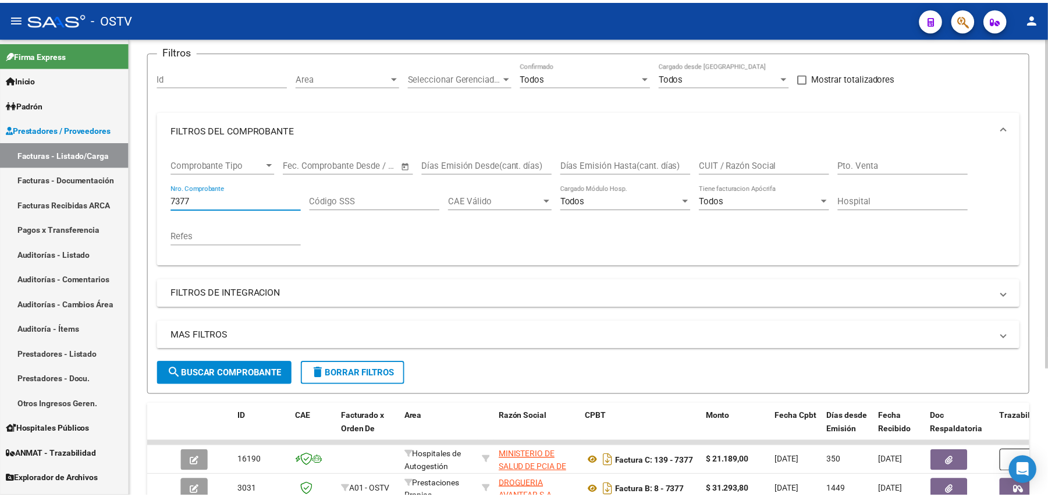
scroll to position [177, 0]
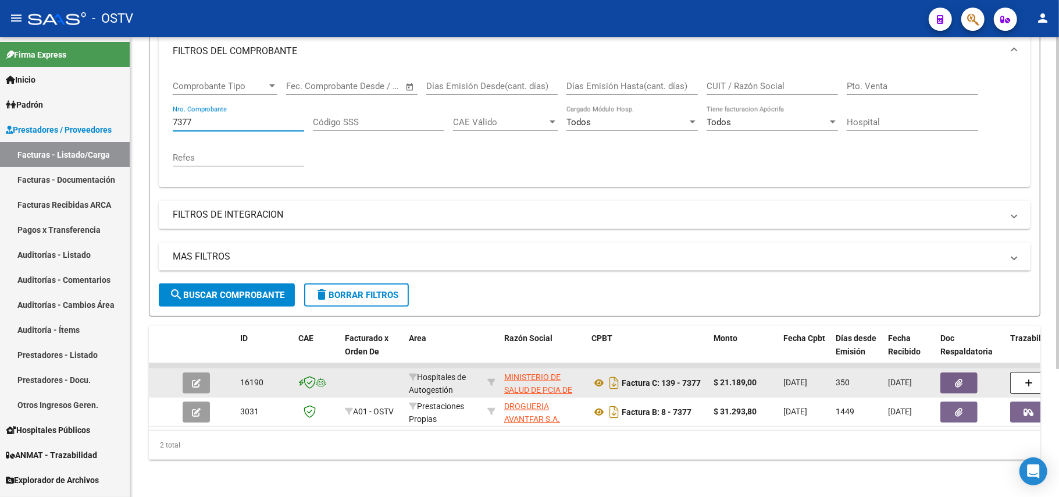
type input "7377"
click at [192, 379] on icon "button" at bounding box center [196, 383] width 9 height 9
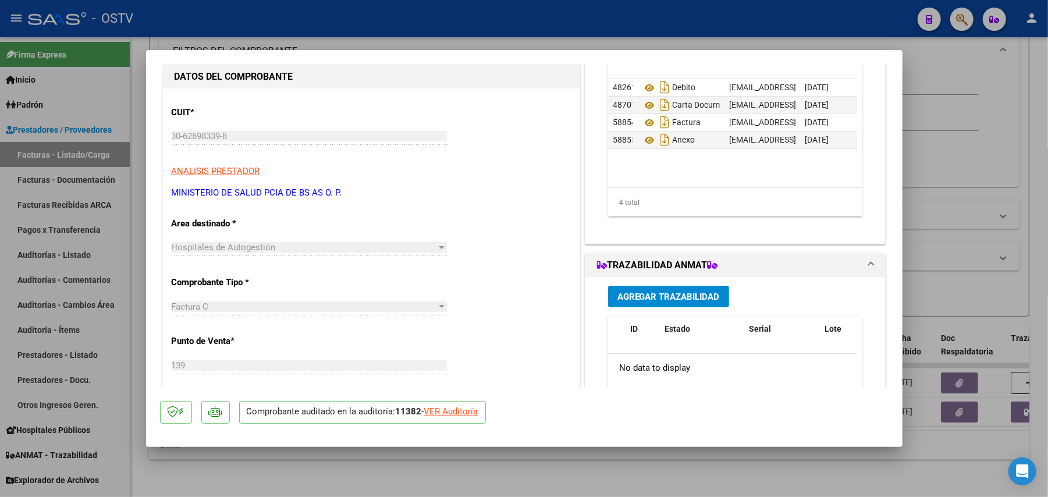
scroll to position [233, 0]
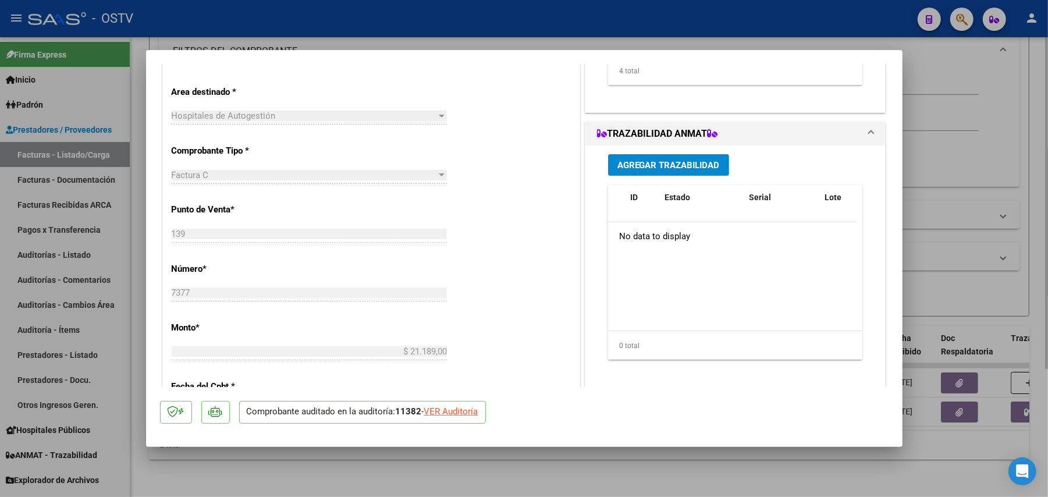
click at [528, 192] on div at bounding box center [524, 248] width 1048 height 497
type input "$ 0,00"
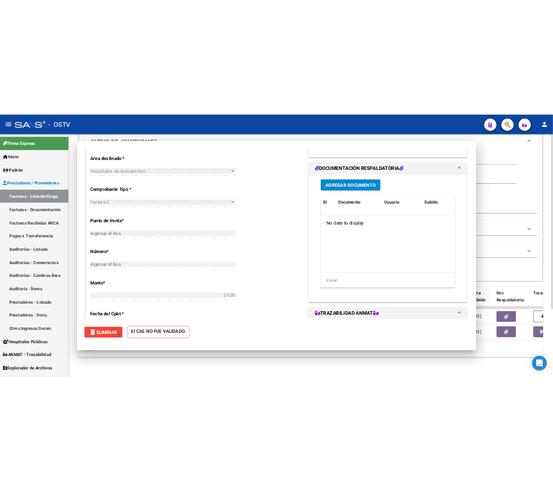
scroll to position [0, 0]
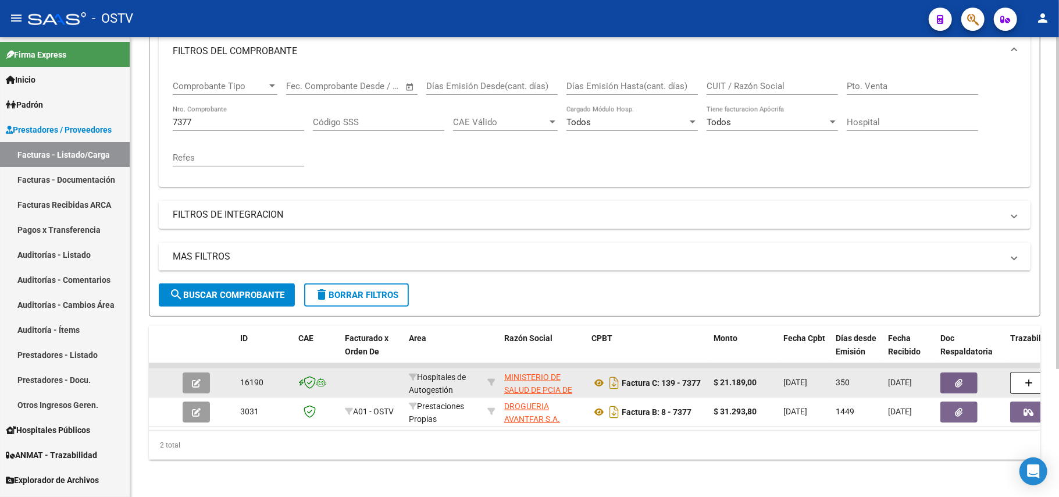
click at [187, 372] on button "button" at bounding box center [196, 382] width 27 height 21
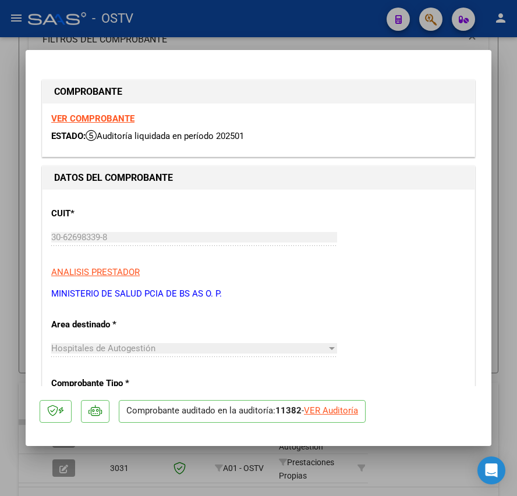
click at [261, 462] on div at bounding box center [258, 248] width 517 height 496
type input "$ 0,00"
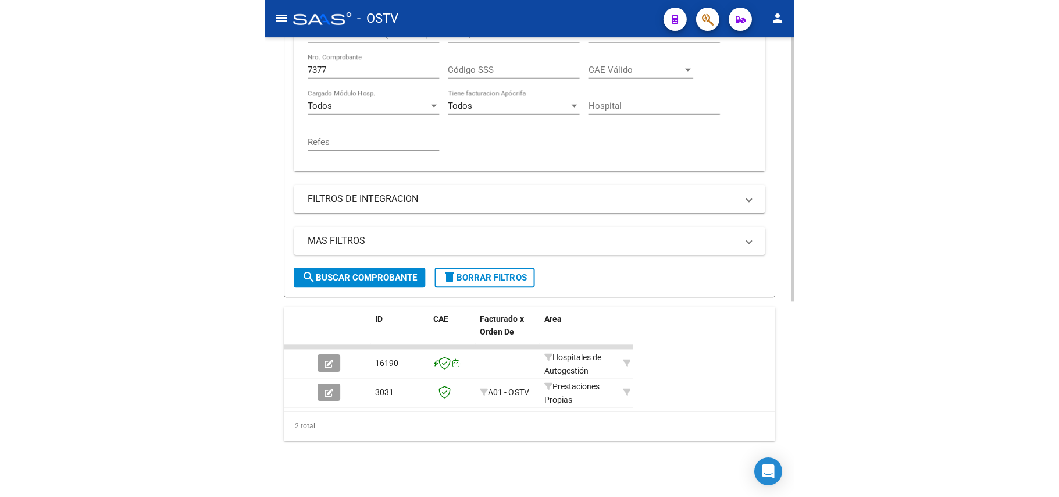
scroll to position [338, 0]
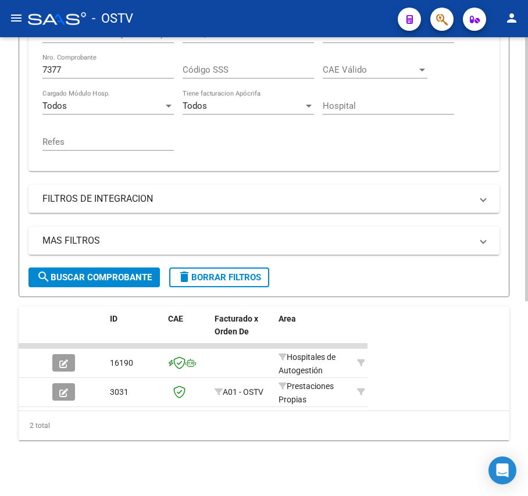
click at [117, 272] on span "search Buscar Comprobante" at bounding box center [94, 277] width 115 height 10
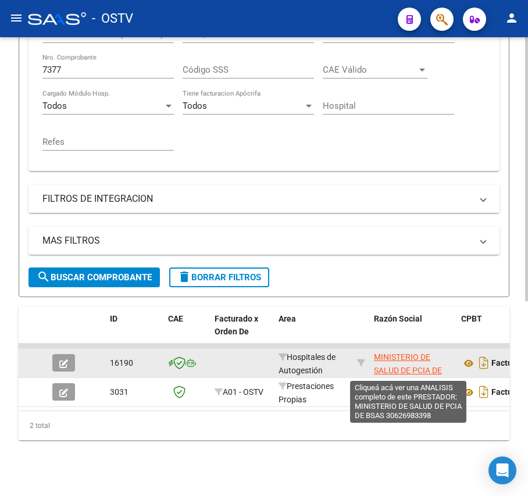
click at [429, 355] on span "MINISTERIO DE SALUD DE PCIA DE BSAS" at bounding box center [408, 371] width 68 height 36
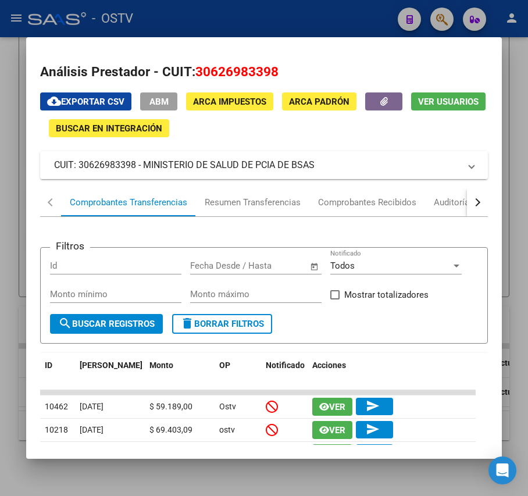
drag, startPoint x: 319, startPoint y: 168, endPoint x: 145, endPoint y: 163, distance: 173.4
click at [145, 163] on mat-panel-title "CUIT: 30626983398 - MINISTERIO DE SALUD DE PCIA DE BSAS" at bounding box center [257, 165] width 406 height 14
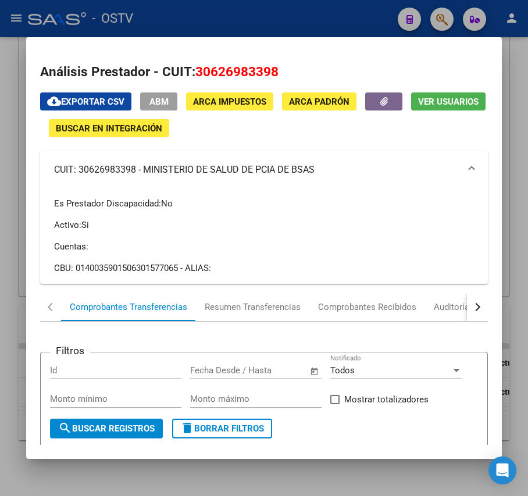
copy mat-panel-title "MINISTERIO DE SALUD DE PCIA DE BSAS"
click at [119, 26] on div at bounding box center [264, 248] width 528 height 496
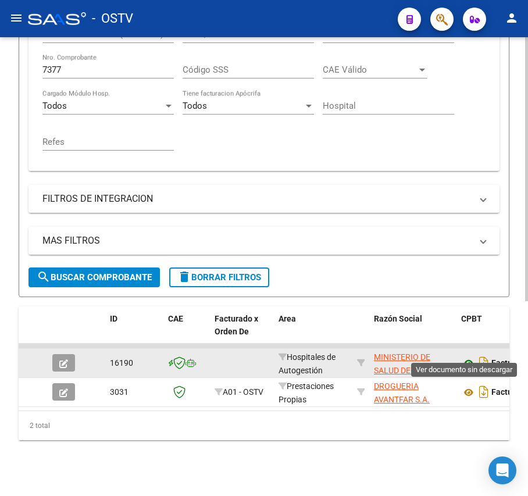
click at [465, 357] on icon at bounding box center [468, 364] width 15 height 14
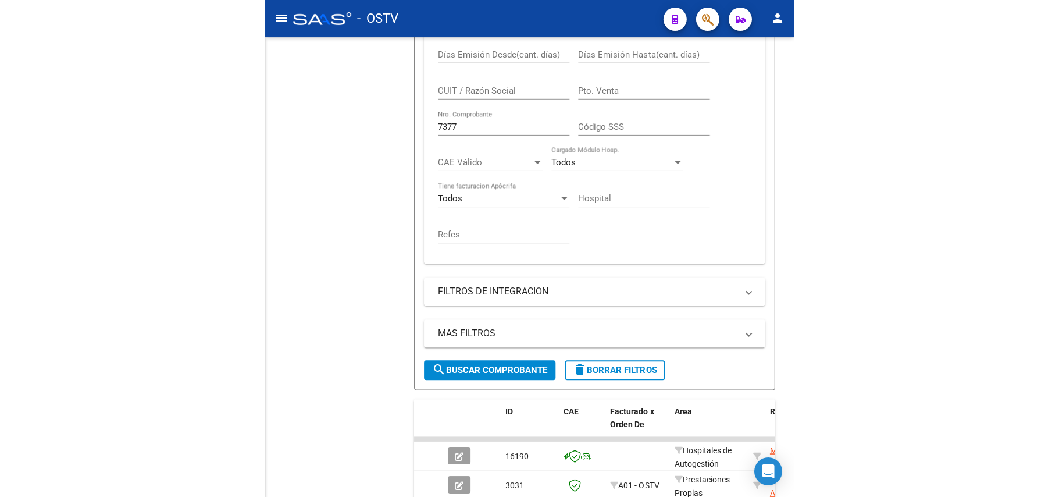
scroll to position [177, 0]
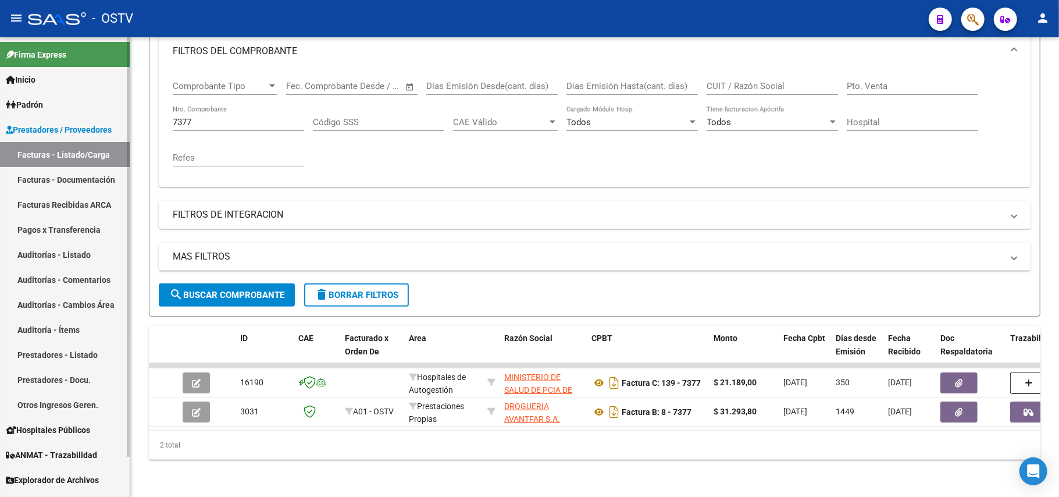
drag, startPoint x: 211, startPoint y: 116, endPoint x: 70, endPoint y: 100, distance: 141.2
click at [70, 100] on mat-sidenav-container "Firma Express Inicio Instructivos Contacto OS Padrón Afiliados Empadronados Mov…" at bounding box center [529, 267] width 1059 height 460
click at [173, 117] on input "7377" at bounding box center [238, 122] width 131 height 10
drag, startPoint x: 204, startPoint y: 109, endPoint x: 35, endPoint y: 109, distance: 168.7
click at [35, 109] on mat-sidenav-container "Firma Express Inicio Instructivos Contacto OS Padrón Afiliados Empadronados Mov…" at bounding box center [529, 267] width 1059 height 460
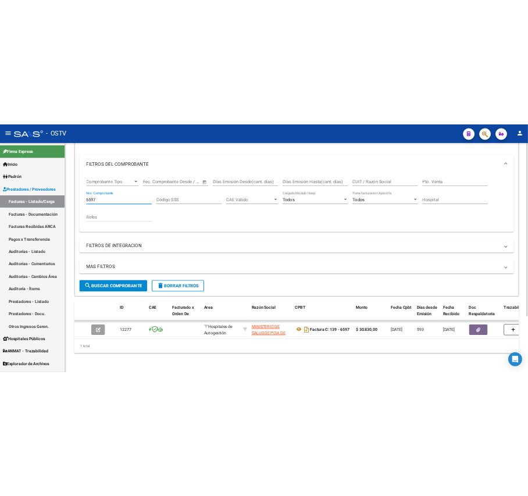
scroll to position [148, 0]
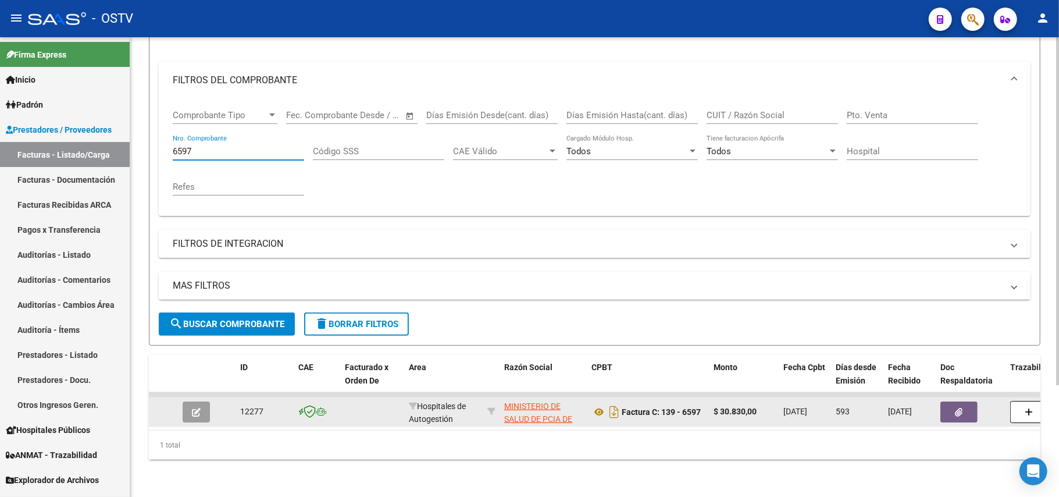
type input "6597"
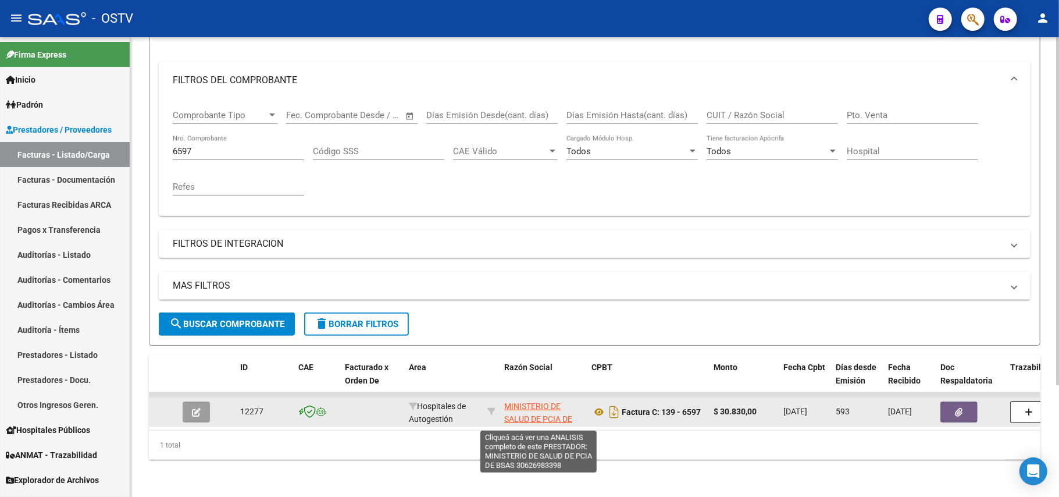
click at [528, 410] on span "MINISTERIO DE SALUD DE PCIA DE BSAS" at bounding box center [538, 419] width 68 height 36
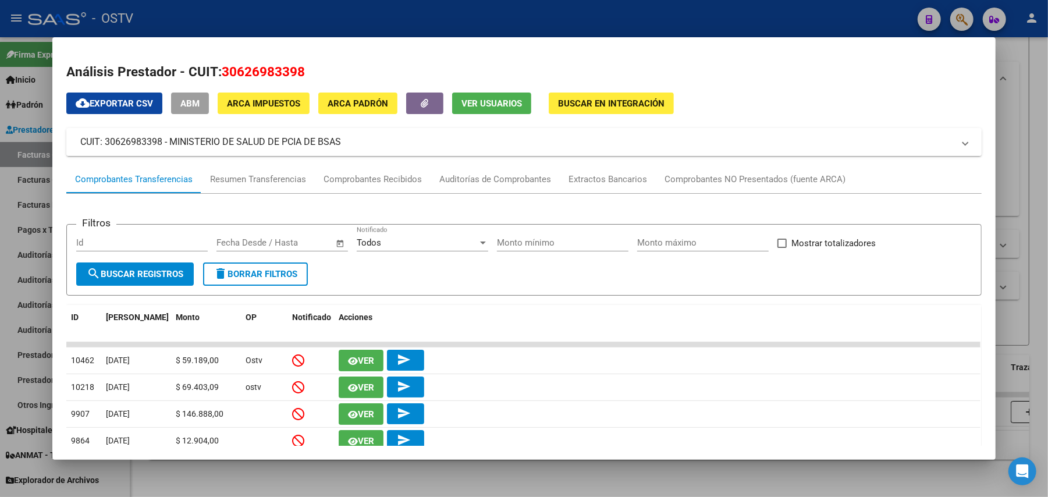
drag, startPoint x: 331, startPoint y: 133, endPoint x: 157, endPoint y: 143, distance: 174.8
click at [157, 143] on mat-expansion-panel-header "CUIT: 30626983398 - MINISTERIO DE SALUD DE PCIA DE BSAS" at bounding box center [523, 142] width 915 height 28
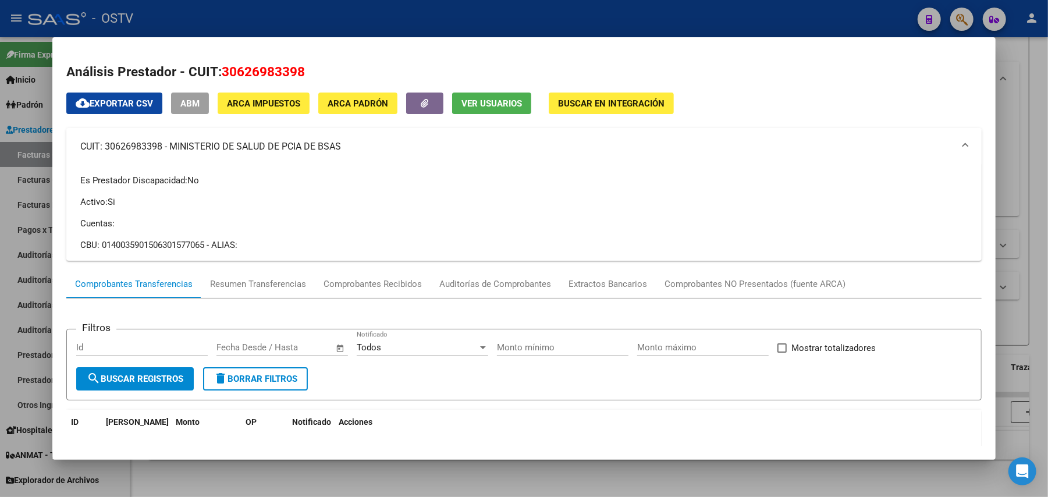
drag, startPoint x: 276, startPoint y: 157, endPoint x: 330, endPoint y: 156, distance: 54.7
click at [275, 157] on mat-expansion-panel-header "CUIT: 30626983398 - MINISTERIO DE SALUD DE PCIA DE BSAS" at bounding box center [523, 146] width 915 height 37
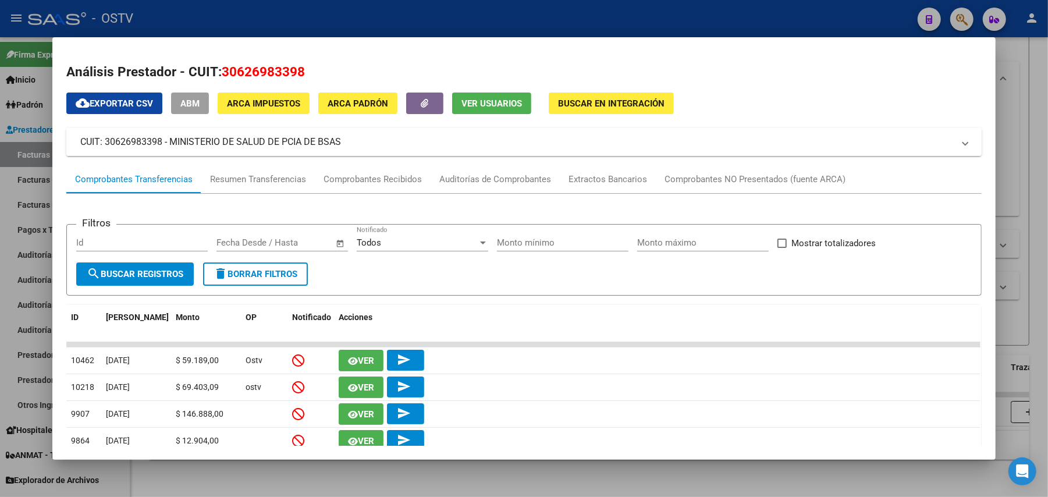
click at [335, 145] on mat-panel-title "CUIT: 30626983398 - MINISTERIO DE SALUD DE PCIA DE BSAS" at bounding box center [516, 142] width 873 height 14
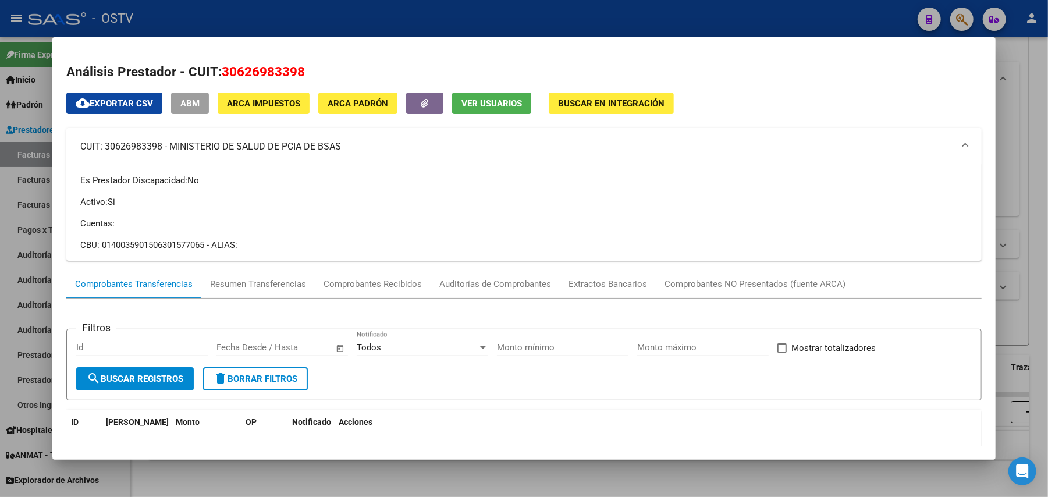
drag, startPoint x: 336, startPoint y: 145, endPoint x: 180, endPoint y: 155, distance: 156.2
click at [180, 155] on mat-expansion-panel-header "CUIT: 30626983398 - MINISTERIO DE SALUD DE PCIA DE BSAS" at bounding box center [523, 146] width 915 height 37
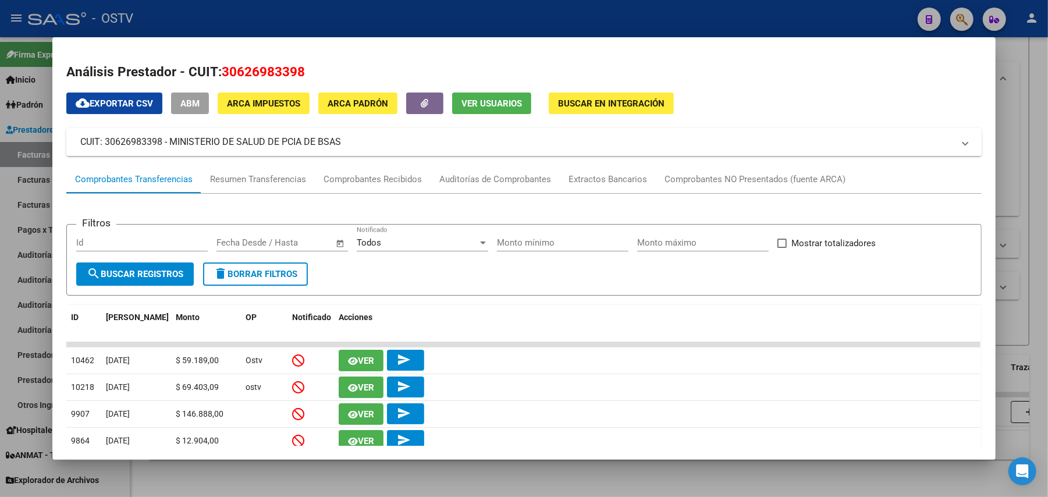
copy mat-panel-title "MINISTERIO DE SALUD DE PCIA DE BSAS"
click at [338, 12] on div at bounding box center [524, 248] width 1048 height 497
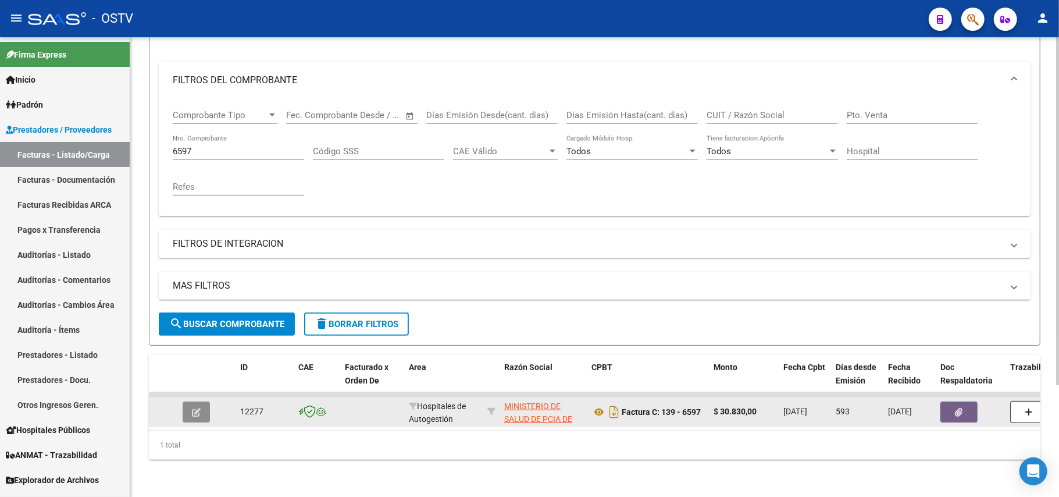
click at [196, 408] on icon "button" at bounding box center [196, 412] width 9 height 9
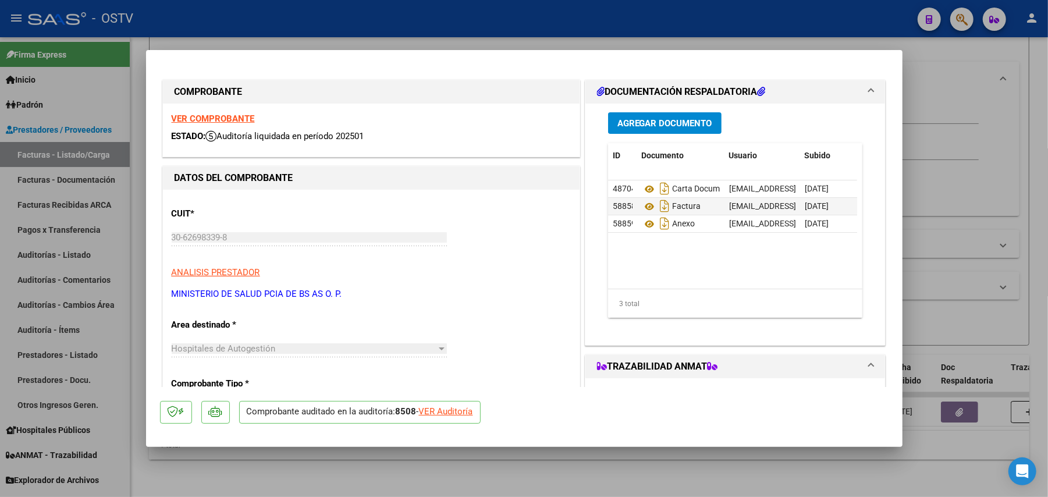
click at [528, 200] on div at bounding box center [524, 248] width 1048 height 497
type input "$ 0,00"
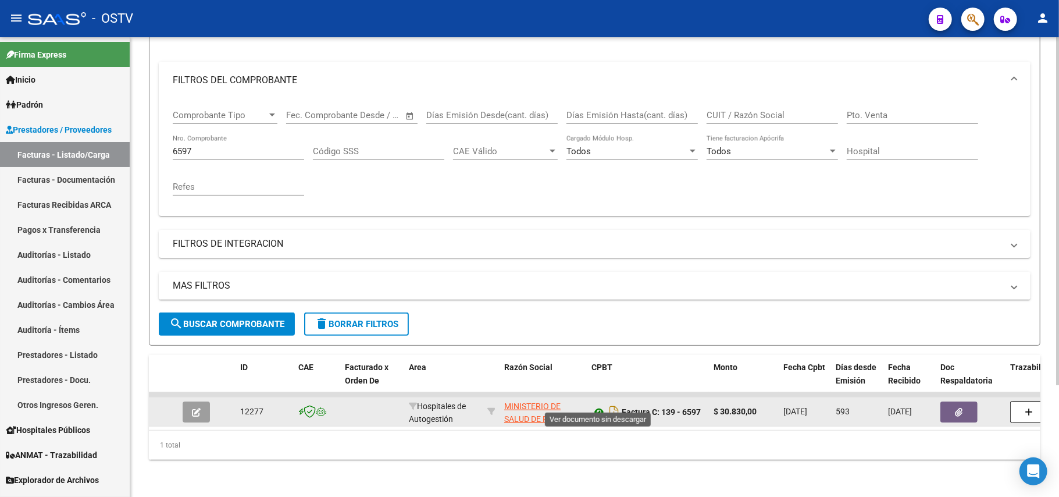
click at [528, 406] on icon at bounding box center [599, 412] width 15 height 14
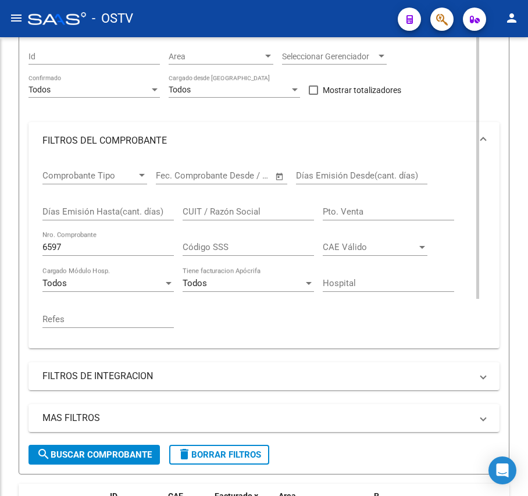
scroll to position [220, 0]
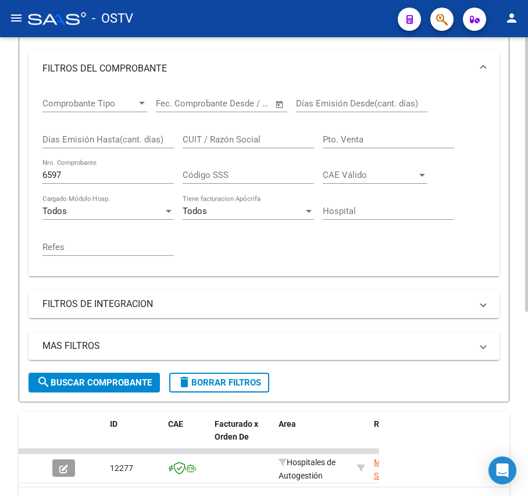
click at [108, 170] on input "6597" at bounding box center [107, 175] width 131 height 10
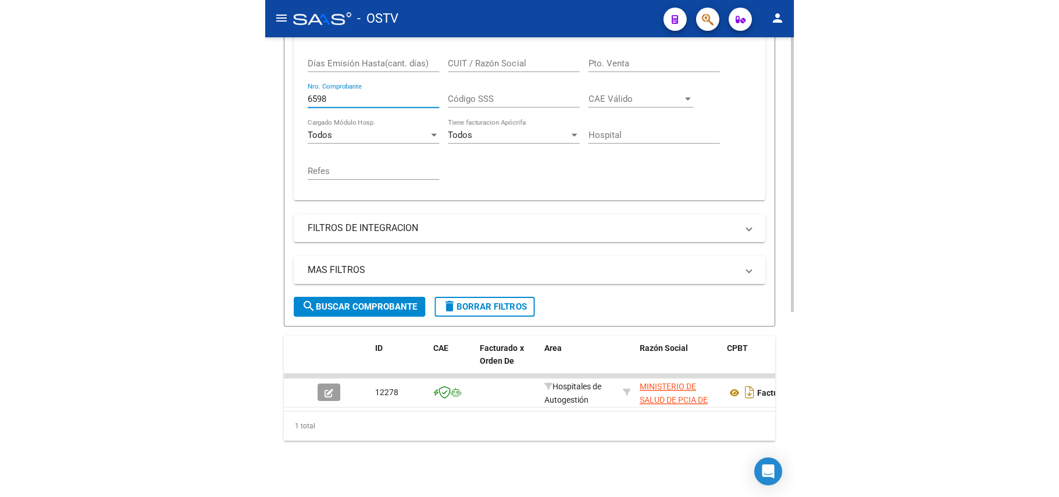
scroll to position [308, 0]
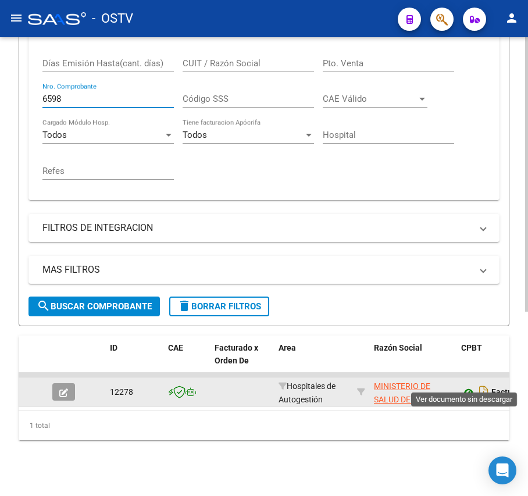
type input "6598"
click at [465, 386] on icon at bounding box center [468, 393] width 15 height 14
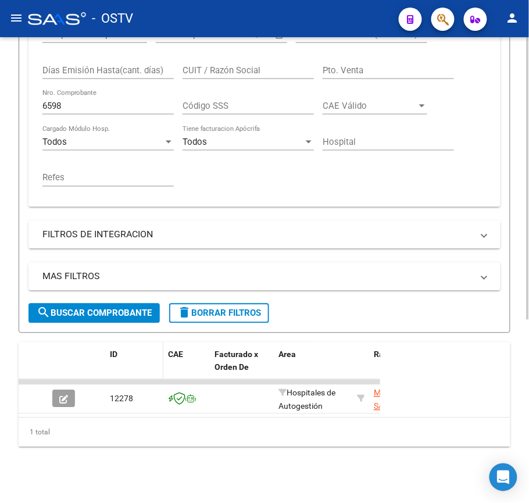
scroll to position [224, 0]
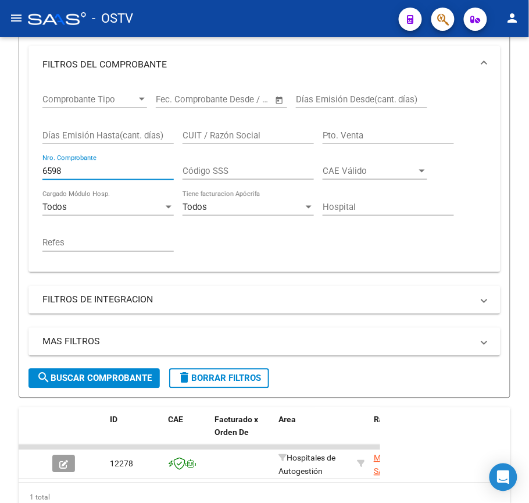
drag, startPoint x: 114, startPoint y: 168, endPoint x: -232, endPoint y: 147, distance: 346.8
click at [0, 147] on html "menu - OSTV person Firma Express Inicio Instructivos Contacto OS Padrón Afiliad…" at bounding box center [264, 251] width 529 height 503
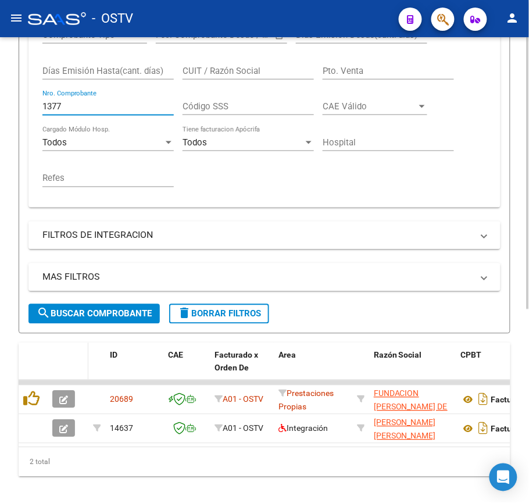
scroll to position [331, 0]
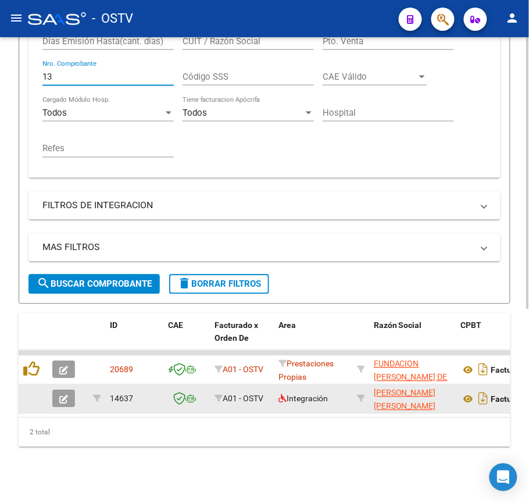
type input "1"
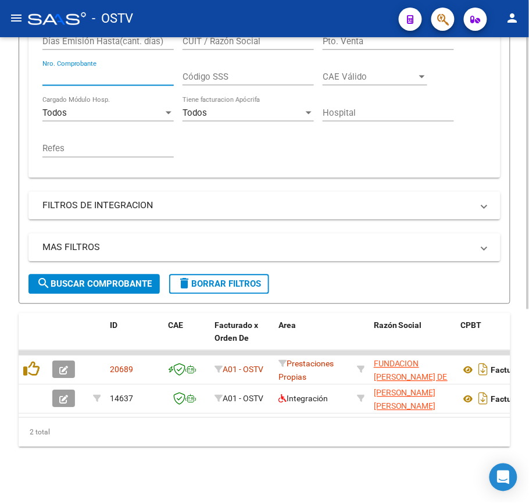
scroll to position [254, 0]
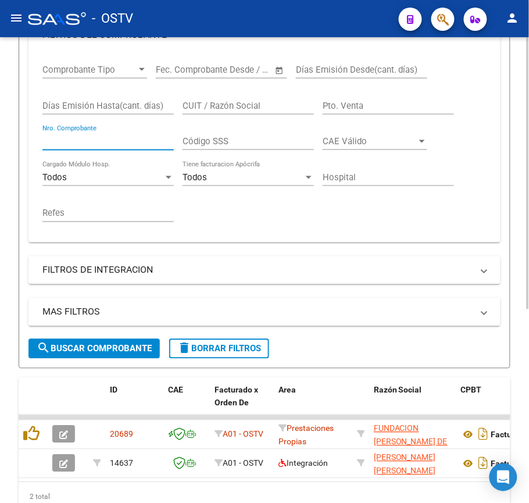
click at [347, 102] on input "Pto. Venta" at bounding box center [388, 106] width 131 height 10
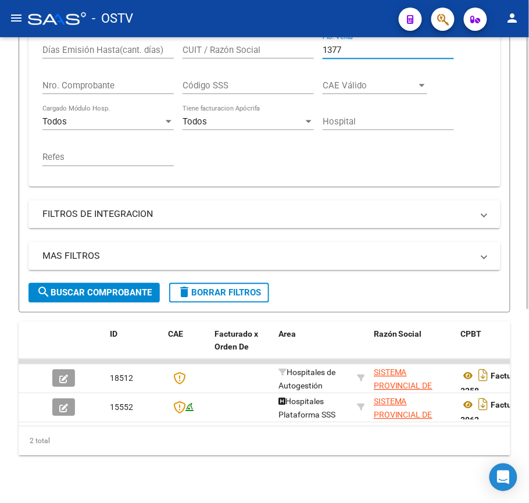
scroll to position [331, 0]
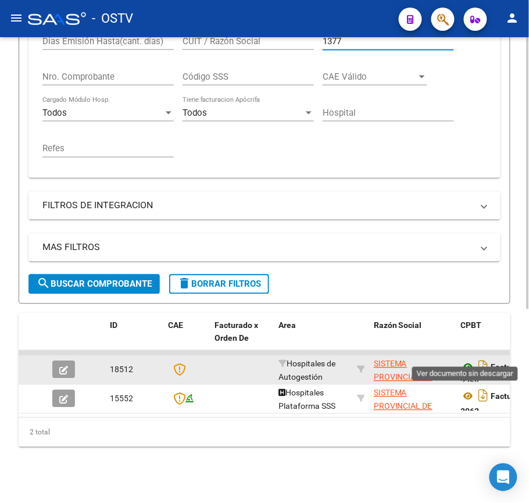
click at [470, 361] on icon at bounding box center [468, 368] width 15 height 14
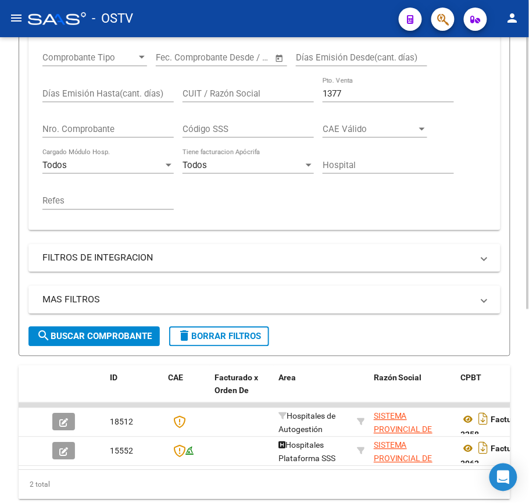
scroll to position [176, 0]
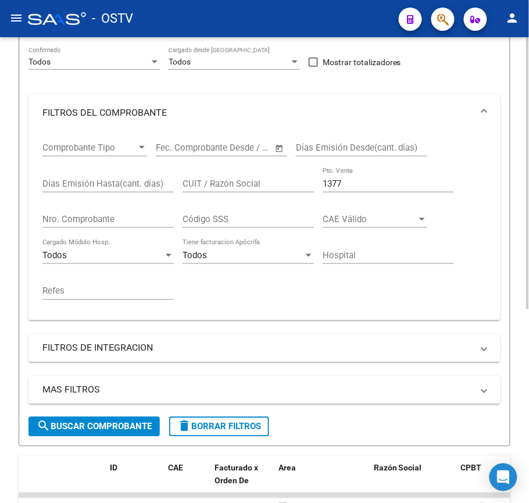
click at [391, 189] on div "1377 Pto. Venta" at bounding box center [388, 180] width 131 height 25
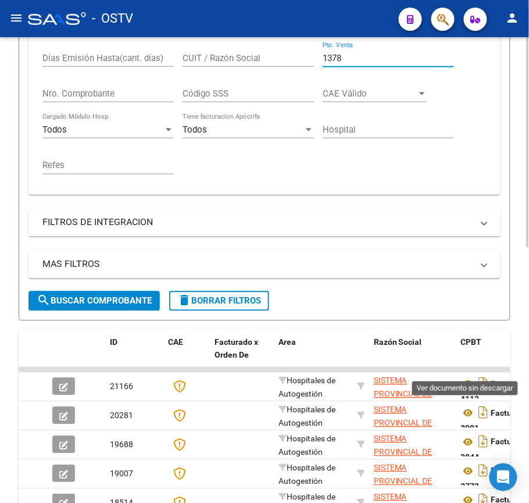
scroll to position [408, 0]
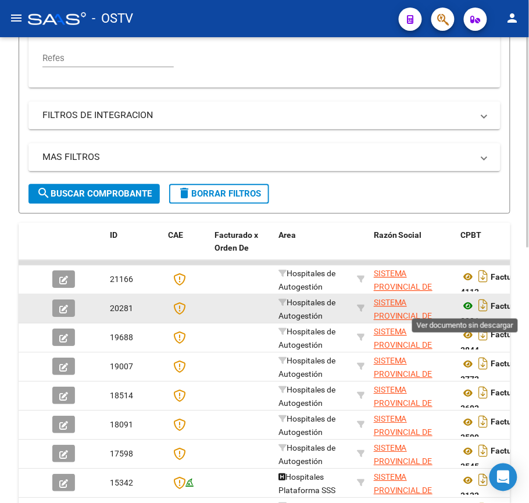
click at [468, 305] on icon at bounding box center [468, 307] width 15 height 14
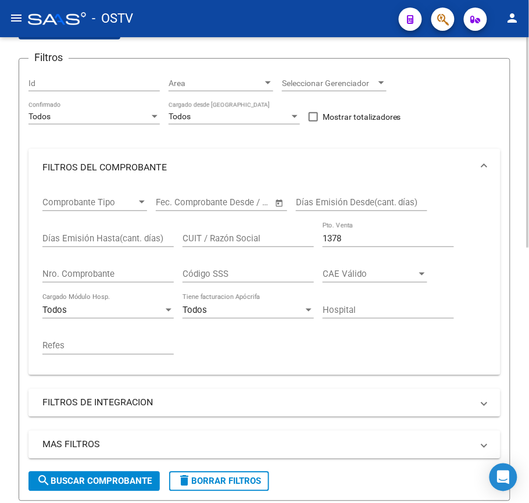
scroll to position [98, 0]
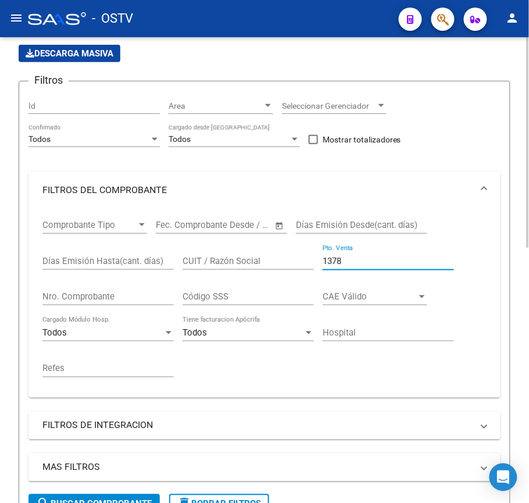
click at [375, 265] on input "1378" at bounding box center [388, 261] width 131 height 10
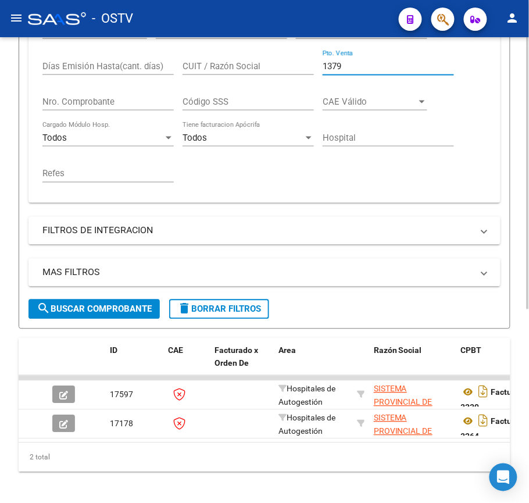
scroll to position [331, 0]
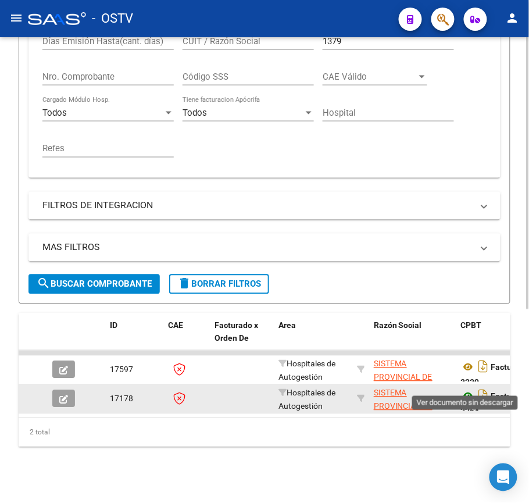
click at [461, 390] on icon at bounding box center [468, 397] width 15 height 14
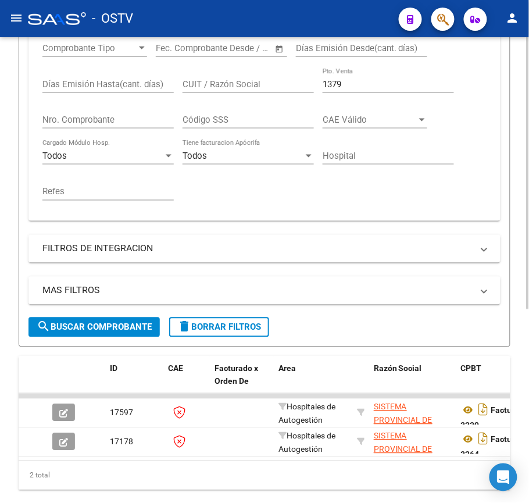
scroll to position [254, 0]
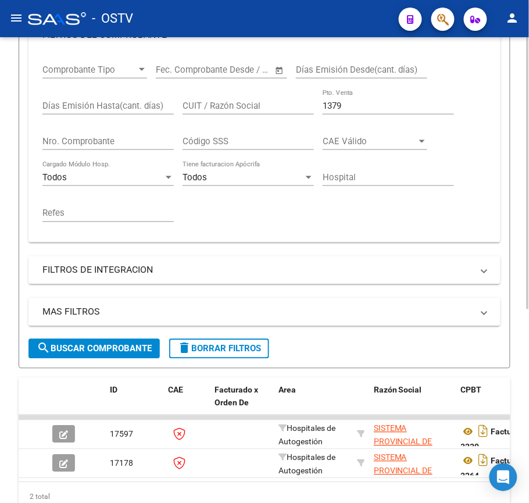
click at [380, 112] on div "1379 Pto. Venta" at bounding box center [388, 102] width 131 height 25
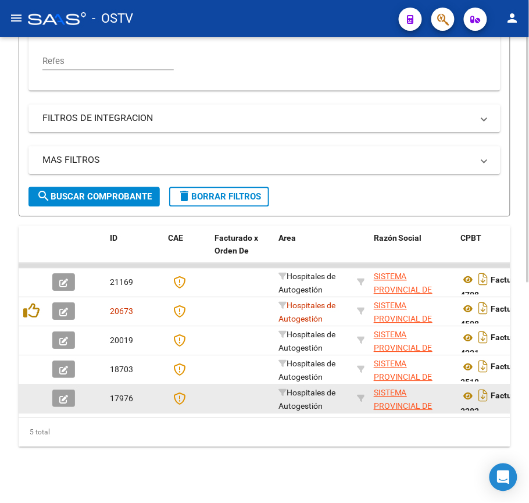
scroll to position [418, 0]
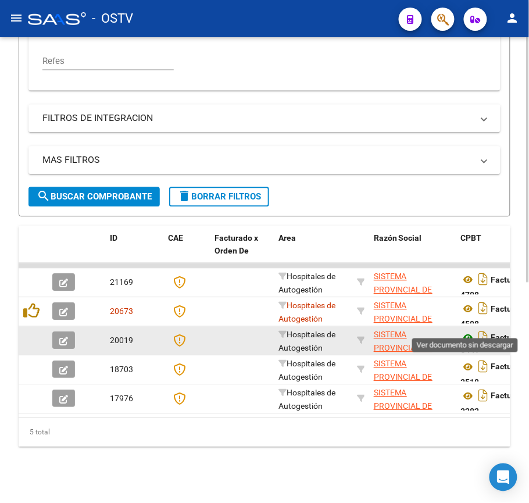
click at [468, 332] on icon at bounding box center [468, 339] width 15 height 14
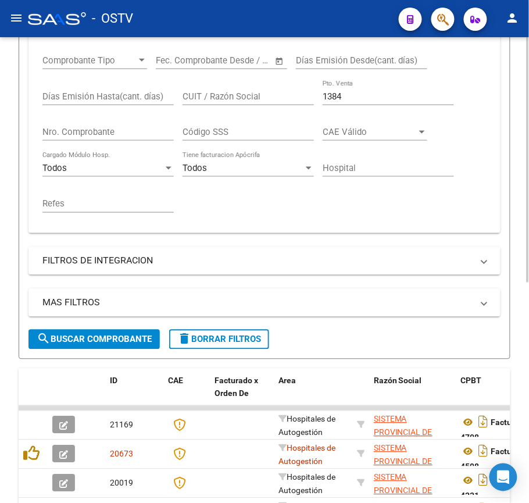
scroll to position [108, 0]
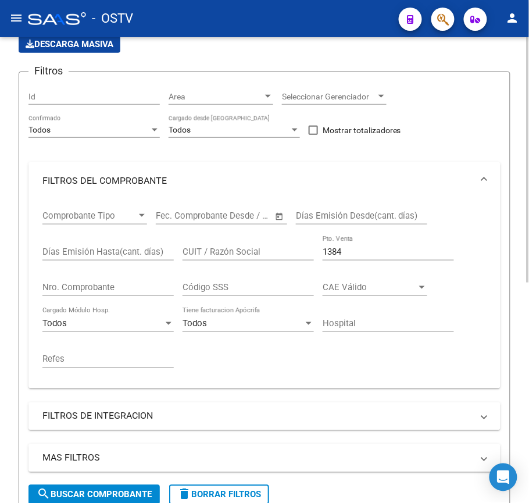
drag, startPoint x: 396, startPoint y: 258, endPoint x: 394, endPoint y: 253, distance: 5.9
click at [394, 254] on div "1384 Pto. Venta" at bounding box center [388, 248] width 131 height 25
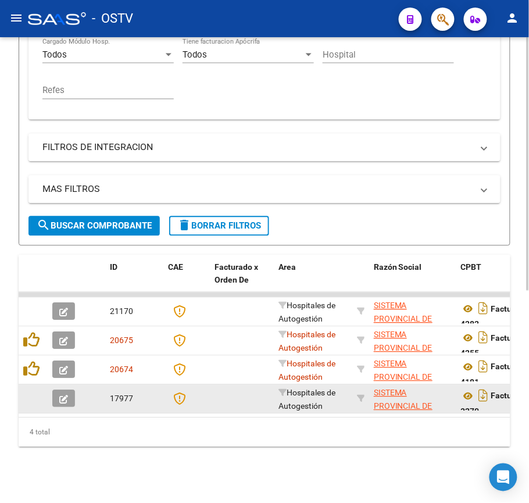
scroll to position [389, 0]
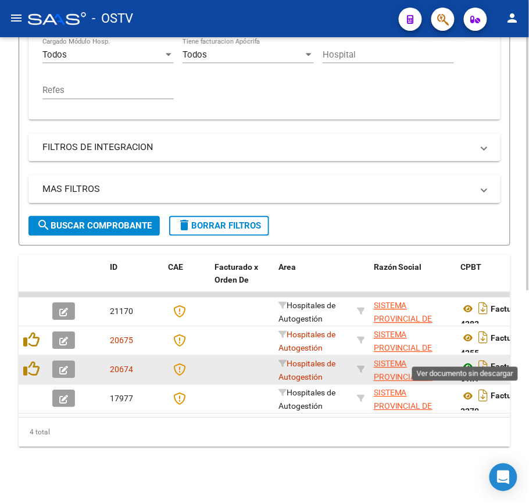
click at [465, 361] on icon at bounding box center [468, 368] width 15 height 14
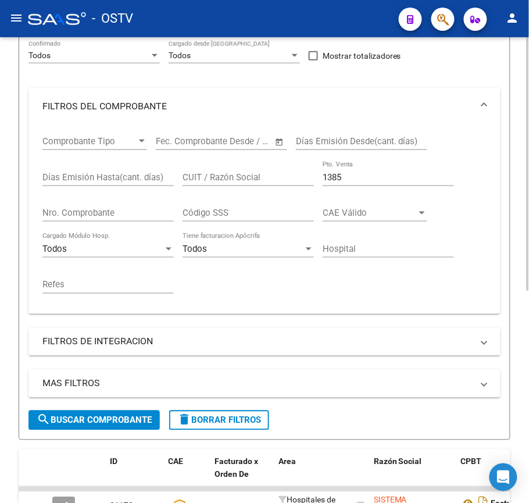
scroll to position [157, 0]
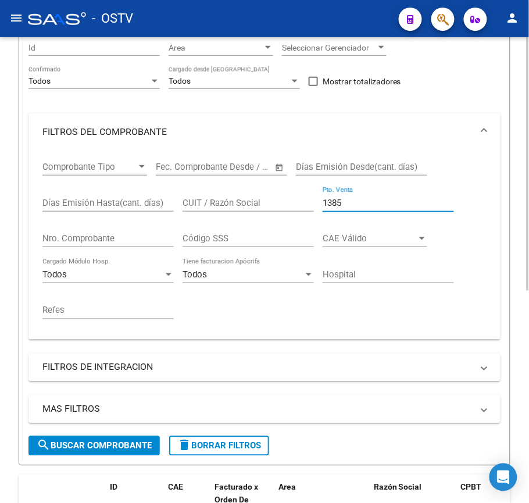
click at [350, 202] on input "1385" at bounding box center [388, 203] width 131 height 10
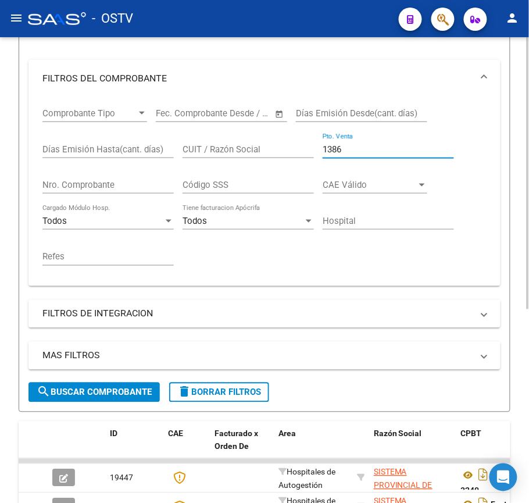
scroll to position [312, 0]
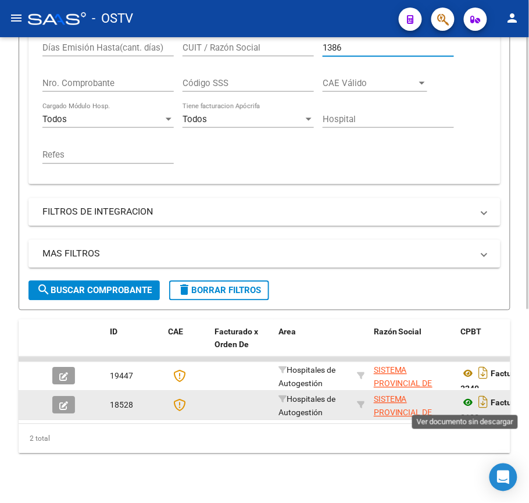
click at [468, 407] on icon at bounding box center [468, 403] width 15 height 14
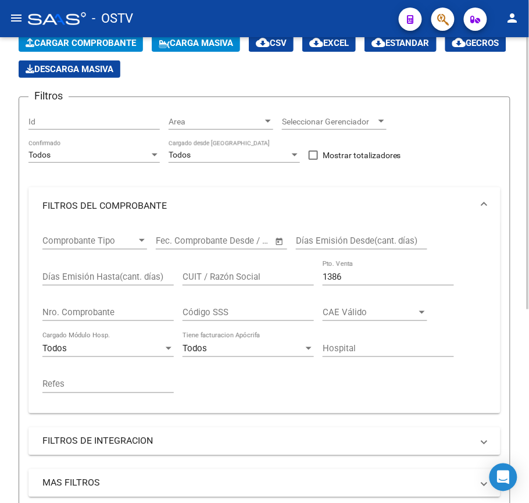
scroll to position [79, 0]
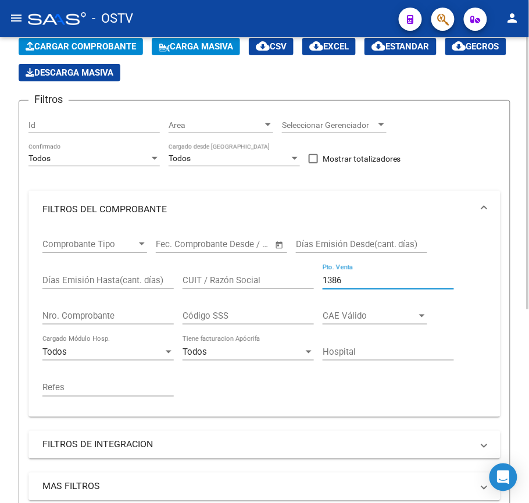
click at [384, 285] on input "1386" at bounding box center [388, 280] width 131 height 10
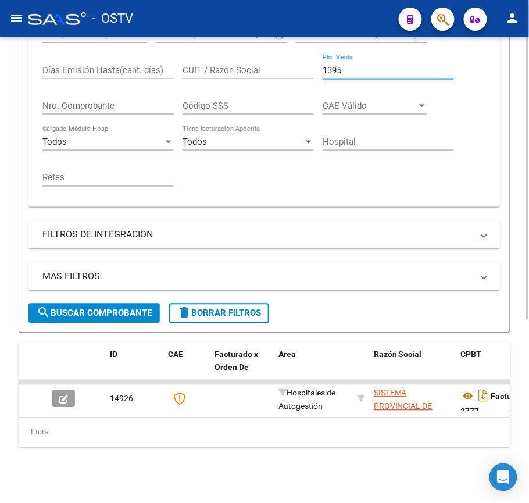
scroll to position [301, 0]
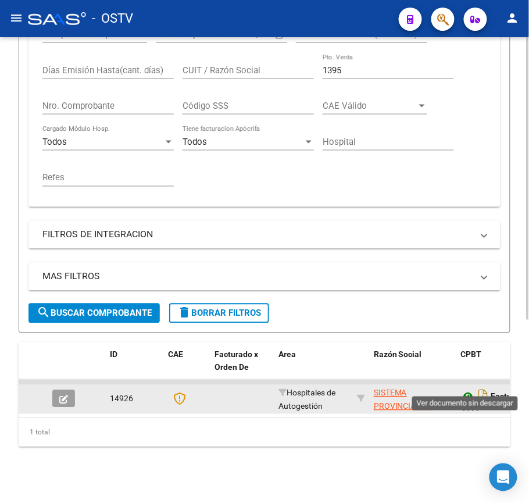
click at [468, 390] on icon at bounding box center [468, 397] width 15 height 14
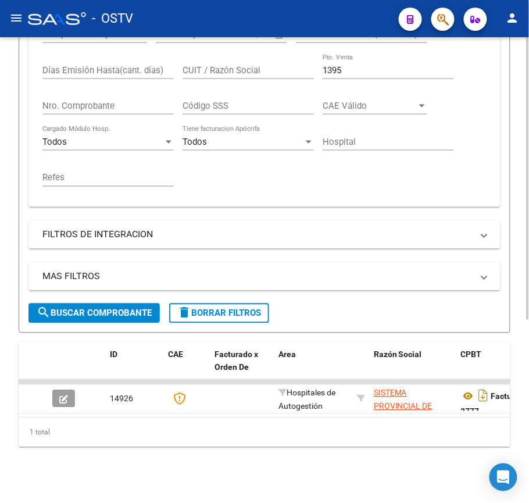
click at [377, 65] on input "1395" at bounding box center [388, 70] width 131 height 10
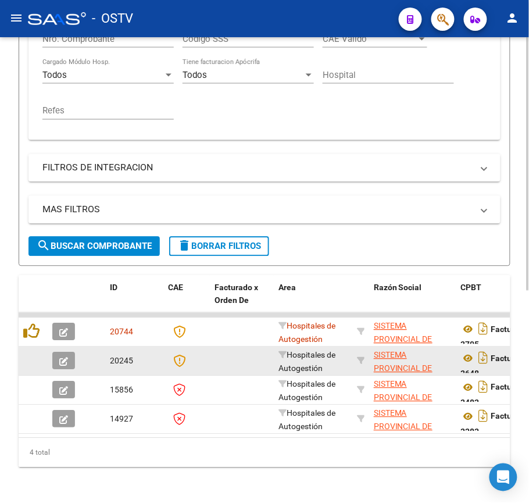
scroll to position [379, 0]
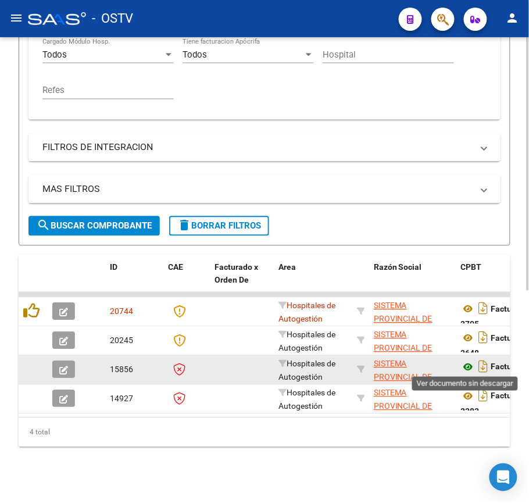
click at [467, 366] on icon at bounding box center [468, 368] width 15 height 14
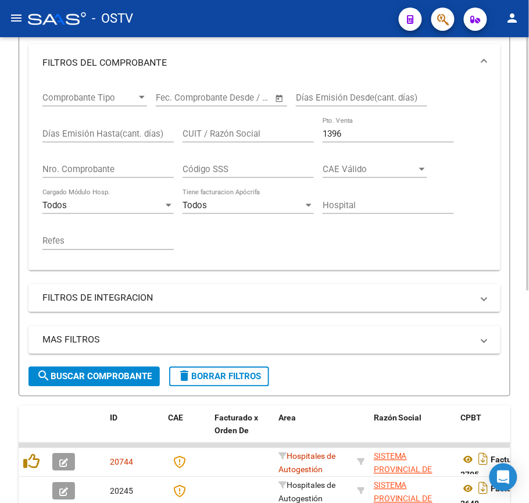
scroll to position [147, 0]
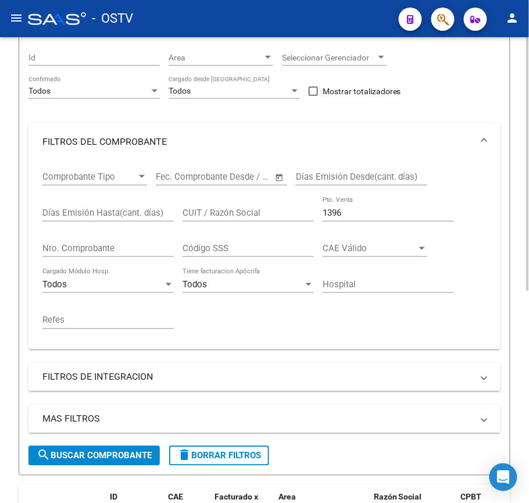
click at [385, 218] on input "1396" at bounding box center [388, 213] width 131 height 10
click at [123, 454] on span "search Buscar Comprobante" at bounding box center [94, 456] width 115 height 10
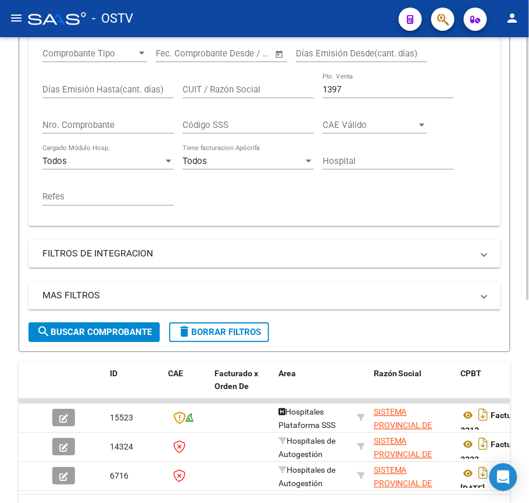
scroll to position [360, 0]
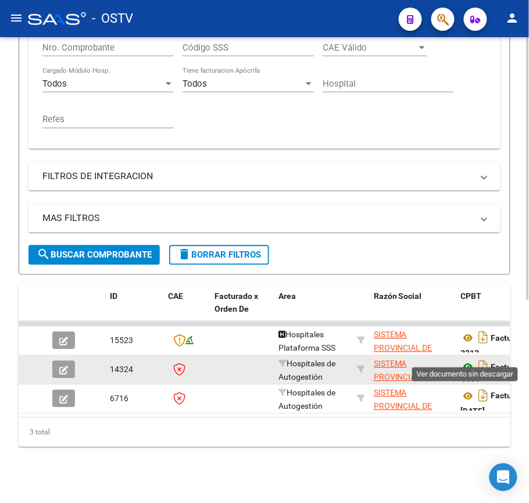
click at [471, 361] on icon at bounding box center [468, 368] width 15 height 14
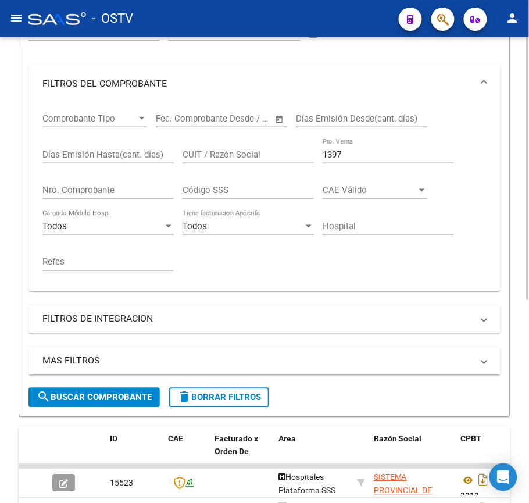
scroll to position [127, 0]
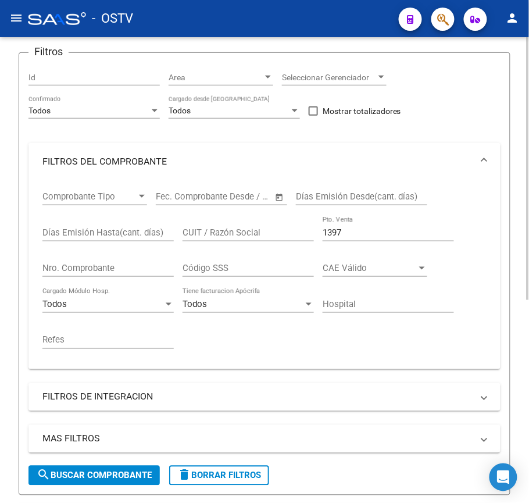
click at [394, 238] on div "1397 Pto. Venta" at bounding box center [388, 228] width 131 height 25
click at [399, 233] on input "1397" at bounding box center [388, 232] width 131 height 10
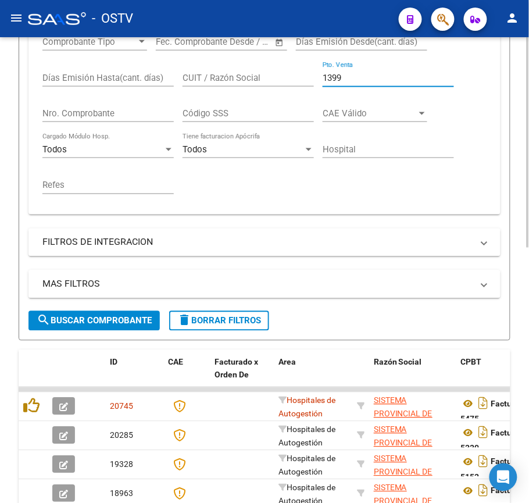
scroll to position [438, 0]
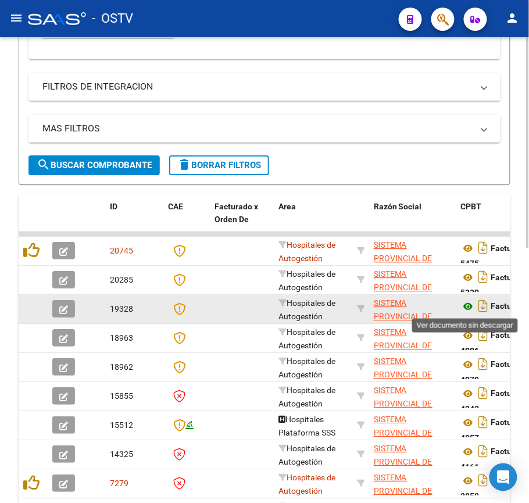
click at [468, 308] on icon at bounding box center [468, 307] width 15 height 14
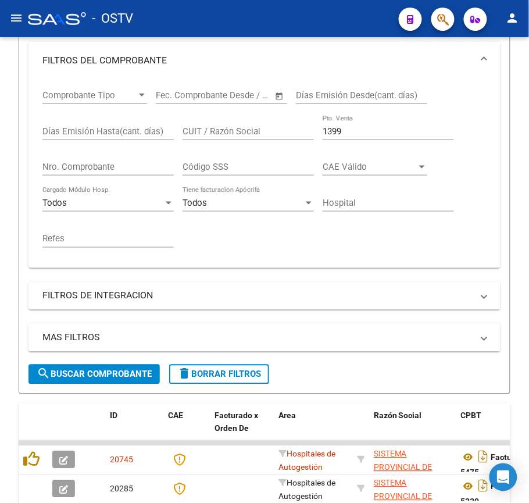
scroll to position [205, 0]
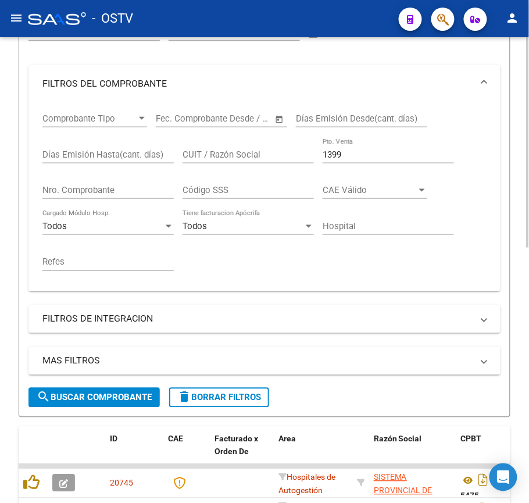
click at [377, 145] on div "1399 Pto. Venta" at bounding box center [388, 150] width 131 height 25
drag, startPoint x: 373, startPoint y: 155, endPoint x: 91, endPoint y: 122, distance: 284.1
click at [91, 122] on div "Comprobante Tipo Comprobante Tipo Fecha inicio – Fecha fin Fec. Comprobante Des…" at bounding box center [264, 192] width 445 height 180
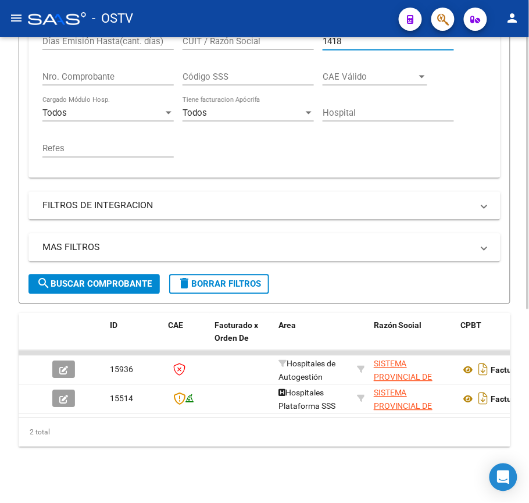
scroll to position [331, 0]
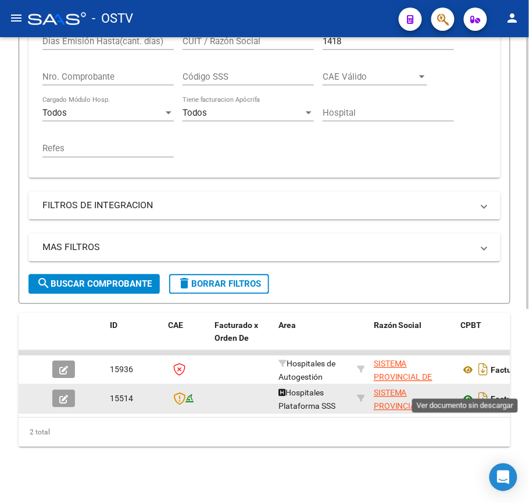
click at [464, 393] on icon at bounding box center [468, 400] width 15 height 14
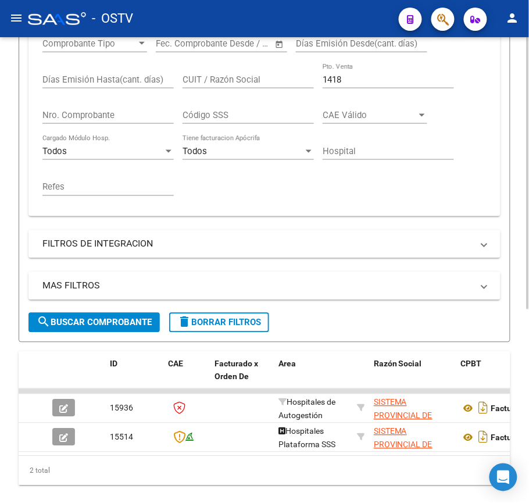
scroll to position [254, 0]
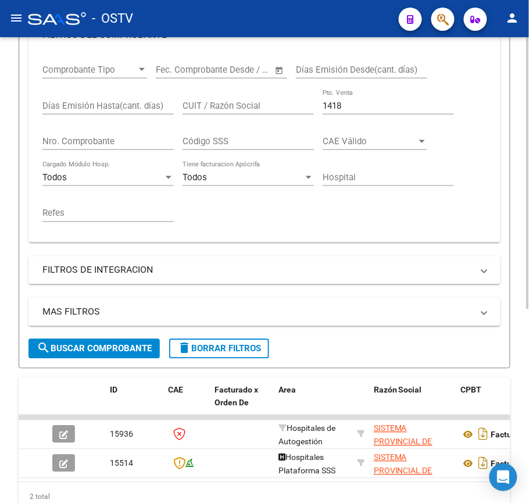
click at [365, 112] on div "1418 Pto. Venta" at bounding box center [388, 102] width 131 height 25
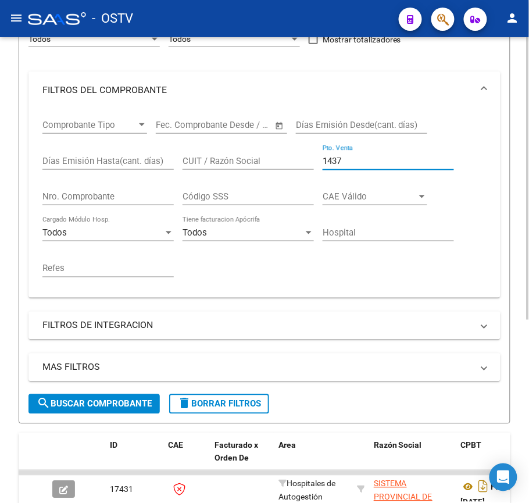
scroll to position [176, 0]
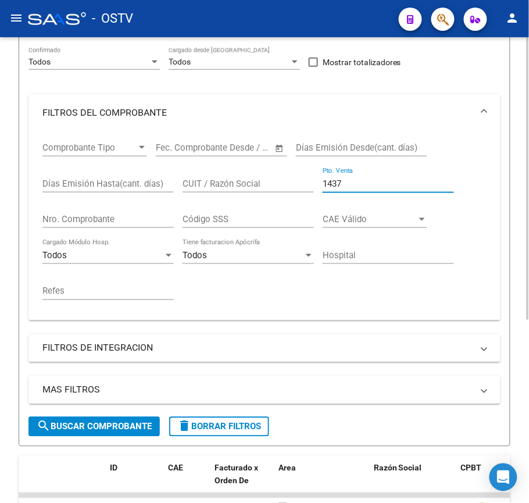
click at [140, 415] on div "MAS FILTROS Todos Con Doc. Respaldatoria Todos Con Trazabilidad Todos Asociado …" at bounding box center [265, 396] width 472 height 41
click at [135, 426] on span "search Buscar Comprobante" at bounding box center [94, 427] width 115 height 10
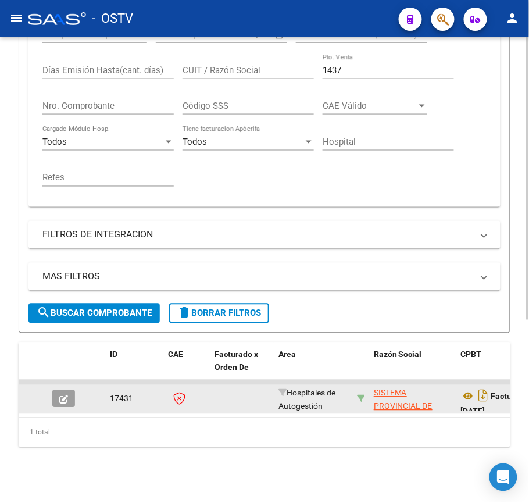
scroll to position [301, 0]
click at [467, 390] on icon at bounding box center [468, 397] width 15 height 14
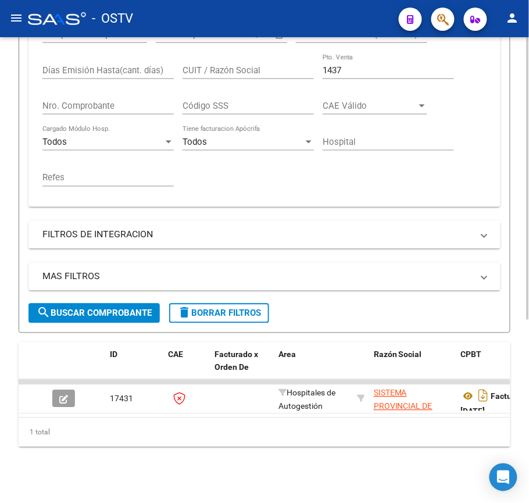
scroll to position [224, 0]
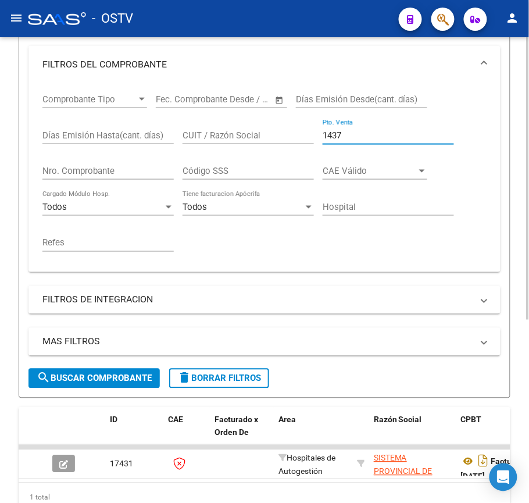
click at [359, 140] on input "1437" at bounding box center [388, 135] width 131 height 10
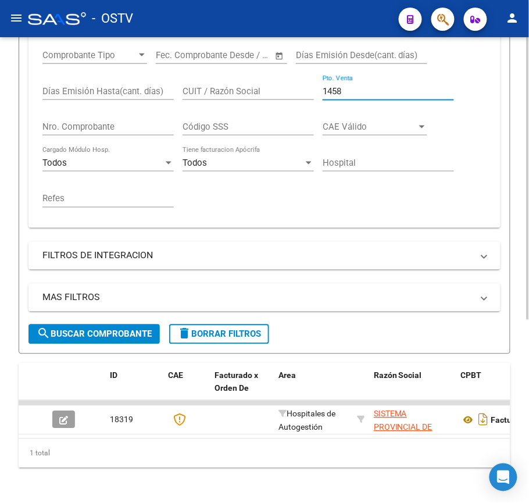
scroll to position [301, 0]
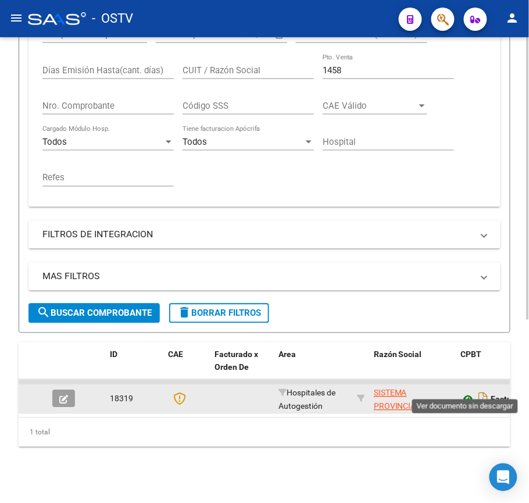
click at [474, 393] on icon at bounding box center [468, 400] width 15 height 14
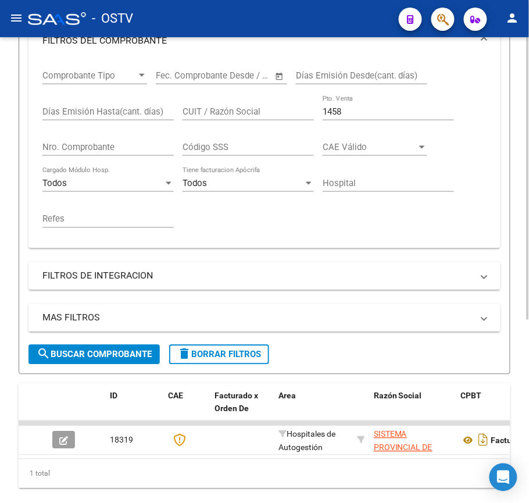
scroll to position [147, 0]
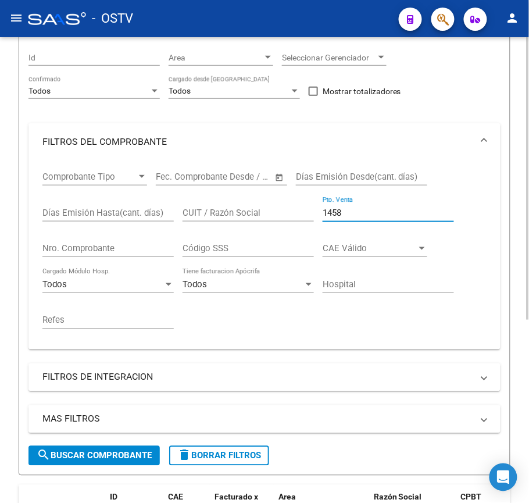
click at [387, 209] on input "1458" at bounding box center [388, 213] width 131 height 10
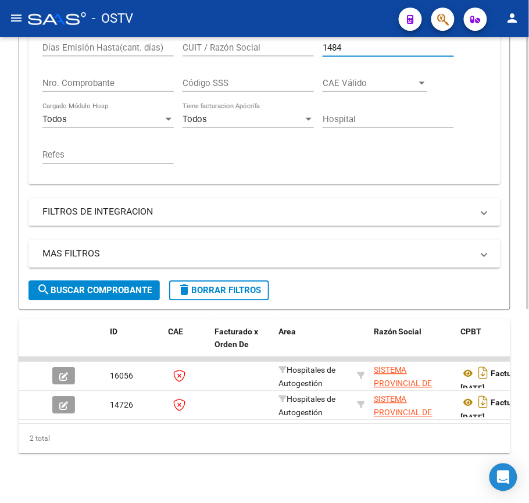
scroll to position [331, 0]
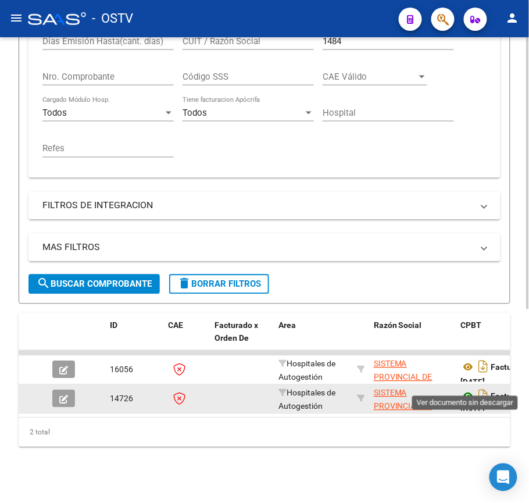
click at [463, 390] on icon at bounding box center [468, 397] width 15 height 14
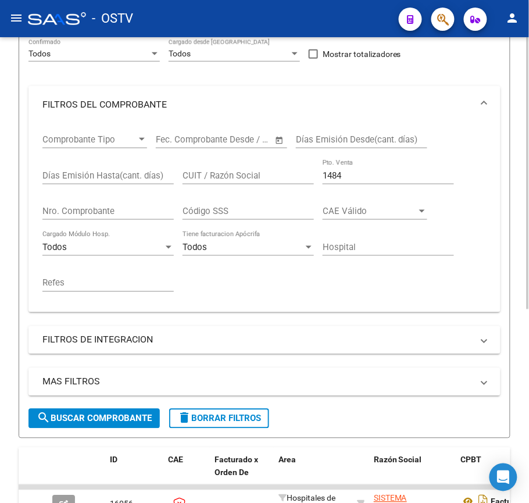
scroll to position [176, 0]
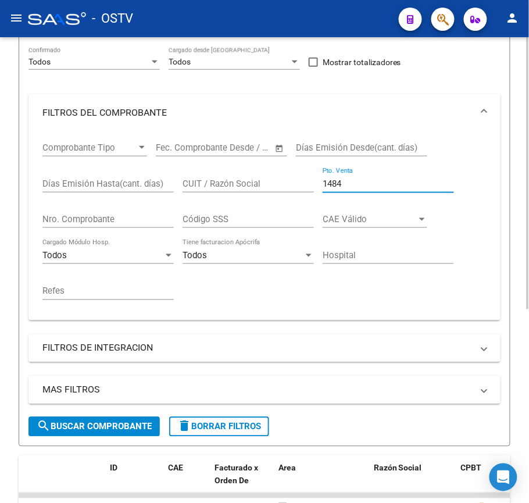
click at [333, 179] on input "1484" at bounding box center [388, 184] width 131 height 10
click at [350, 180] on input "1484" at bounding box center [388, 184] width 131 height 10
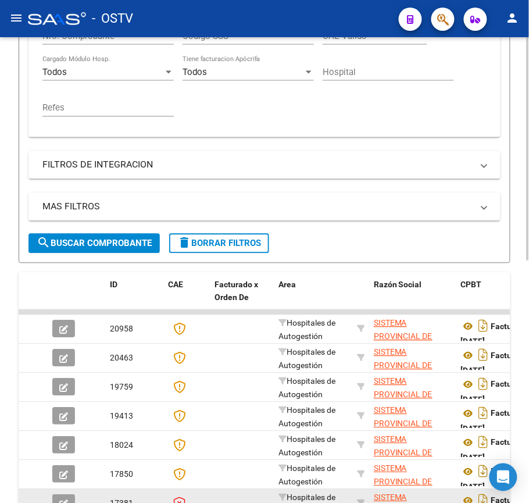
scroll to position [486, 0]
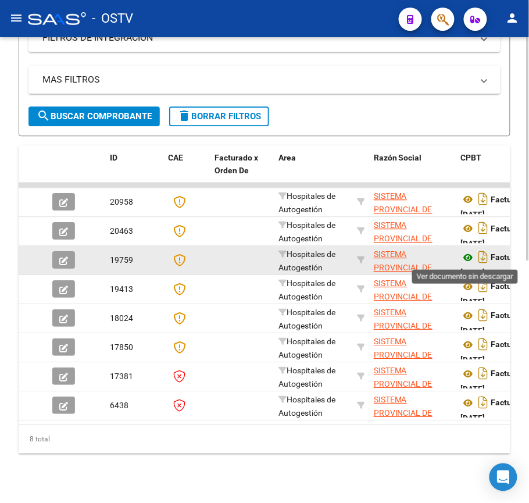
click at [471, 258] on icon at bounding box center [468, 258] width 15 height 14
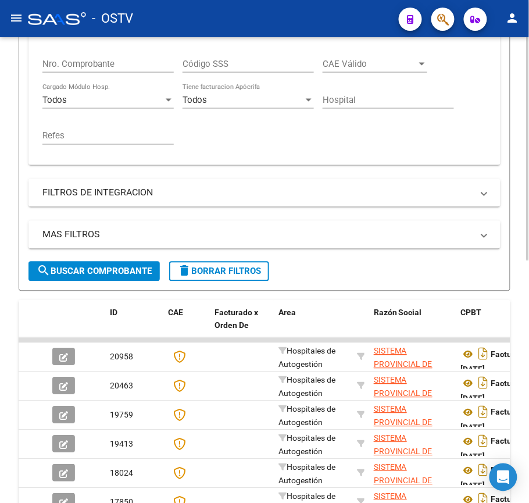
scroll to position [254, 0]
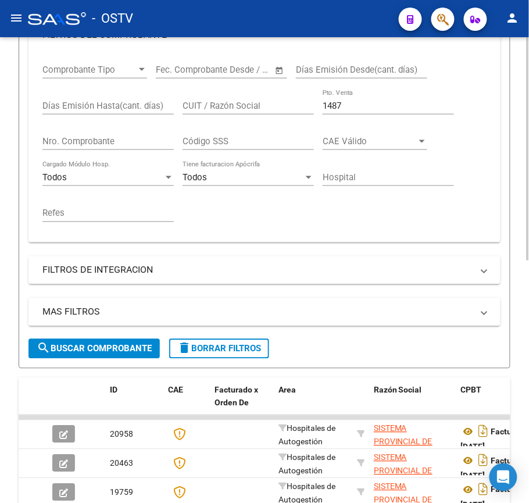
click at [370, 92] on div "1487 Pto. Venta" at bounding box center [388, 102] width 131 height 25
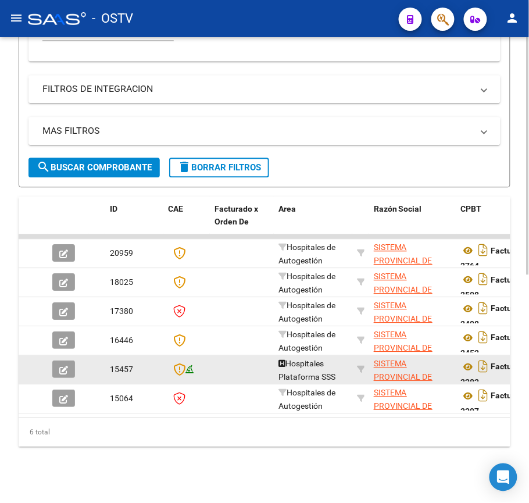
scroll to position [447, 0]
click at [469, 361] on icon at bounding box center [468, 368] width 15 height 14
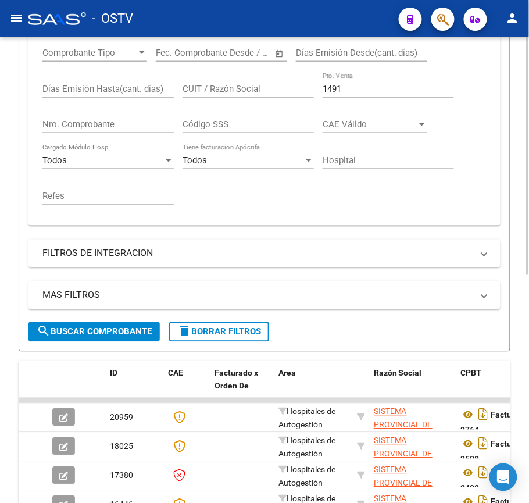
scroll to position [215, 0]
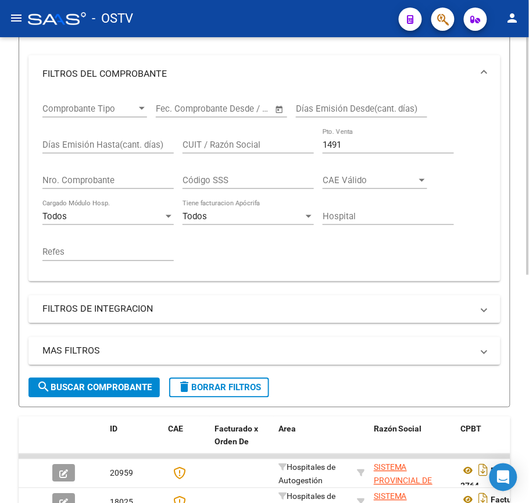
click at [375, 150] on div "1491 Pto. Venta" at bounding box center [388, 141] width 131 height 25
click at [373, 138] on div "1491 Pto. Venta" at bounding box center [388, 141] width 131 height 25
drag, startPoint x: 361, startPoint y: 144, endPoint x: 325, endPoint y: 143, distance: 36.7
click at [325, 143] on input "1491" at bounding box center [388, 145] width 131 height 10
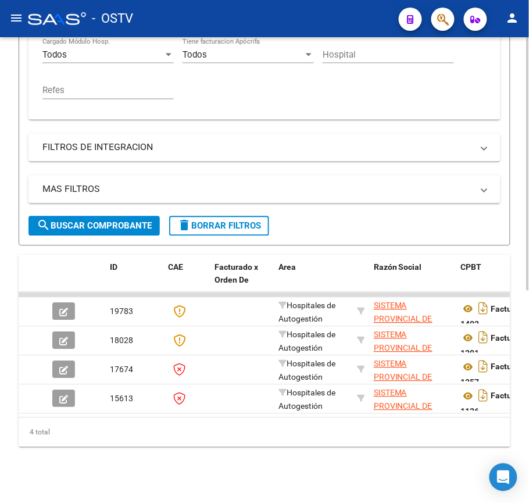
scroll to position [389, 0]
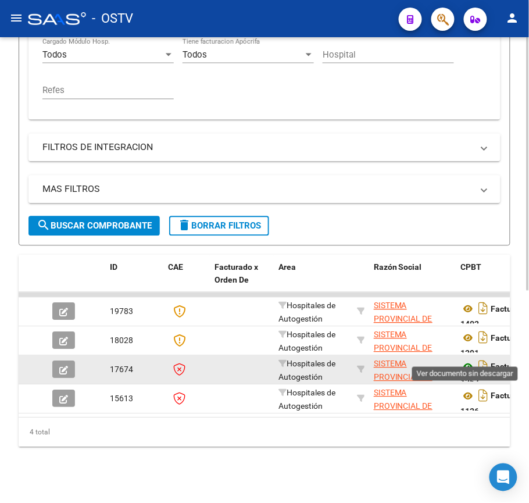
click at [471, 361] on icon at bounding box center [468, 368] width 15 height 14
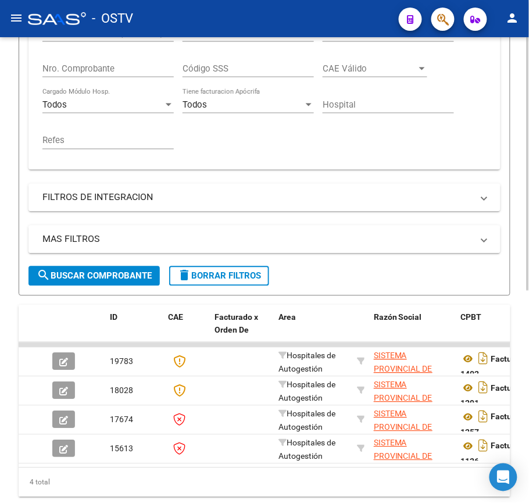
scroll to position [234, 0]
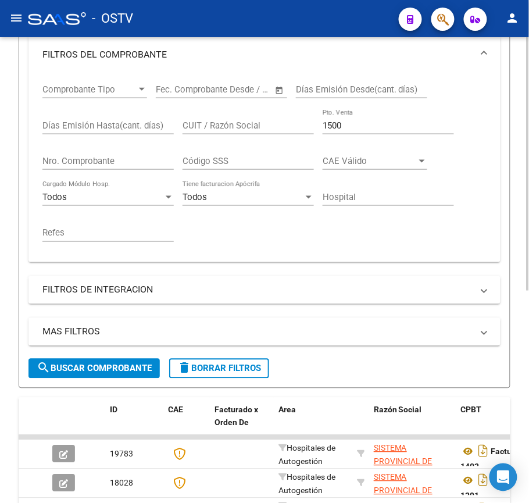
click at [370, 114] on div "1500 Pto. Venta" at bounding box center [388, 121] width 131 height 25
click at [365, 119] on div "1500 Pto. Venta" at bounding box center [388, 121] width 131 height 25
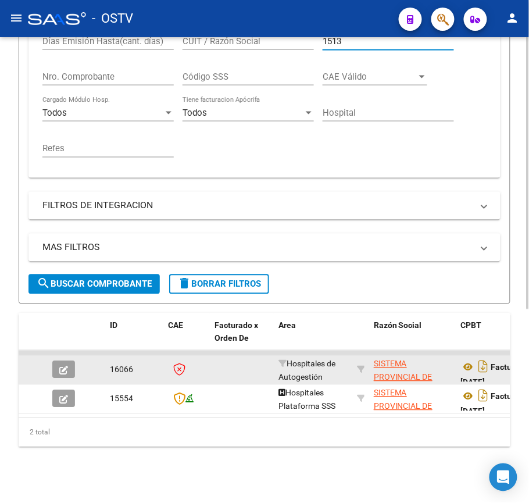
scroll to position [331, 0]
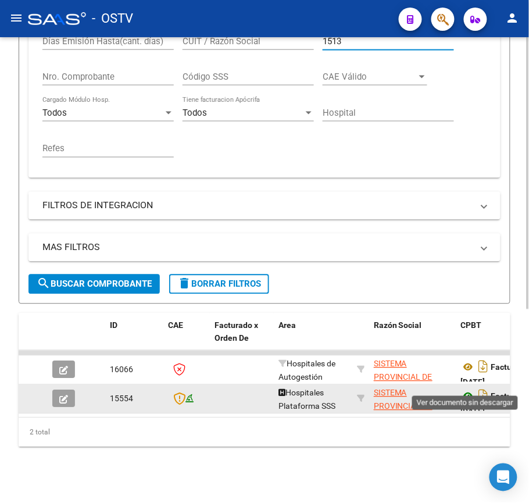
click at [468, 390] on icon at bounding box center [468, 397] width 15 height 14
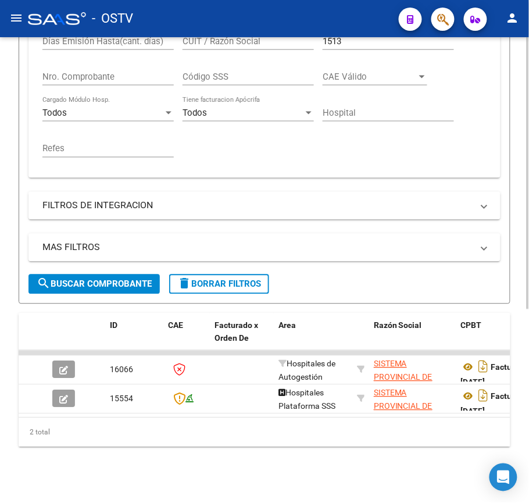
scroll to position [254, 0]
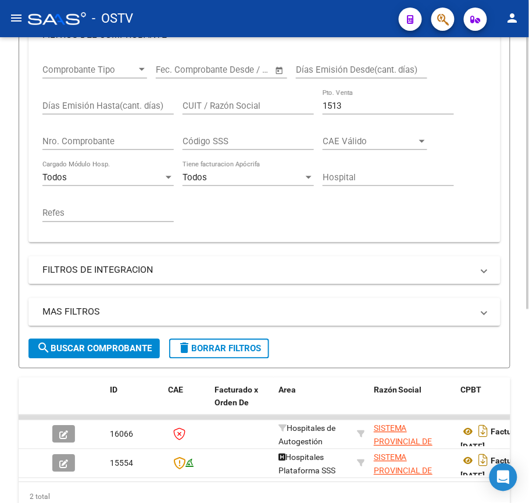
click at [357, 116] on div "1513 Pto. Venta" at bounding box center [388, 108] width 131 height 36
click at [356, 105] on input "1513" at bounding box center [388, 106] width 131 height 10
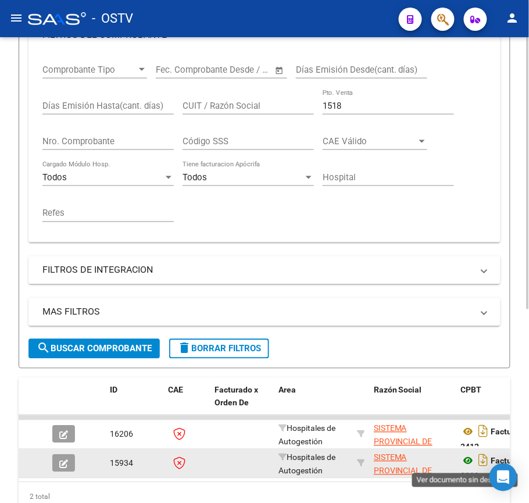
click at [474, 465] on icon at bounding box center [468, 461] width 15 height 14
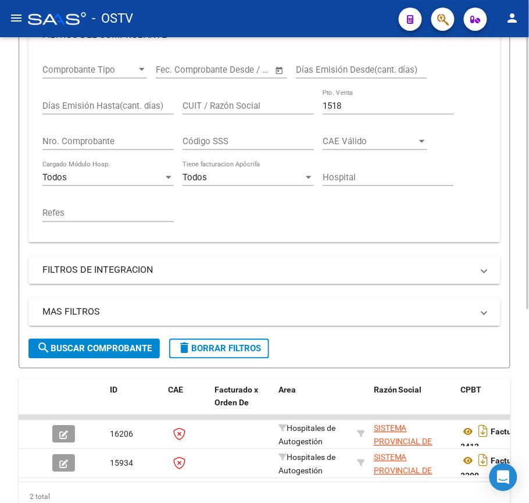
click at [344, 114] on div "1518 Pto. Venta" at bounding box center [388, 102] width 131 height 25
drag, startPoint x: 354, startPoint y: 106, endPoint x: -35, endPoint y: 87, distance: 389.1
click at [0, 87] on html "menu - OSTV person Firma Express Inicio Instructivos Contacto OS Padrón Afiliad…" at bounding box center [264, 251] width 529 height 503
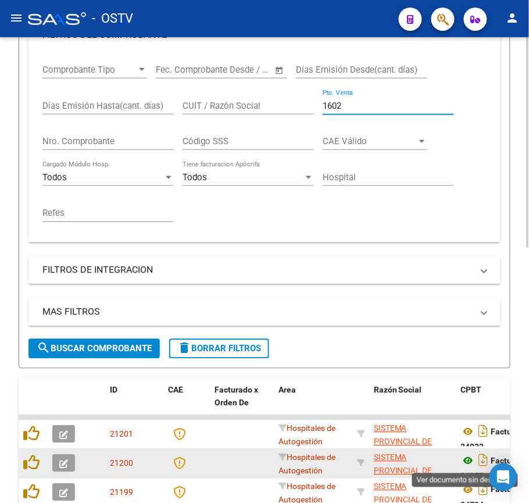
click at [462, 458] on icon at bounding box center [468, 461] width 15 height 14
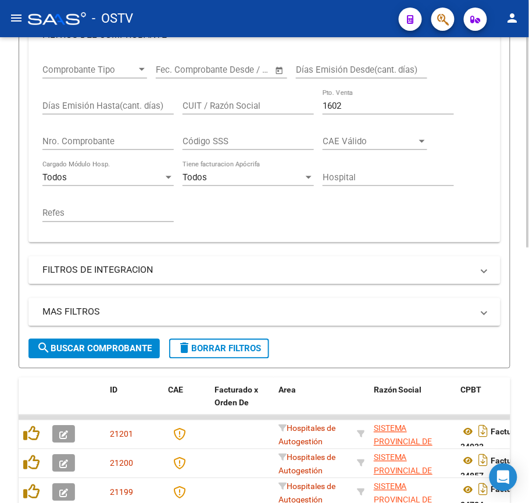
click at [355, 108] on input "1602" at bounding box center [388, 106] width 131 height 10
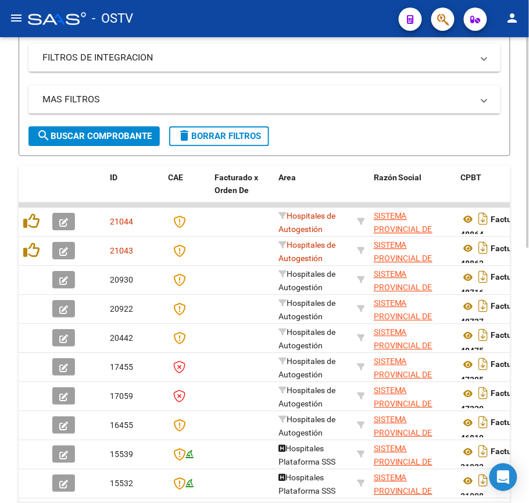
scroll to position [486, 0]
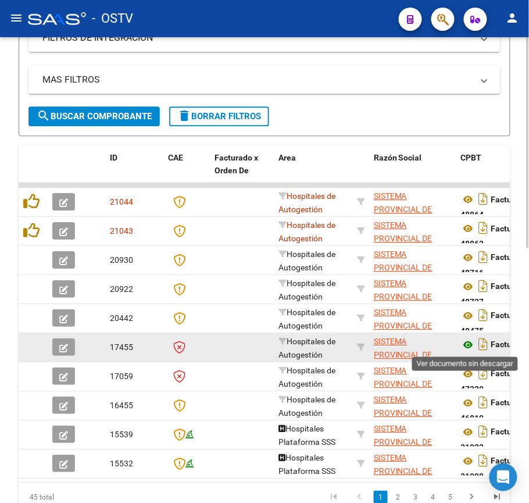
click at [470, 343] on icon at bounding box center [468, 345] width 15 height 14
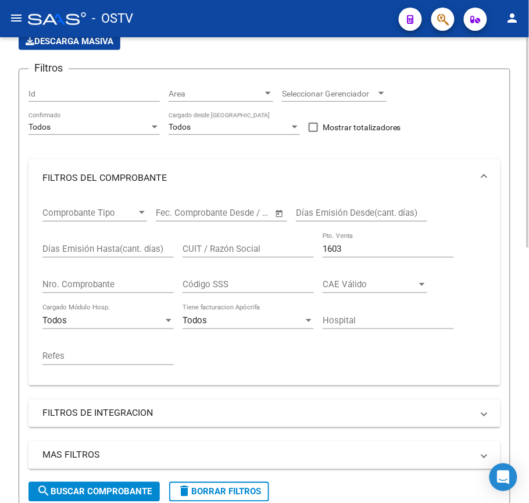
scroll to position [98, 0]
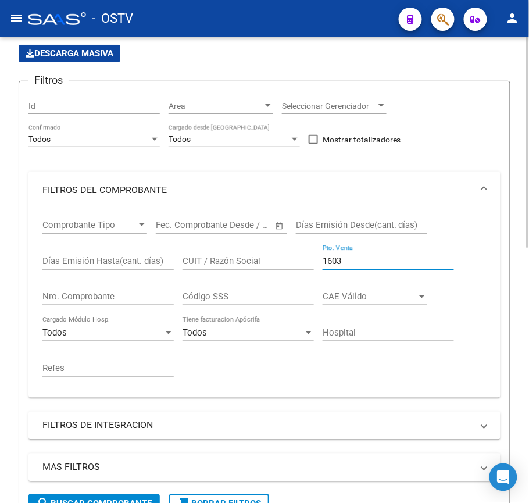
click at [382, 261] on input "1603" at bounding box center [388, 261] width 131 height 10
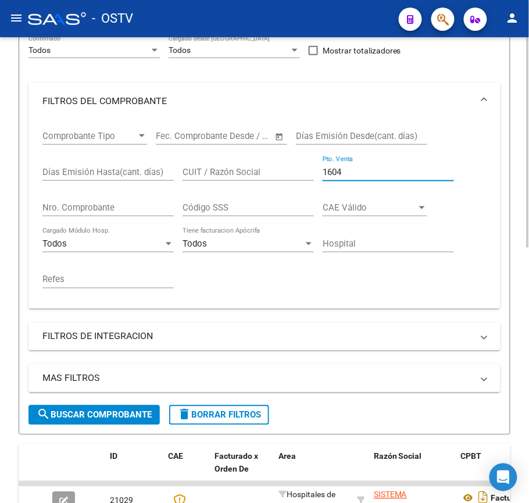
scroll to position [331, 0]
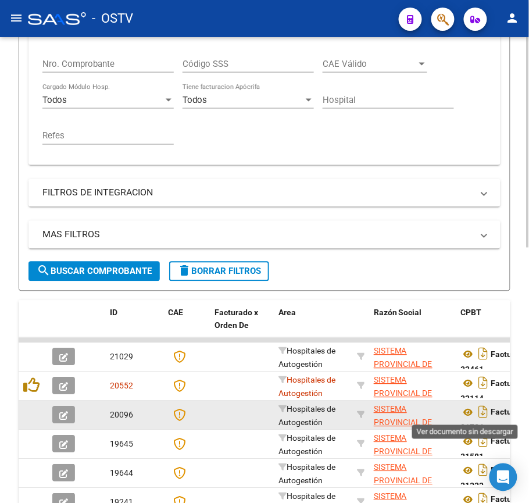
click at [463, 421] on div "Factura C: 1604 - 31726" at bounding box center [517, 415] width 113 height 24
click at [469, 406] on icon at bounding box center [468, 406] width 15 height 14
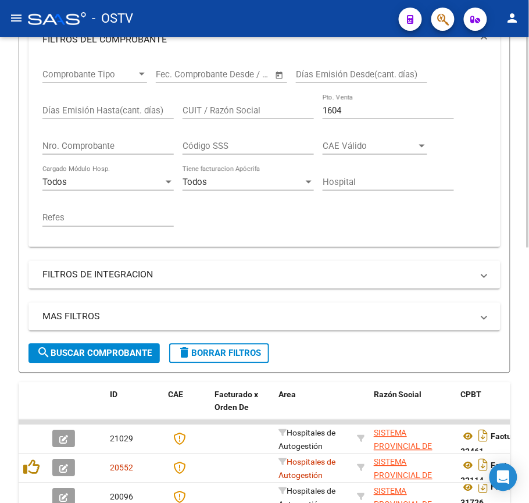
scroll to position [176, 0]
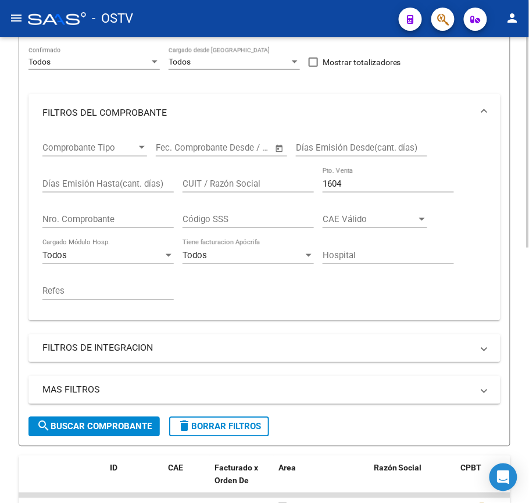
click at [364, 177] on div "1604 Pto. Venta" at bounding box center [388, 180] width 131 height 25
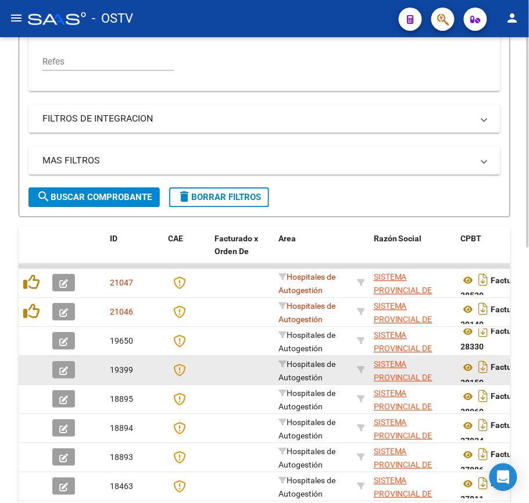
scroll to position [408, 0]
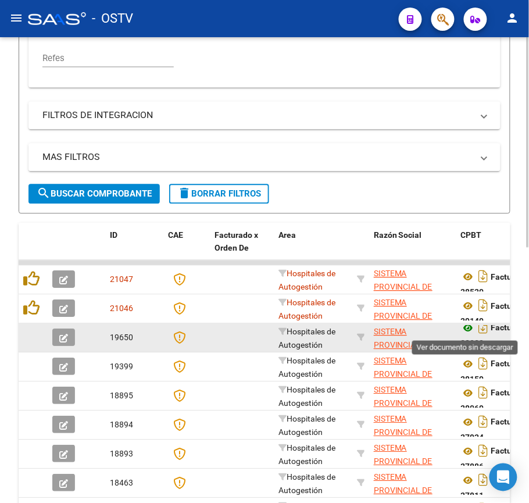
click at [466, 329] on icon at bounding box center [468, 329] width 15 height 14
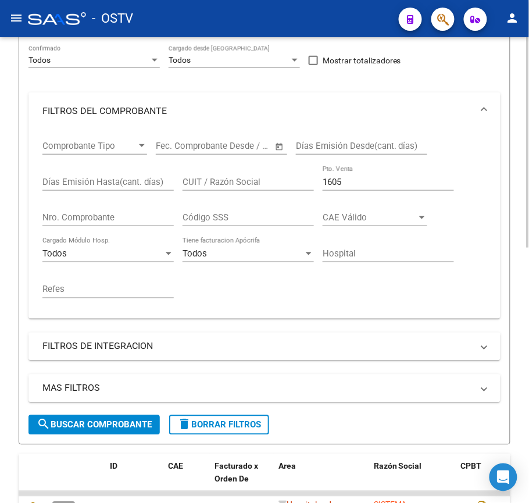
scroll to position [176, 0]
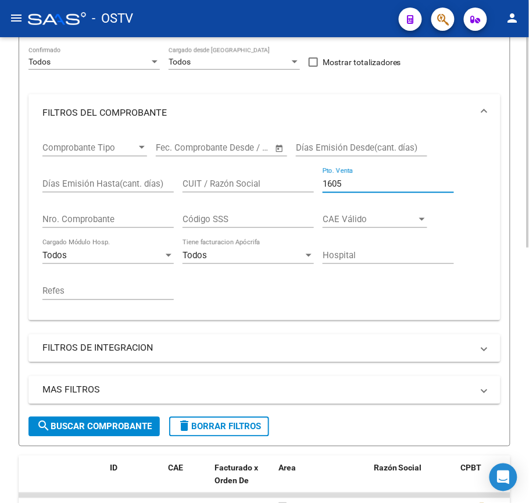
click at [364, 183] on input "1605" at bounding box center [388, 184] width 131 height 10
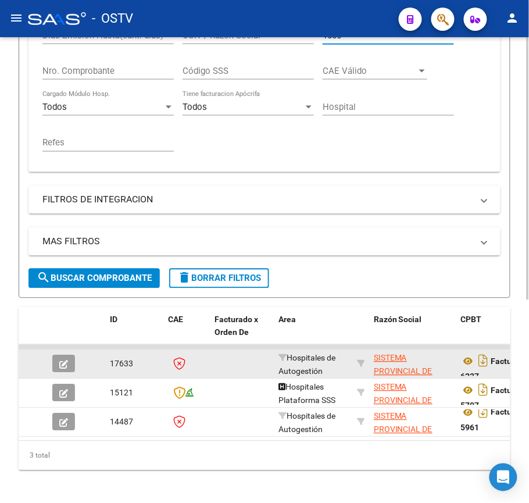
scroll to position [331, 0]
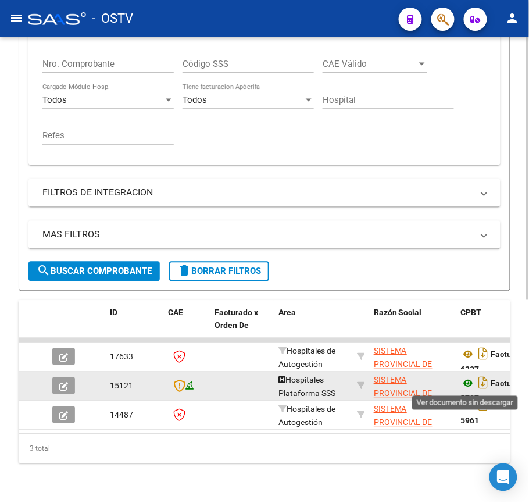
click at [473, 383] on icon at bounding box center [468, 384] width 15 height 14
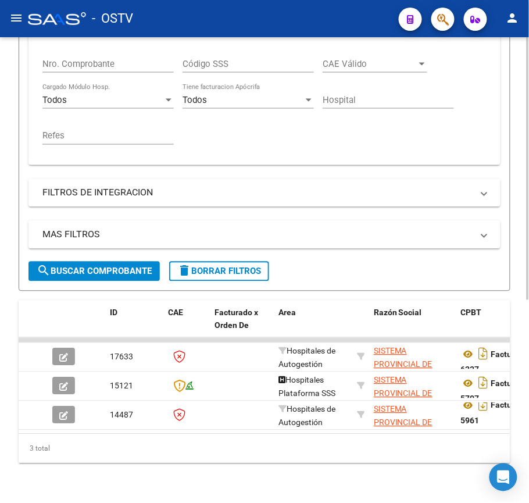
scroll to position [254, 0]
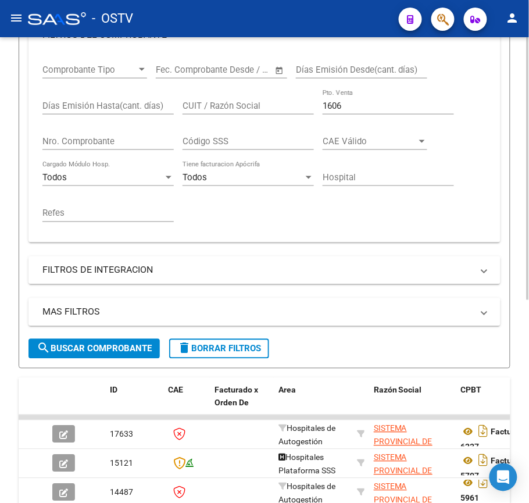
drag, startPoint x: 366, startPoint y: 98, endPoint x: 366, endPoint y: 106, distance: 7.6
click at [366, 103] on div "1606 Pto. Venta" at bounding box center [388, 102] width 131 height 25
click at [366, 106] on input "1606" at bounding box center [388, 106] width 131 height 10
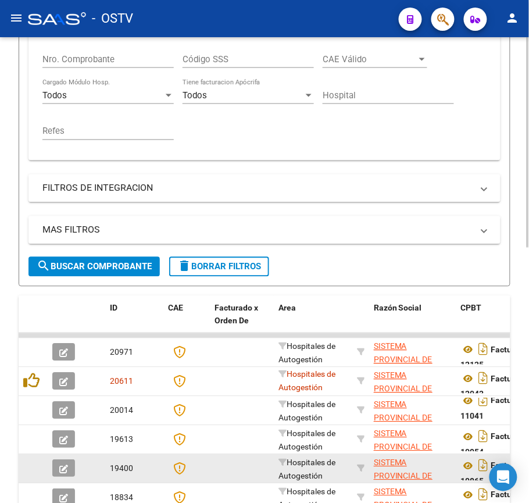
scroll to position [408, 0]
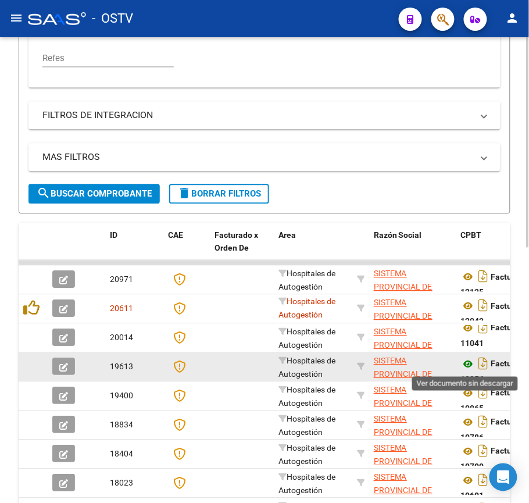
click at [475, 361] on icon at bounding box center [468, 365] width 15 height 14
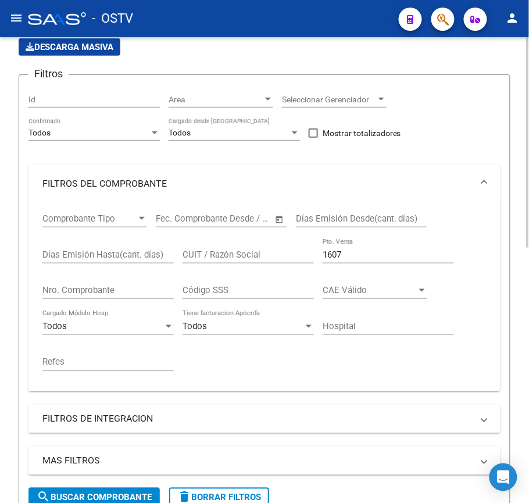
scroll to position [98, 0]
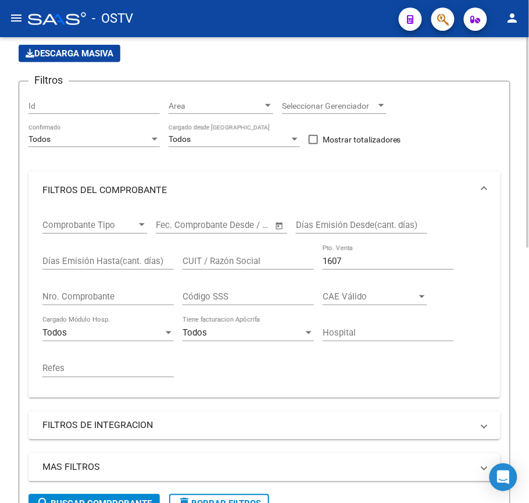
click at [387, 257] on input "1607" at bounding box center [388, 261] width 131 height 10
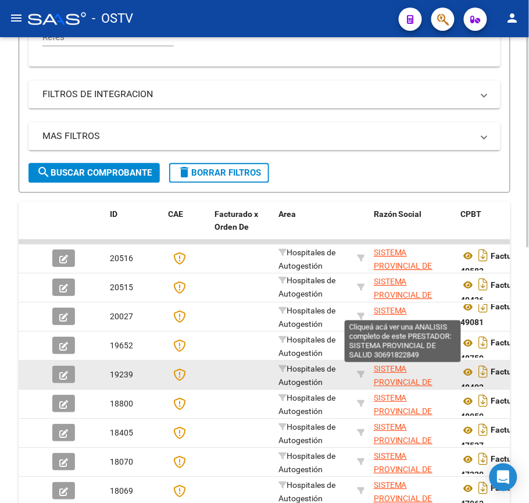
scroll to position [486, 0]
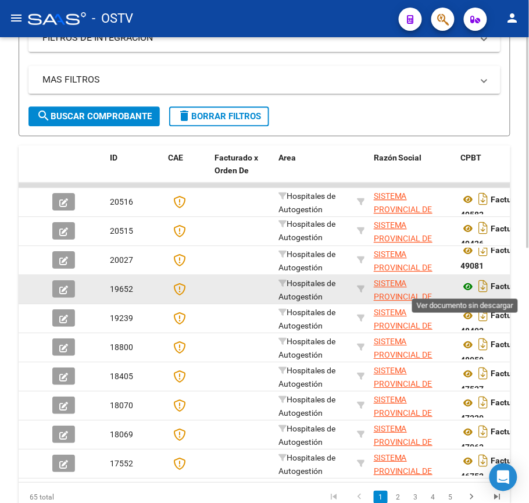
click at [471, 289] on icon at bounding box center [468, 287] width 15 height 14
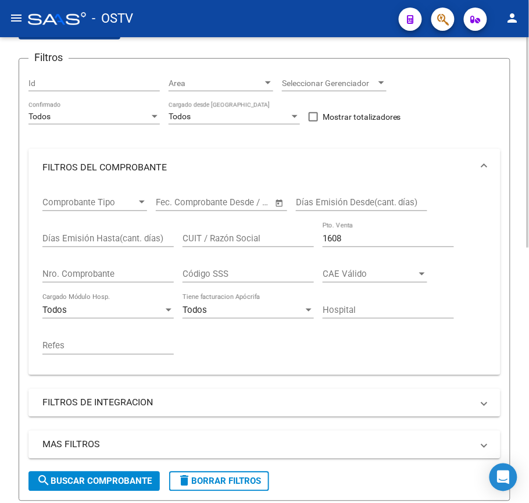
scroll to position [98, 0]
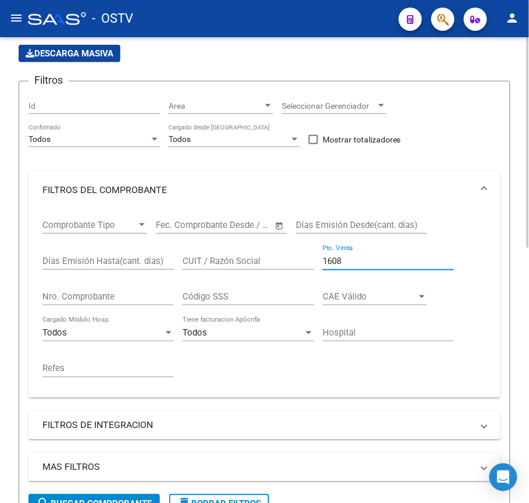
click at [361, 265] on input "1608" at bounding box center [388, 261] width 131 height 10
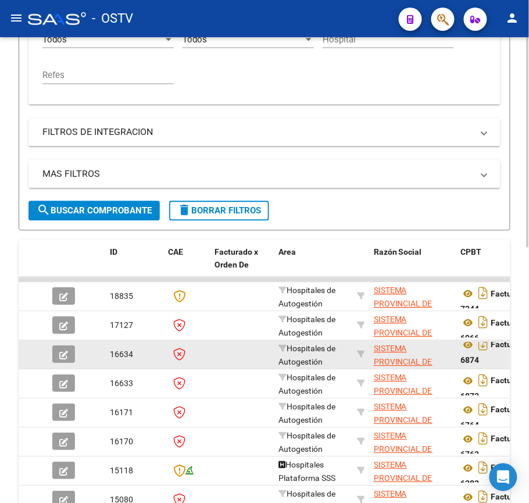
scroll to position [408, 0]
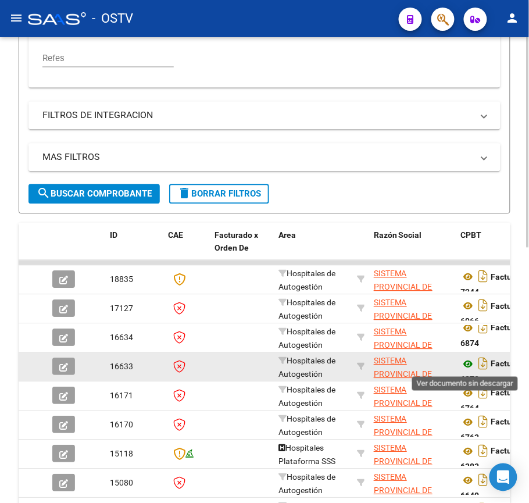
click at [461, 369] on icon at bounding box center [468, 365] width 15 height 14
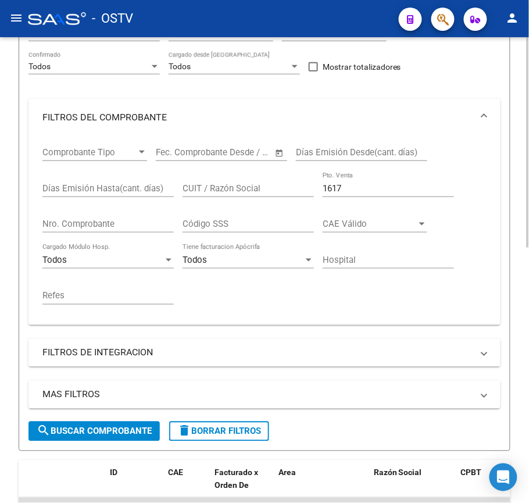
scroll to position [98, 0]
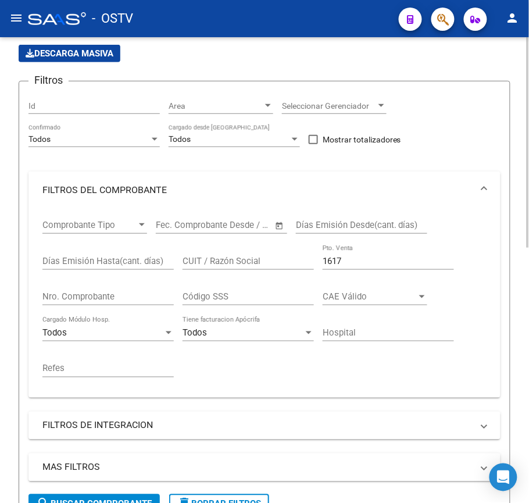
click at [382, 252] on div "1617 Pto. Venta" at bounding box center [388, 257] width 131 height 25
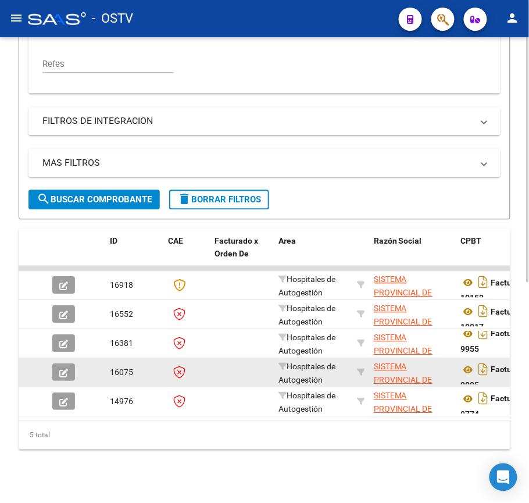
scroll to position [408, 0]
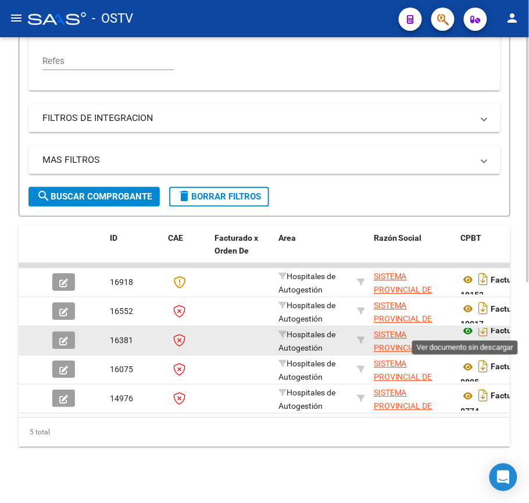
click at [470, 332] on icon at bounding box center [468, 332] width 15 height 14
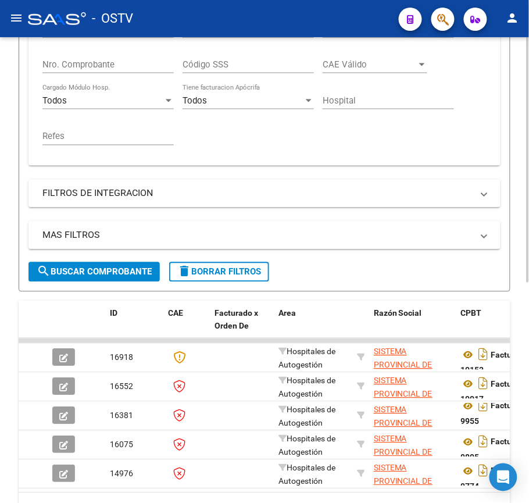
scroll to position [176, 0]
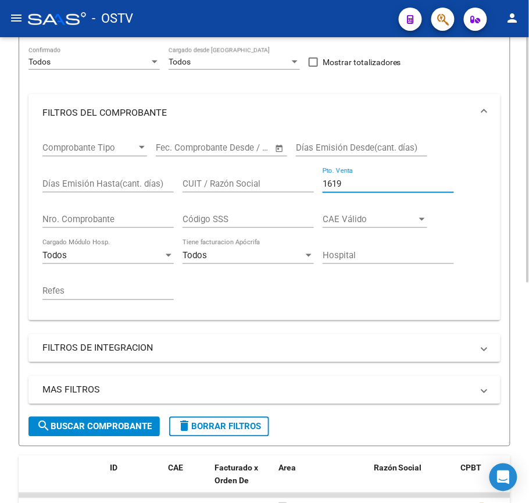
click at [360, 179] on input "1619" at bounding box center [388, 184] width 131 height 10
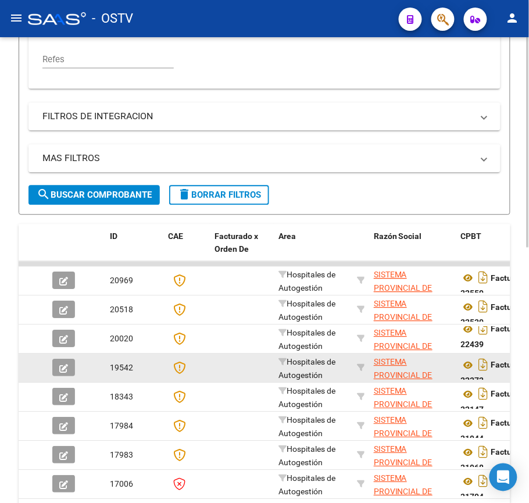
scroll to position [408, 0]
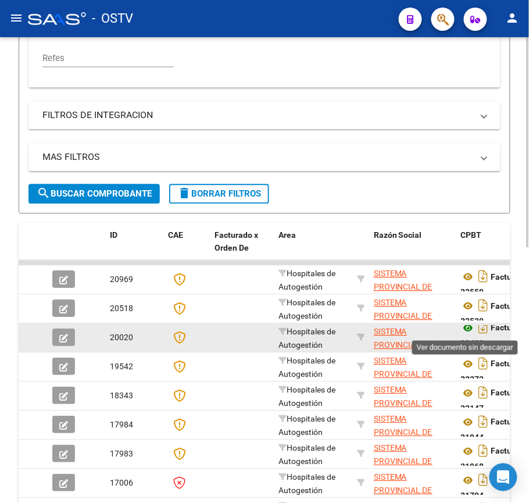
click at [470, 333] on icon at bounding box center [468, 329] width 15 height 14
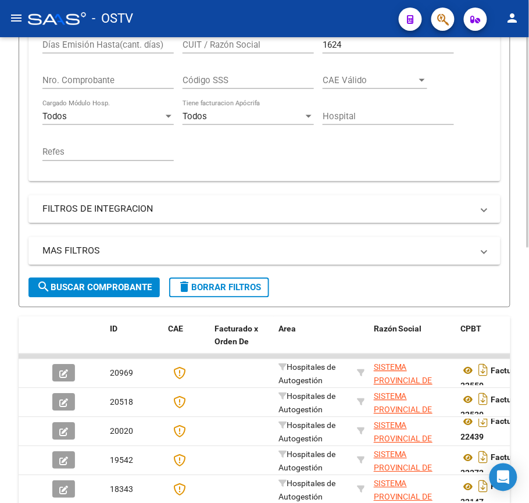
scroll to position [176, 0]
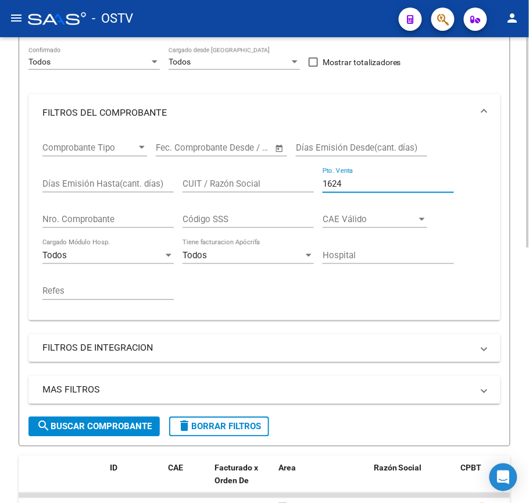
click at [361, 182] on input "1624" at bounding box center [388, 184] width 131 height 10
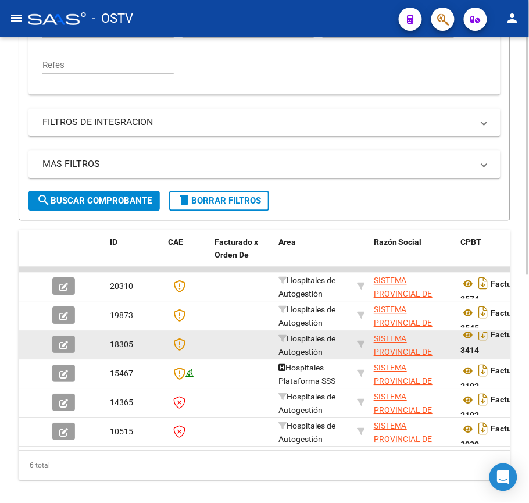
scroll to position [408, 0]
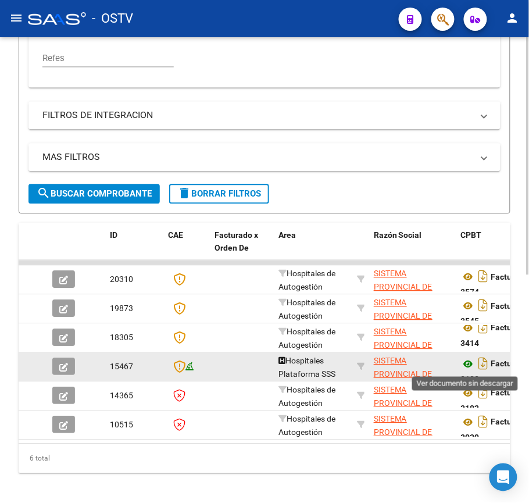
click at [468, 370] on icon at bounding box center [468, 365] width 15 height 14
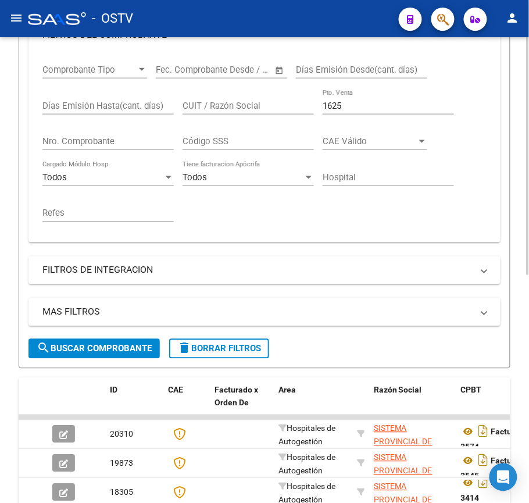
scroll to position [98, 0]
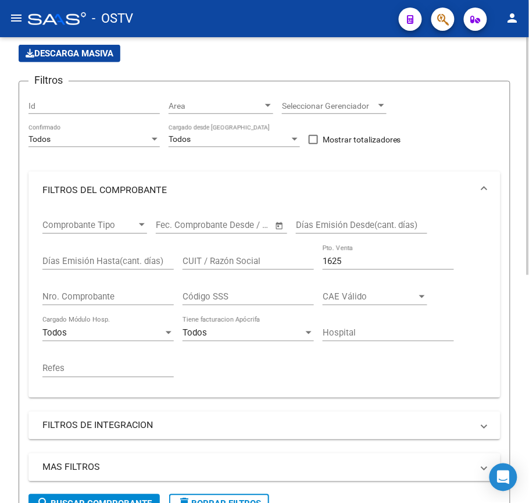
drag, startPoint x: 365, startPoint y: 253, endPoint x: 366, endPoint y: 283, distance: 30.3
click at [365, 255] on div "1625 Pto. Venta" at bounding box center [388, 257] width 131 height 25
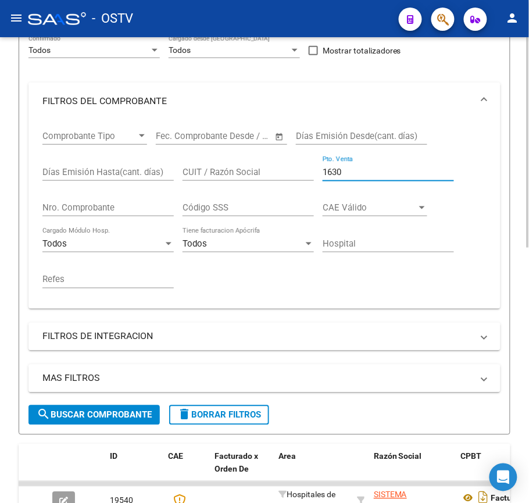
scroll to position [486, 0]
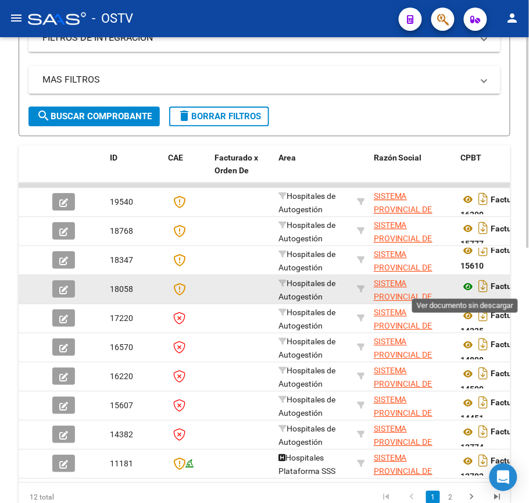
click at [466, 293] on icon at bounding box center [468, 287] width 15 height 14
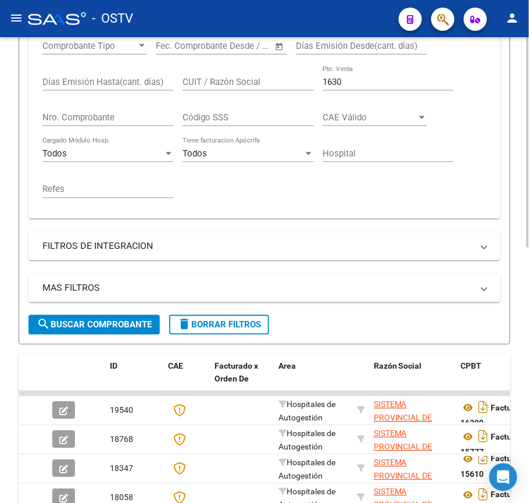
scroll to position [254, 0]
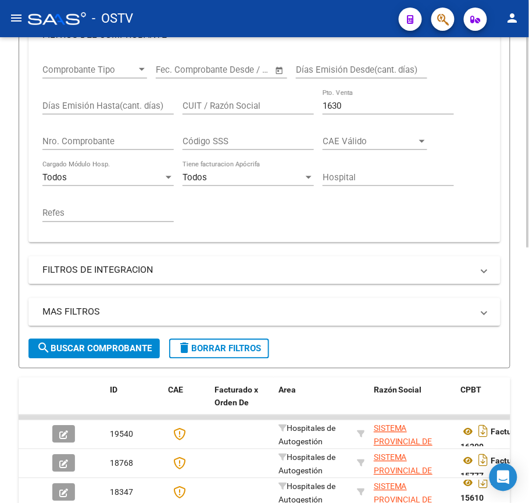
click at [353, 108] on input "1630" at bounding box center [388, 106] width 131 height 10
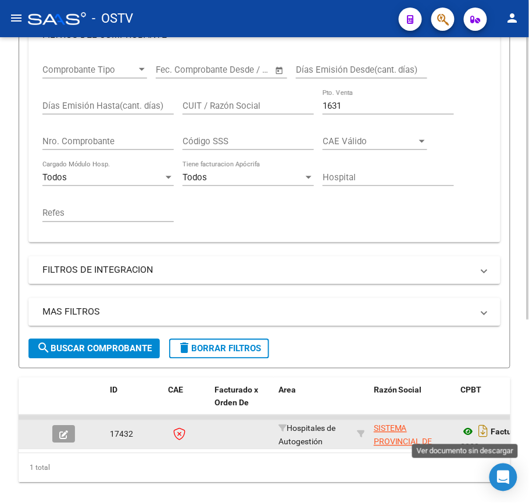
click at [463, 433] on icon at bounding box center [468, 432] width 15 height 14
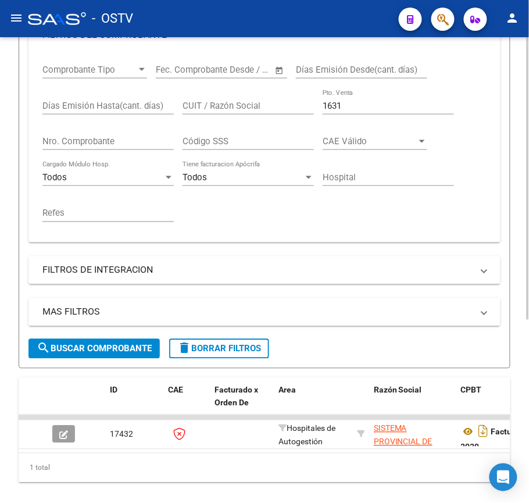
drag, startPoint x: 349, startPoint y: 89, endPoint x: 362, endPoint y: 105, distance: 20.3
click at [350, 90] on div "1631 Pto. Venta" at bounding box center [388, 102] width 131 height 25
click at [362, 105] on input "1631" at bounding box center [388, 106] width 131 height 10
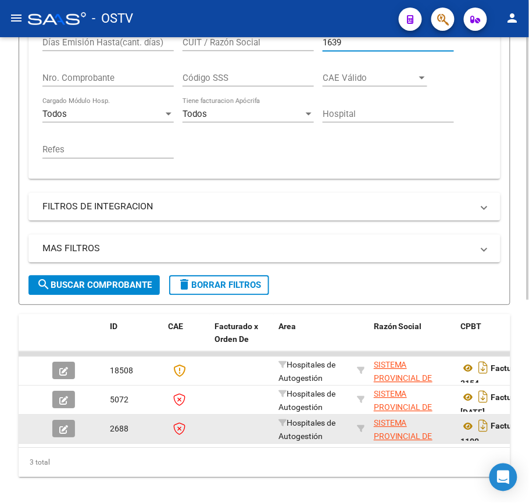
scroll to position [360, 0]
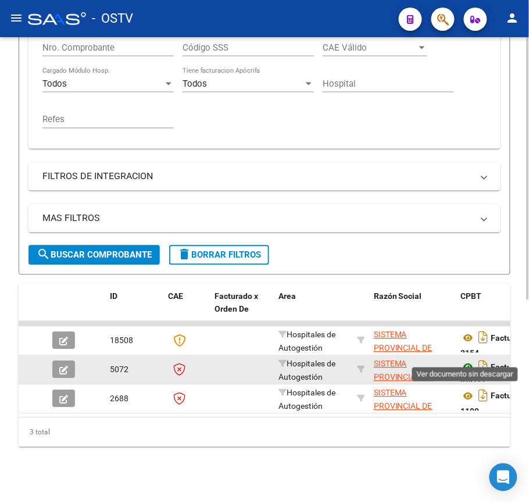
click at [465, 361] on icon at bounding box center [468, 368] width 15 height 14
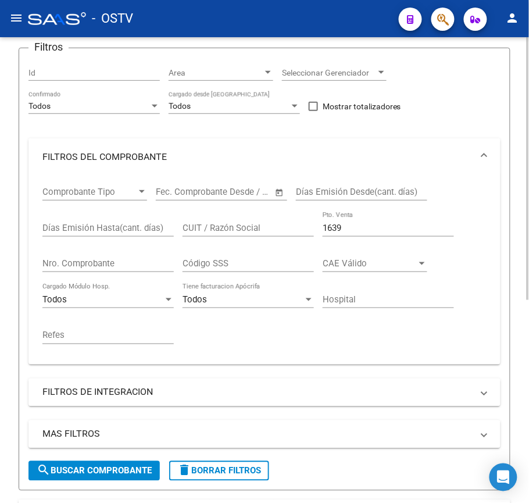
scroll to position [127, 0]
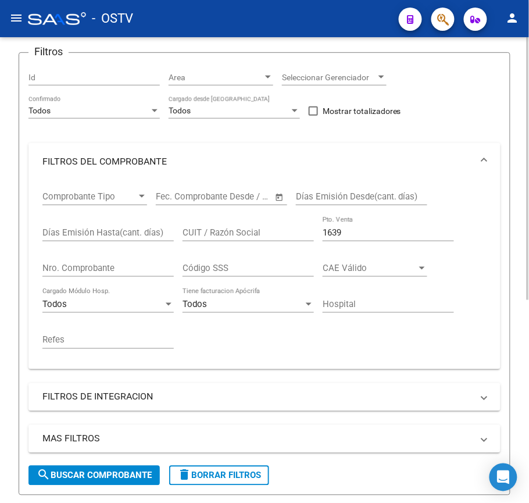
click at [380, 240] on div "1639 Pto. Venta" at bounding box center [388, 228] width 131 height 25
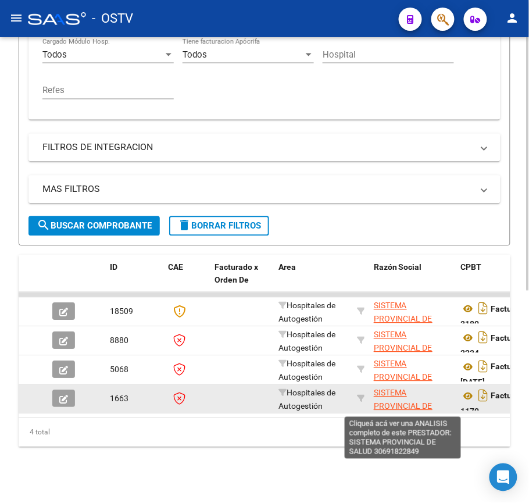
scroll to position [389, 0]
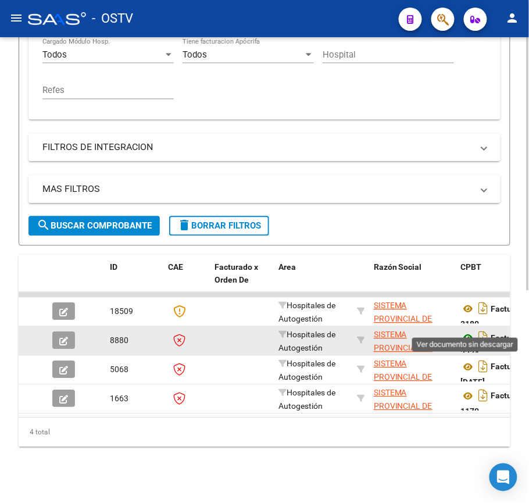
click at [472, 332] on icon at bounding box center [468, 339] width 15 height 14
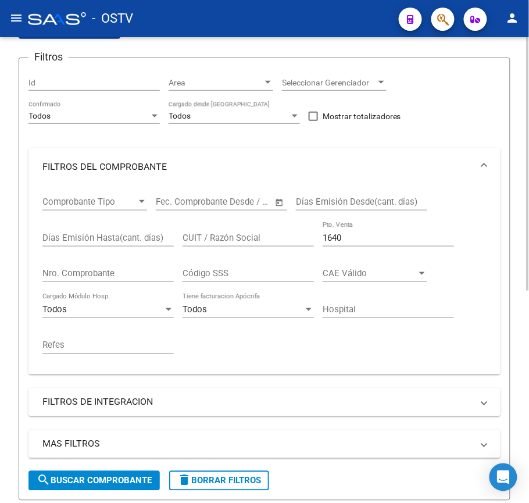
scroll to position [79, 0]
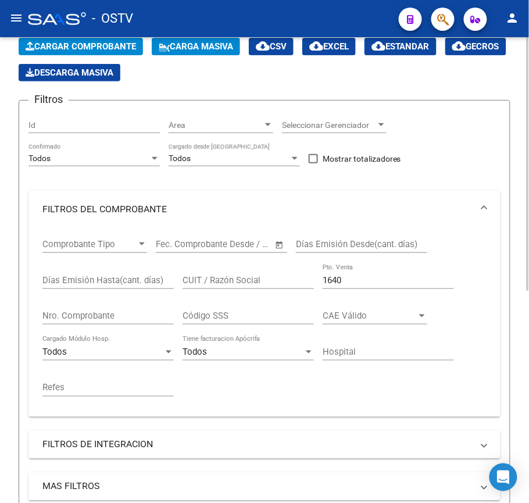
click at [371, 273] on div "1640 Pto. Venta" at bounding box center [388, 276] width 131 height 25
click at [374, 296] on div "1640 Pto. Venta" at bounding box center [388, 282] width 131 height 36
click at [368, 282] on input "1640" at bounding box center [388, 280] width 131 height 10
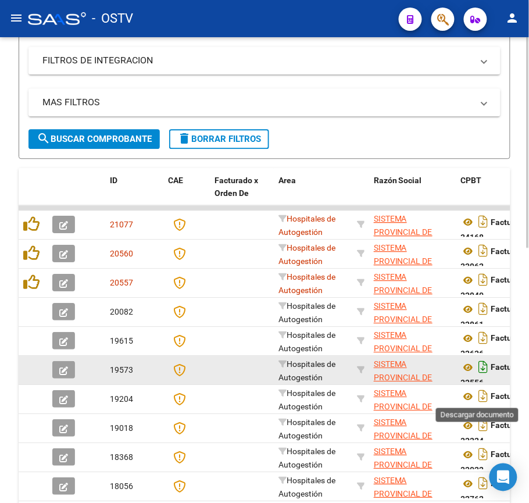
scroll to position [467, 0]
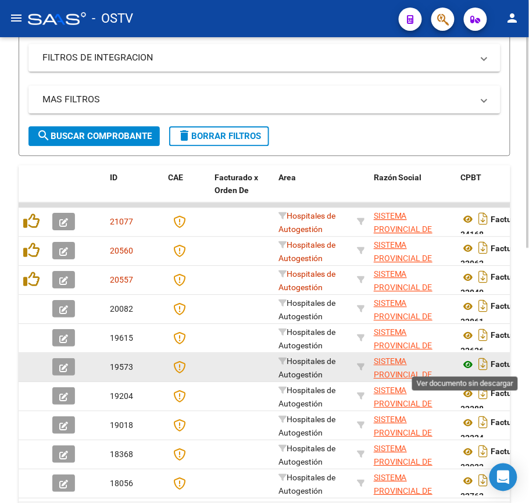
click at [466, 362] on icon at bounding box center [468, 365] width 15 height 14
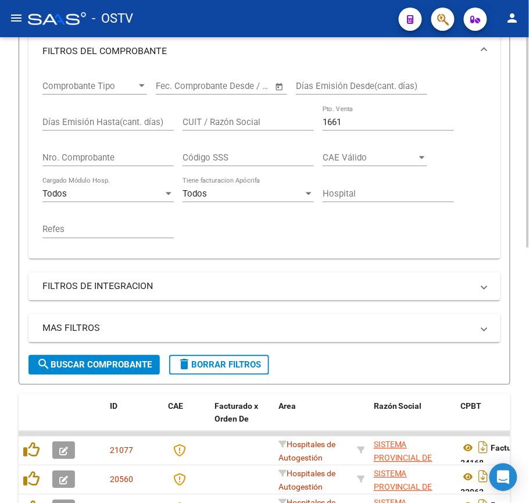
scroll to position [234, 0]
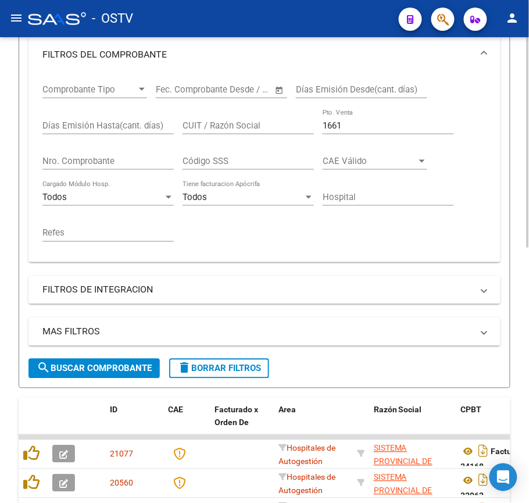
click at [387, 118] on div "1661 Pto. Venta" at bounding box center [388, 121] width 131 height 25
click at [382, 120] on div "1661 Pto. Venta" at bounding box center [388, 121] width 131 height 25
click at [382, 122] on input "1661" at bounding box center [388, 125] width 131 height 10
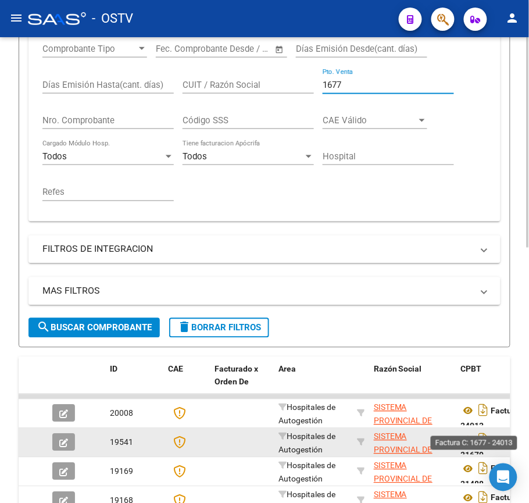
scroll to position [312, 0]
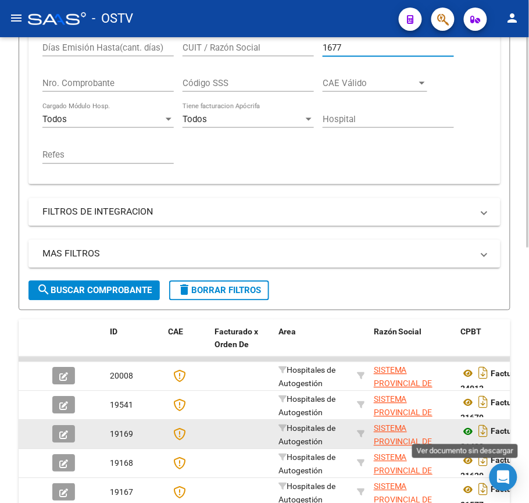
click at [467, 438] on icon at bounding box center [468, 432] width 15 height 14
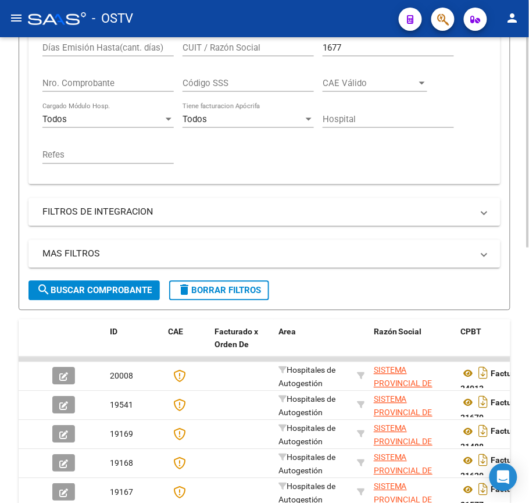
click at [354, 47] on input "1677" at bounding box center [388, 47] width 131 height 10
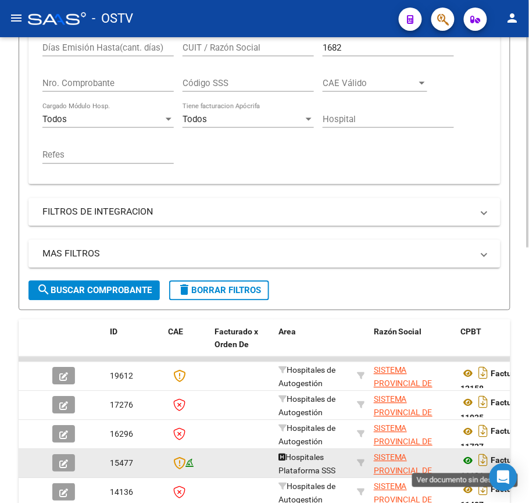
click at [467, 458] on icon at bounding box center [468, 461] width 15 height 14
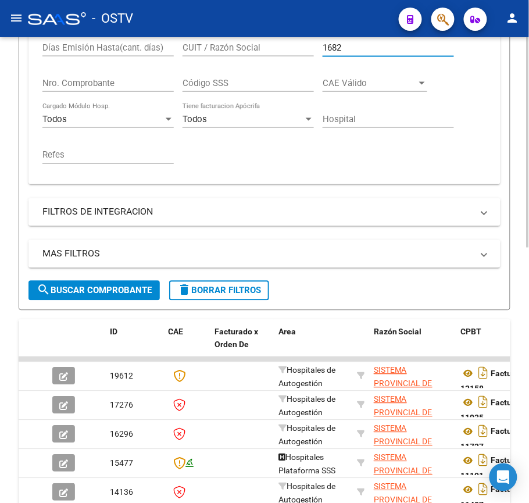
click at [377, 43] on input "1682" at bounding box center [388, 47] width 131 height 10
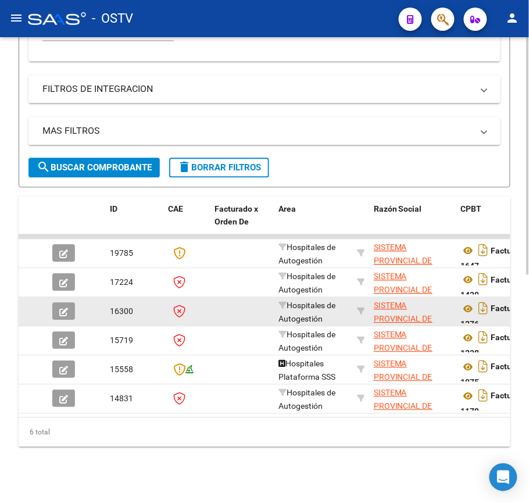
scroll to position [447, 0]
click at [461, 303] on icon at bounding box center [468, 310] width 15 height 14
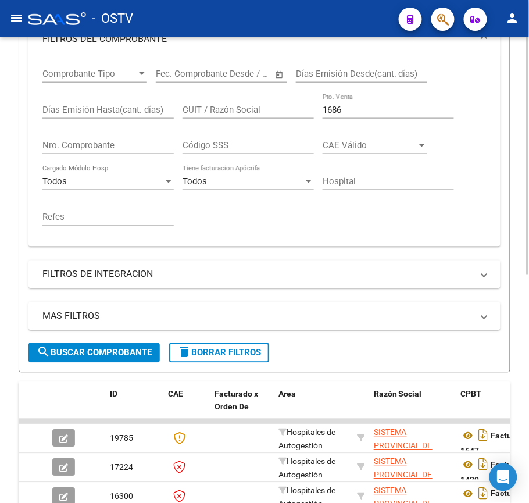
scroll to position [137, 0]
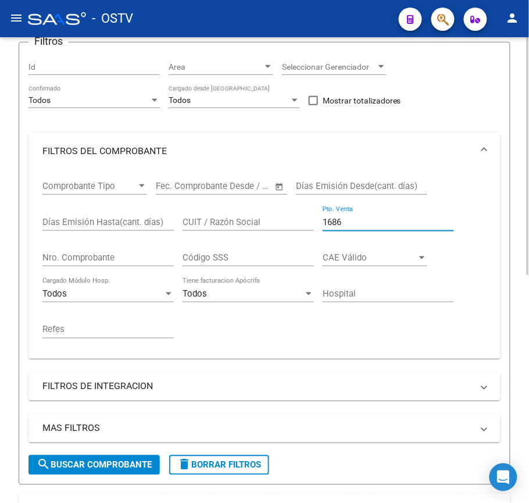
click at [383, 226] on input "1686" at bounding box center [388, 222] width 131 height 10
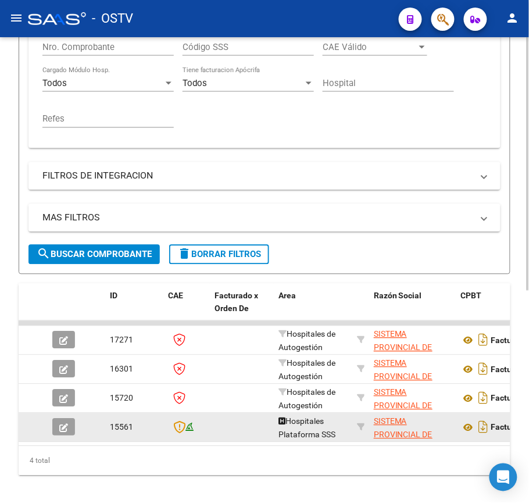
scroll to position [370, 0]
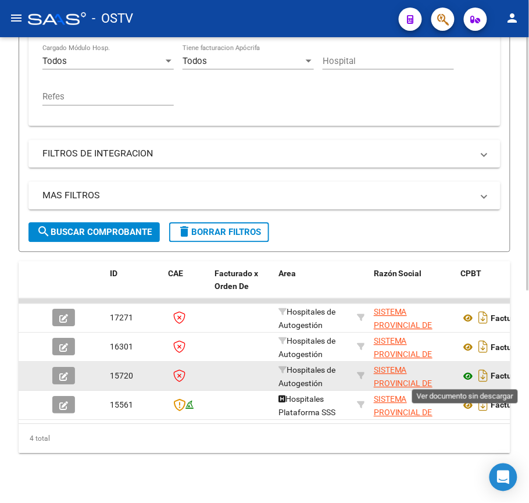
click at [471, 382] on icon at bounding box center [468, 377] width 15 height 14
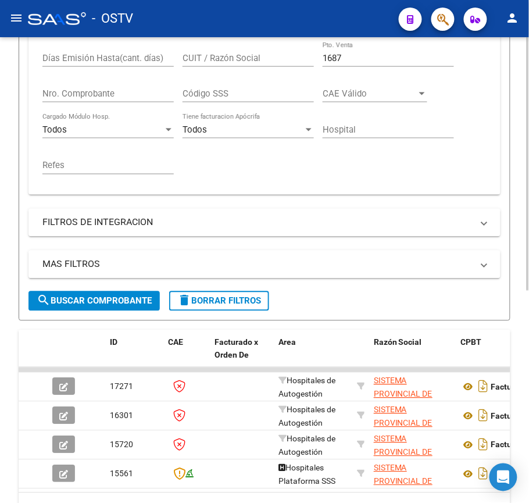
scroll to position [215, 0]
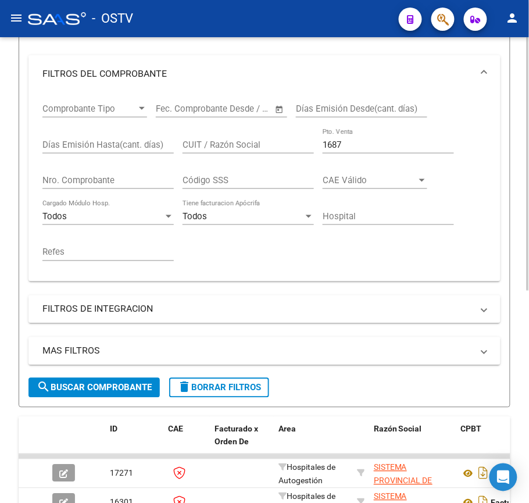
click at [428, 152] on div "1687 Pto. Venta" at bounding box center [388, 141] width 131 height 25
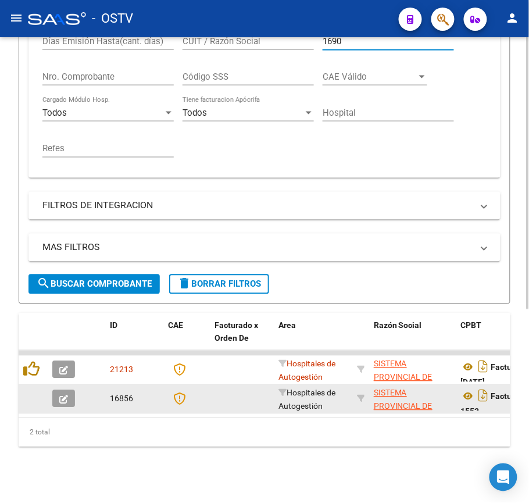
scroll to position [331, 0]
click at [474, 390] on icon at bounding box center [468, 397] width 15 height 14
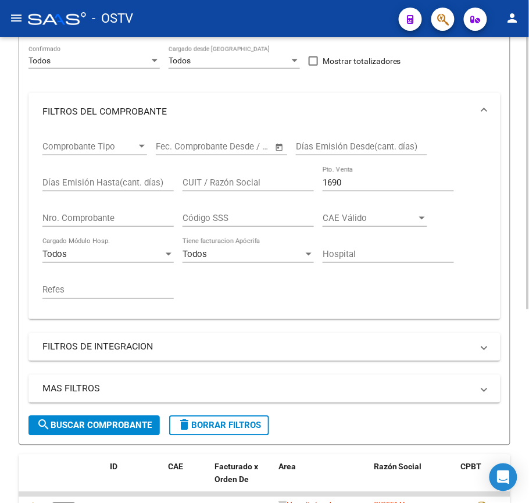
scroll to position [176, 0]
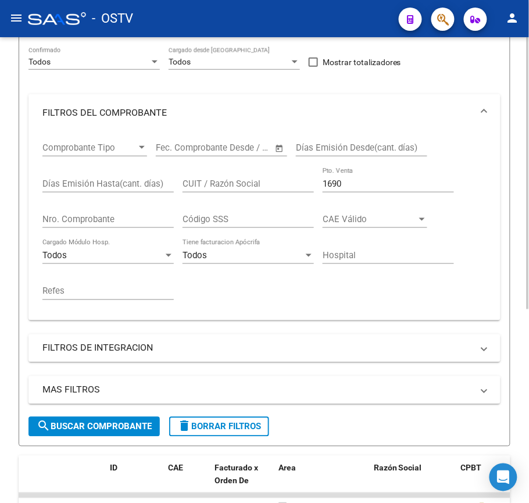
click at [372, 176] on div "1690 Pto. Venta" at bounding box center [388, 180] width 131 height 25
click at [371, 180] on input "1690" at bounding box center [388, 184] width 131 height 10
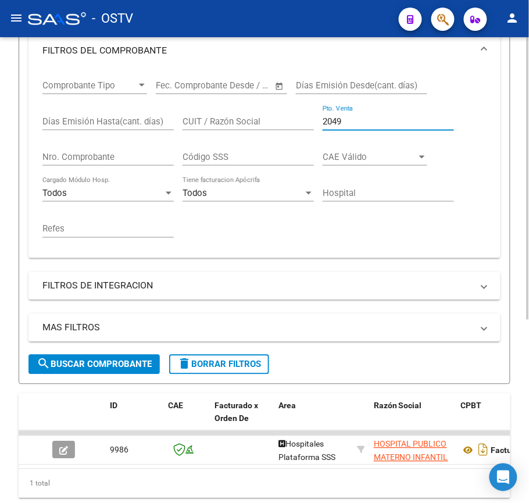
scroll to position [301, 0]
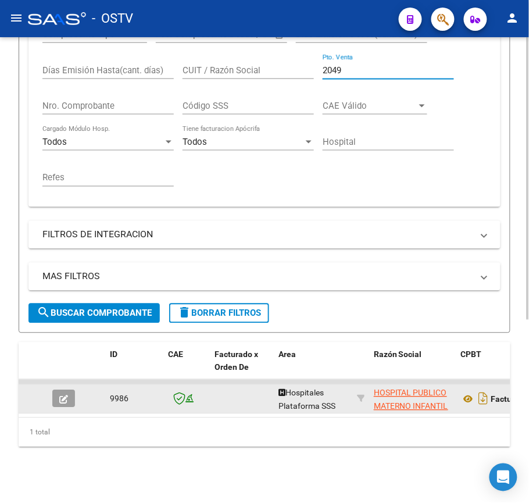
click at [460, 385] on datatable-body-cell "Factura B: 2049 - 83" at bounding box center [518, 399] width 122 height 29
click at [471, 393] on icon at bounding box center [468, 400] width 15 height 14
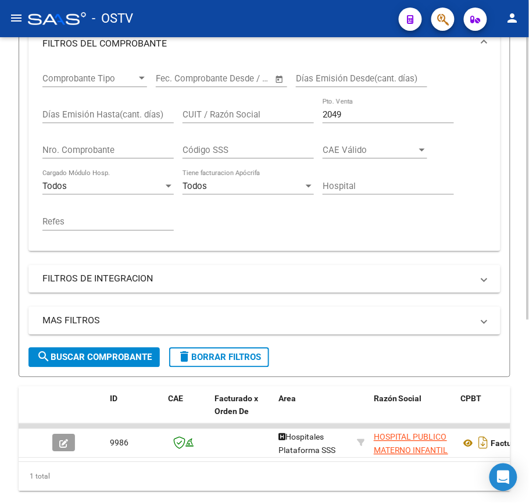
scroll to position [224, 0]
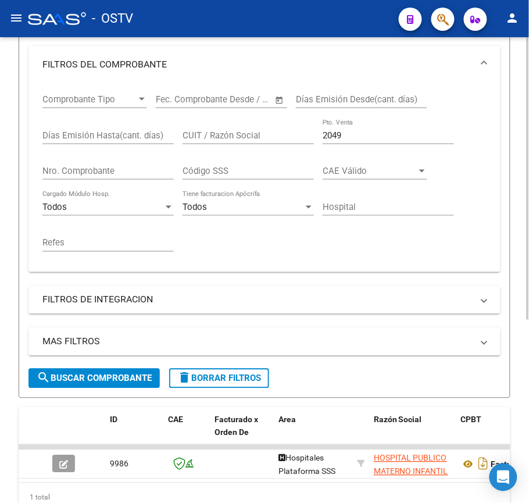
click at [343, 129] on div "2049 Pto. Venta" at bounding box center [388, 131] width 131 height 25
click at [349, 134] on input "2049" at bounding box center [388, 135] width 131 height 10
drag, startPoint x: 349, startPoint y: 134, endPoint x: 312, endPoint y: 133, distance: 37.3
click at [312, 133] on div "Comprobante Tipo Comprobante Tipo Fecha inicio – Fecha fin Fec. Comprobante Des…" at bounding box center [264, 173] width 445 height 180
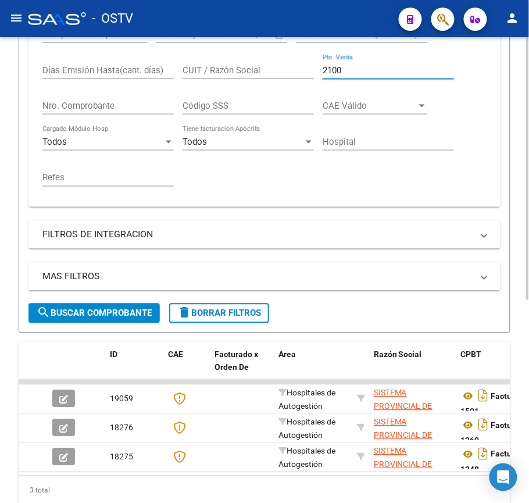
scroll to position [360, 0]
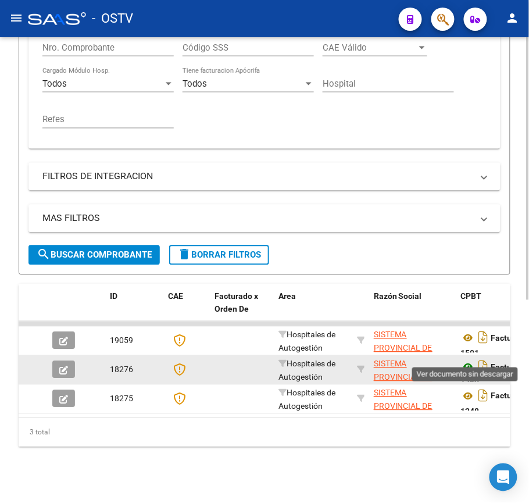
click at [467, 361] on icon at bounding box center [468, 368] width 15 height 14
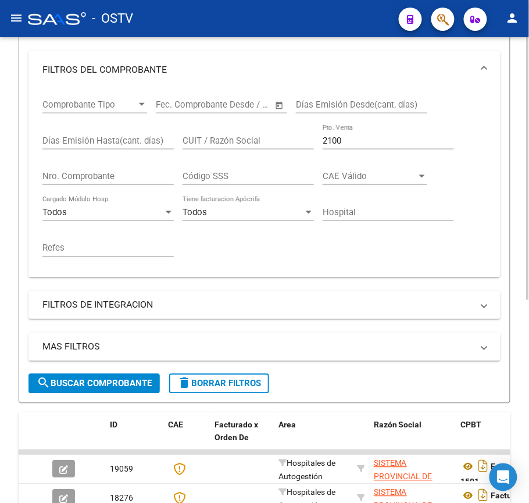
scroll to position [205, 0]
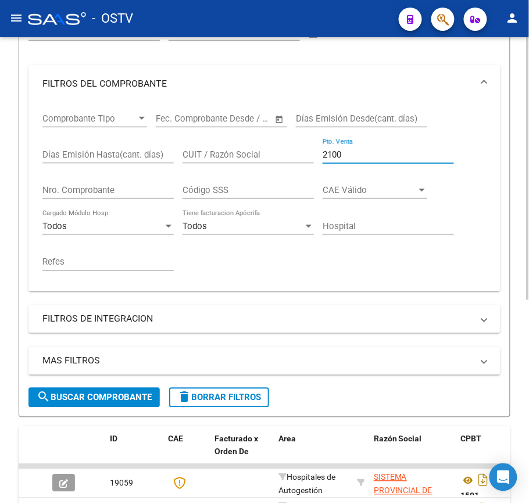
click at [378, 156] on input "2100" at bounding box center [388, 155] width 131 height 10
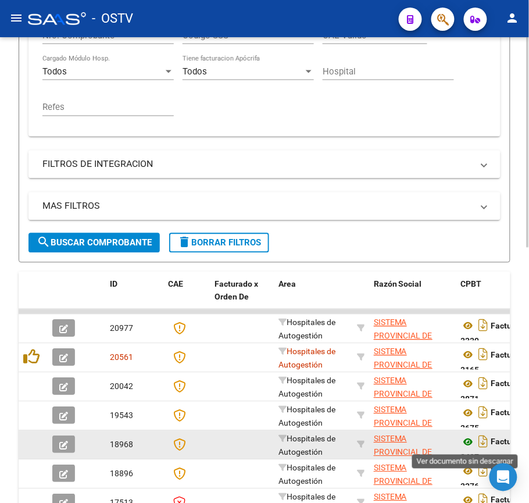
type input "2101"
click at [465, 440] on icon at bounding box center [468, 443] width 15 height 14
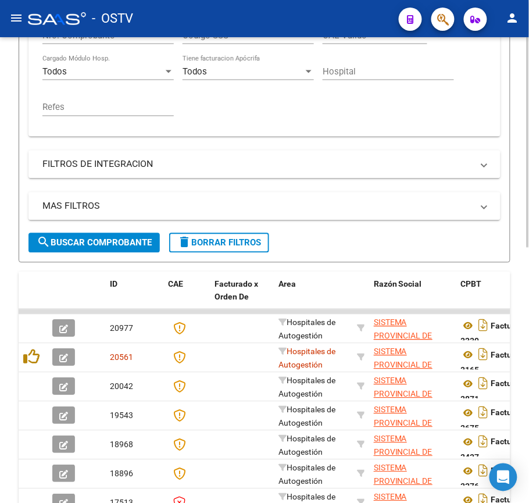
scroll to position [282, 0]
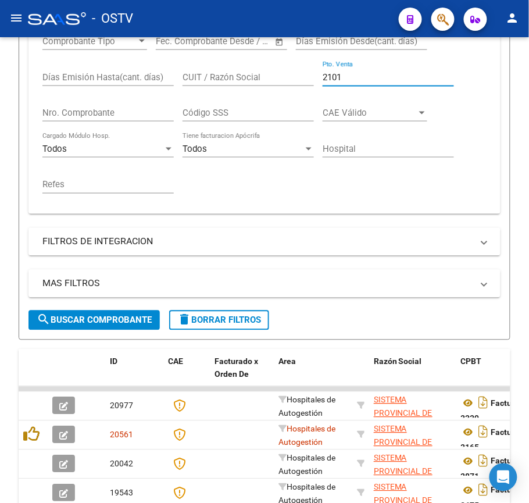
drag, startPoint x: 375, startPoint y: 72, endPoint x: -90, endPoint y: 47, distance: 465.6
click at [0, 47] on html "menu - OSTV person Firma Express Inicio Instructivos Contacto OS Padrón Afiliad…" at bounding box center [264, 251] width 529 height 503
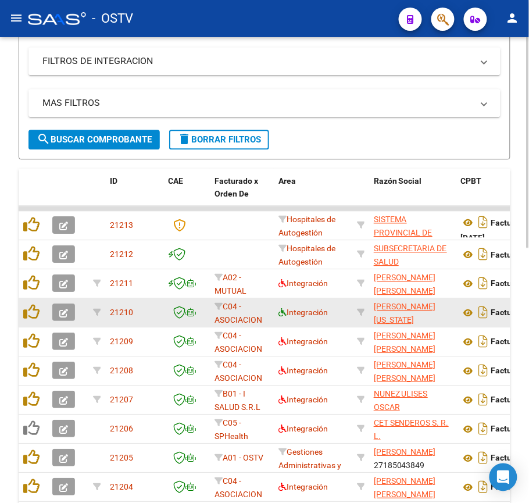
scroll to position [503, 0]
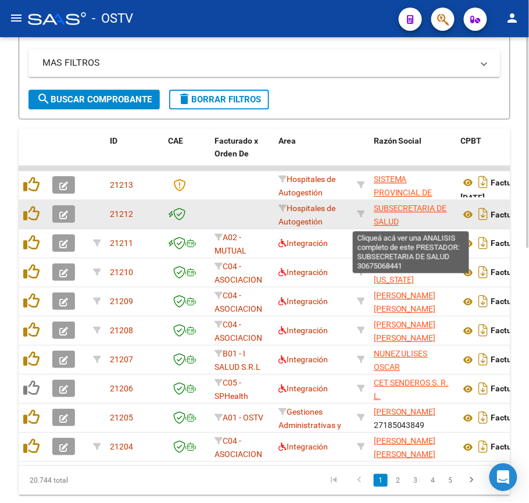
click at [415, 208] on span "SUBSECRETARIA DE SALUD" at bounding box center [410, 215] width 73 height 23
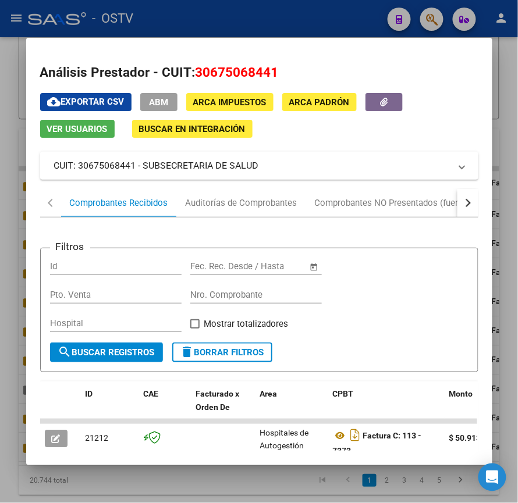
drag, startPoint x: 268, startPoint y: 163, endPoint x: 138, endPoint y: 168, distance: 130.4
click at [138, 168] on mat-panel-title "CUIT: 30675068441 - SUBSECRETARIA DE SALUD" at bounding box center [252, 166] width 396 height 14
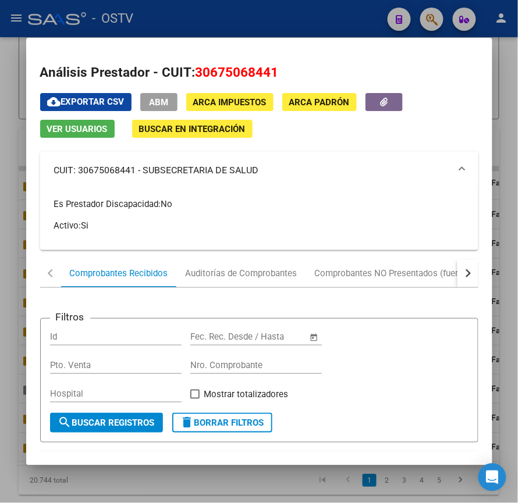
copy mat-panel-title "SUBSECRETARIA DE SALUD"
click at [508, 253] on div at bounding box center [259, 251] width 518 height 503
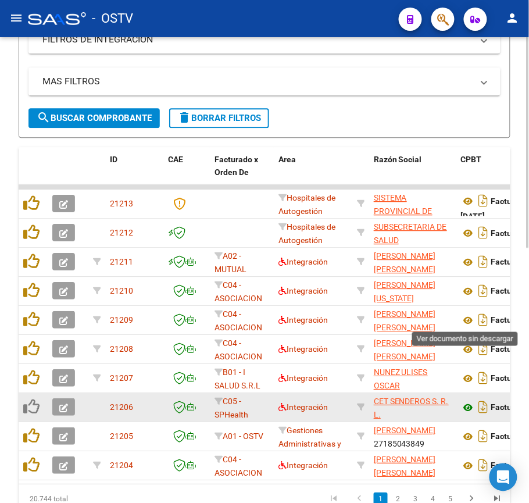
scroll to position [564, 0]
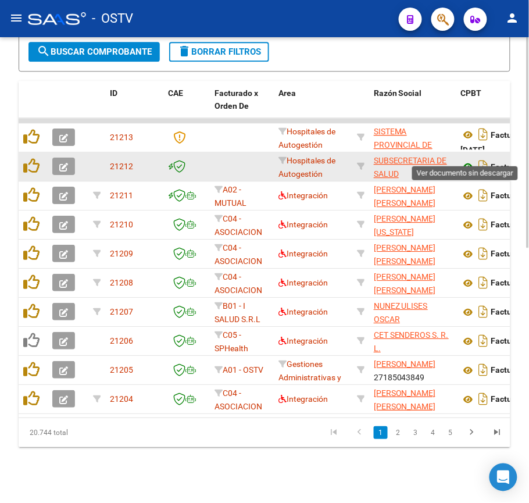
click at [465, 160] on icon at bounding box center [468, 167] width 15 height 14
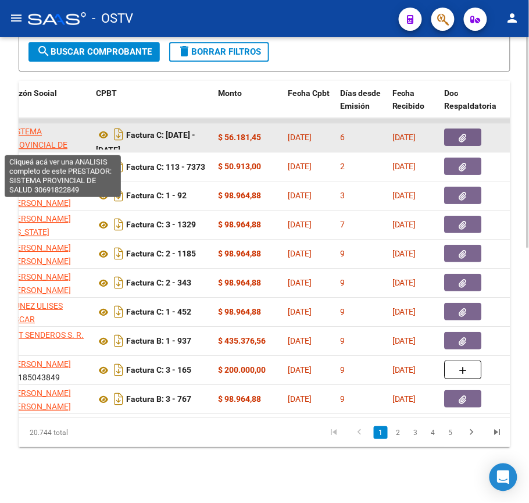
click at [58, 136] on span "SISTEMA PROVINCIAL DE SALUD" at bounding box center [38, 145] width 59 height 36
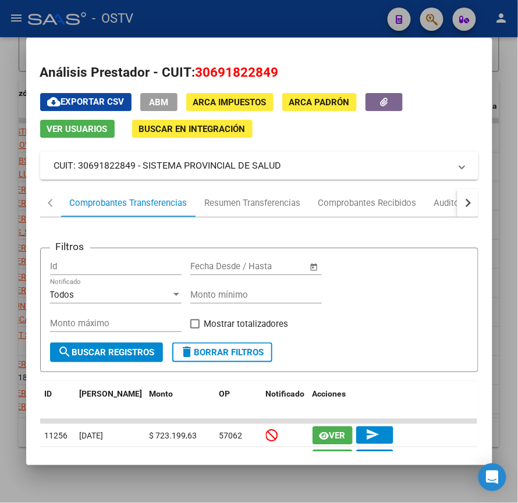
drag, startPoint x: 297, startPoint y: 164, endPoint x: 138, endPoint y: 176, distance: 158.7
click at [138, 176] on mat-expansion-panel-header "CUIT: 30691822849 - SISTEMA PROVINCIAL DE SALUD" at bounding box center [259, 166] width 438 height 28
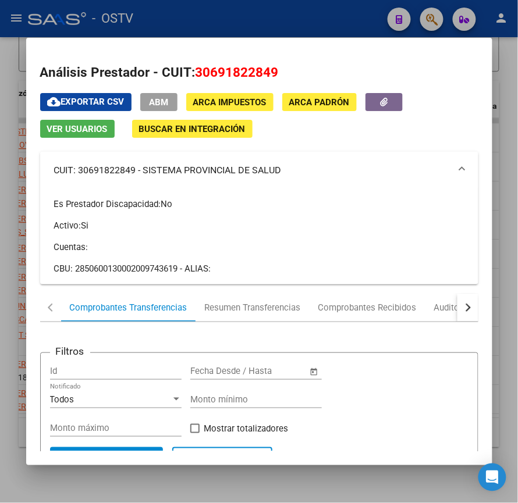
copy mat-panel-title "SISTEMA PROVINCIAL DE SALUD"
click at [250, 38] on mat-dialog-container "Análisis Prestador - CUIT: 30691822849 cloud_download Exportar CSV ABM ARCA Imp…" at bounding box center [259, 252] width 466 height 428
click at [440, 36] on div at bounding box center [259, 251] width 518 height 503
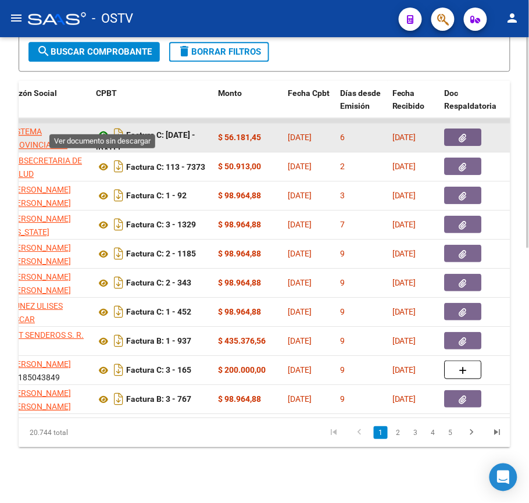
click at [105, 128] on icon at bounding box center [103, 135] width 15 height 14
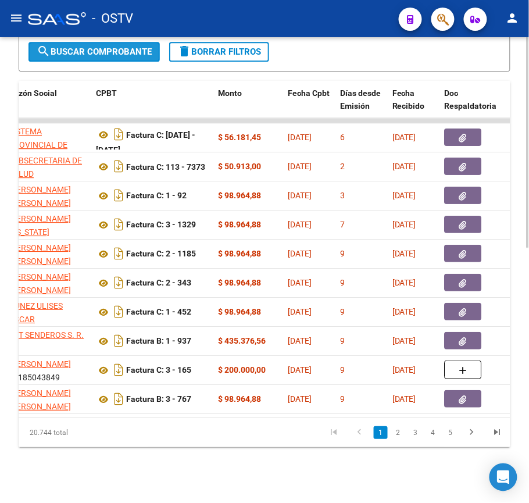
click at [142, 45] on button "search Buscar Comprobante" at bounding box center [94, 52] width 131 height 20
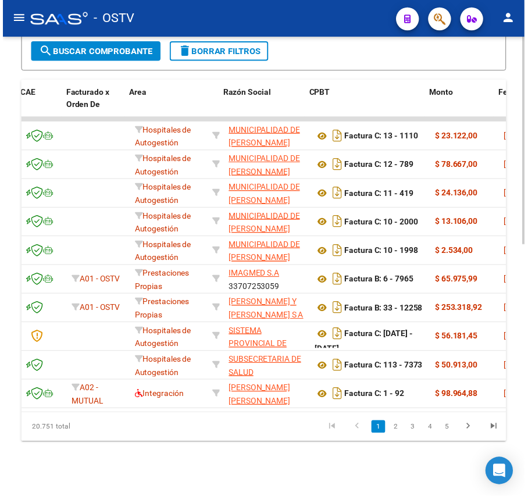
scroll to position [0, 150]
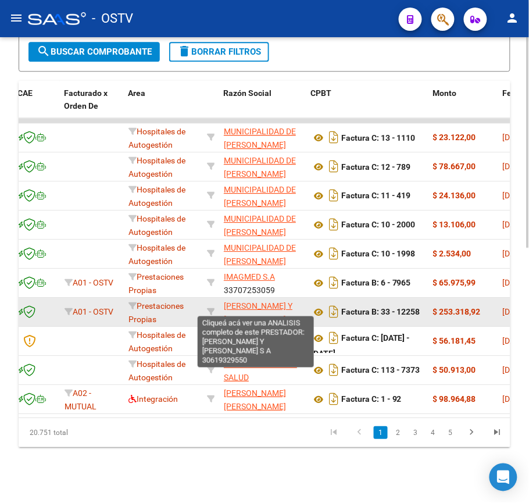
click at [273, 301] on span "MARCOS Y HUGO LIBEDINSKY S A" at bounding box center [262, 312] width 76 height 23
type textarea "30619329550"
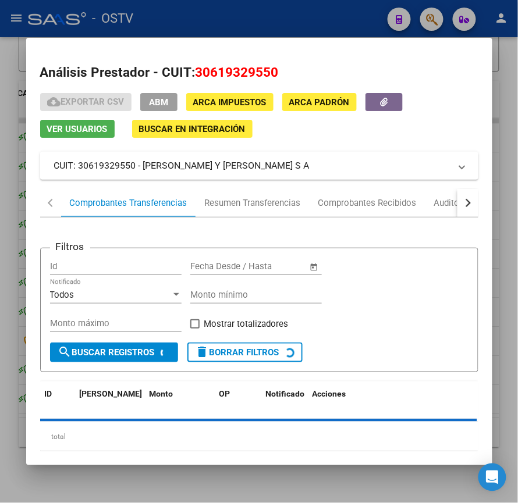
drag, startPoint x: 154, startPoint y: 152, endPoint x: 138, endPoint y: 168, distance: 22.6
click at [138, 168] on mat-panel-title "CUIT: 30619329550 - MARCOS Y HUGO LIBEDINSKY S A" at bounding box center [252, 166] width 396 height 14
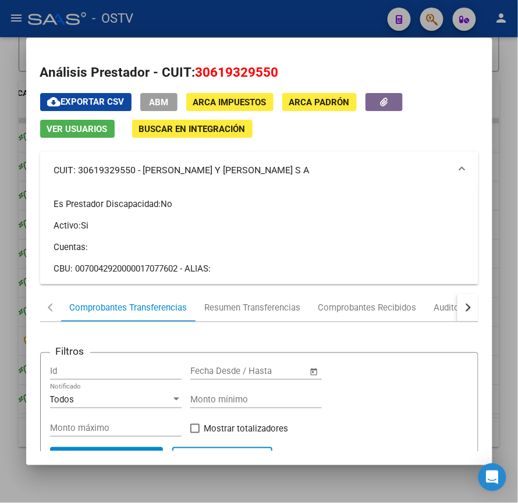
copy mat-panel-title "MARCOS Y HUGO LIBEDINSKY S A"
click at [272, 29] on div at bounding box center [259, 251] width 518 height 503
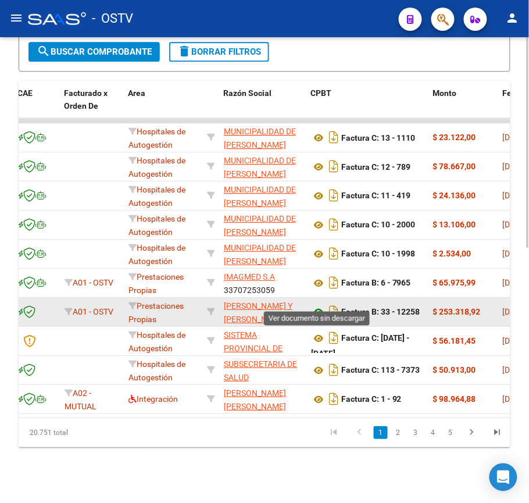
click at [321, 305] on icon at bounding box center [318, 312] width 15 height 14
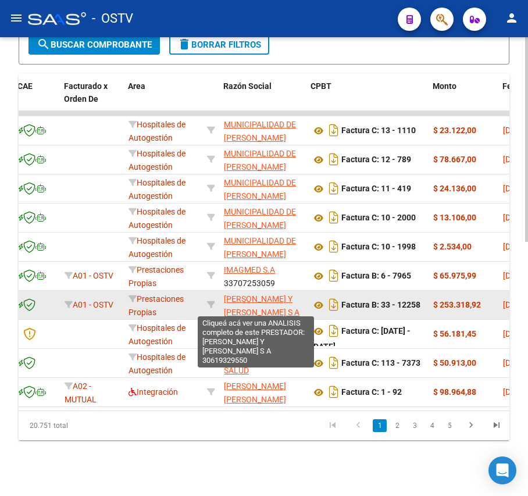
click at [248, 307] on span "MARCOS Y HUGO LIBEDINSKY S A" at bounding box center [262, 305] width 76 height 23
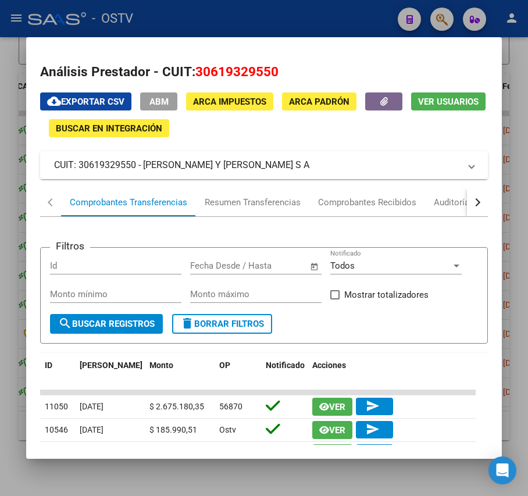
drag, startPoint x: 298, startPoint y: 172, endPoint x: 144, endPoint y: 172, distance: 153.6
click at [144, 172] on mat-panel-title "CUIT: 30619329550 - MARCOS Y HUGO LIBEDINSKY S A" at bounding box center [257, 165] width 406 height 14
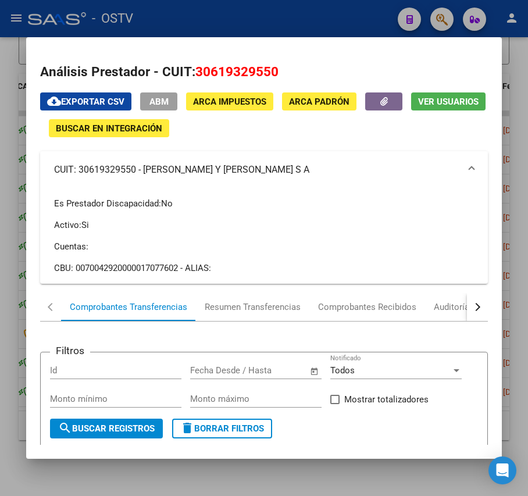
copy mat-panel-title "MARCOS Y HUGO LIBEDINSKY S A"
click at [270, 5] on div at bounding box center [264, 248] width 528 height 496
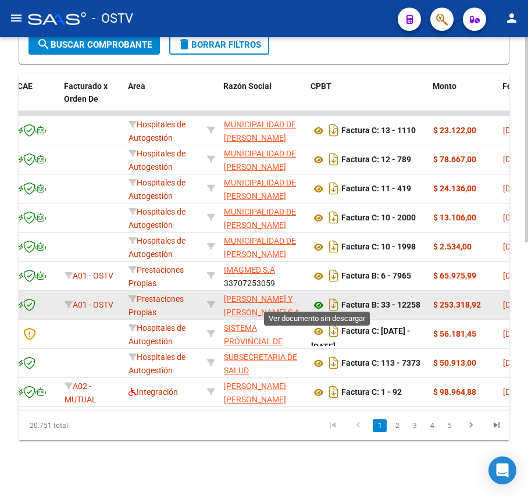
click at [322, 298] on icon at bounding box center [318, 305] width 15 height 14
